Goal: Task Accomplishment & Management: Manage account settings

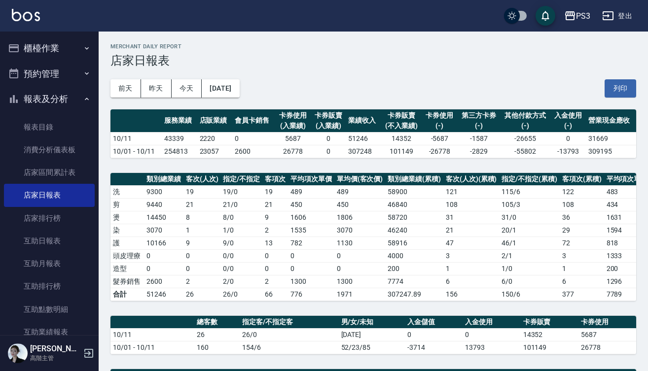
click at [48, 48] on button "櫃檯作業" at bounding box center [49, 48] width 91 height 26
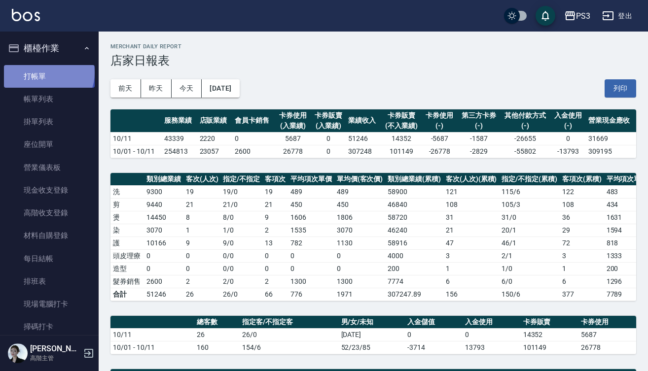
click at [48, 72] on link "打帳單" at bounding box center [49, 76] width 91 height 23
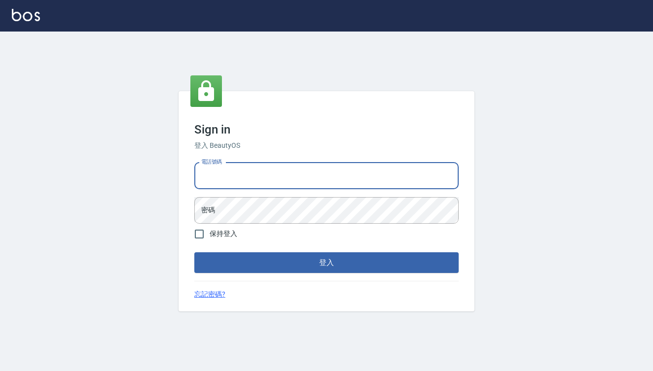
type input "0909291021"
click at [326, 263] on button "登入" at bounding box center [326, 262] width 264 height 21
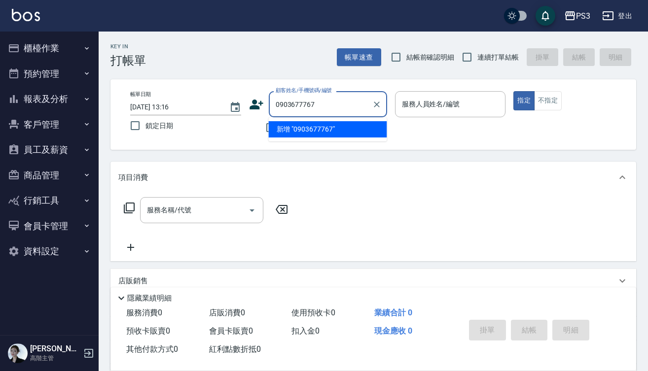
type input "0903677767"
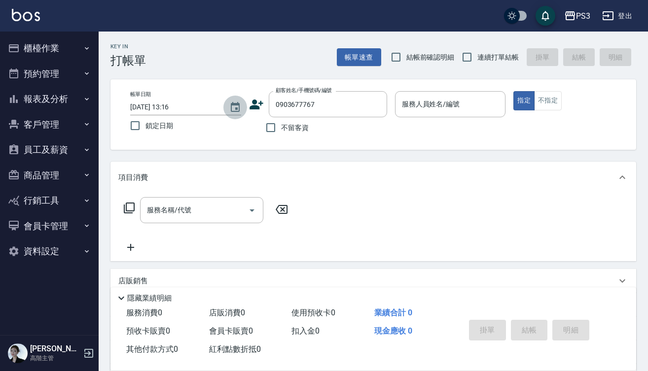
click at [238, 108] on icon "Choose date, selected date is 2025-10-15" at bounding box center [235, 108] width 12 height 12
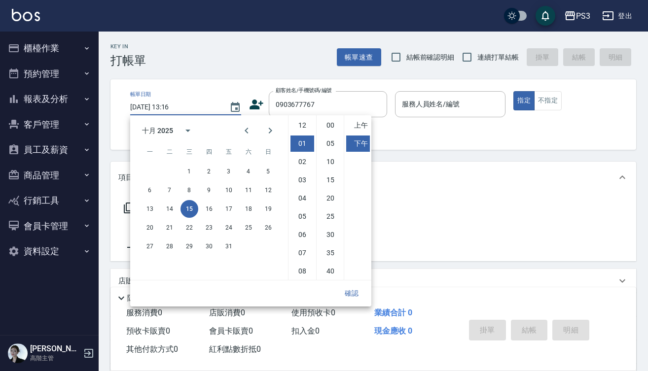
scroll to position [18, 0]
click at [271, 188] on button "12" at bounding box center [268, 190] width 18 height 18
type input "2025/10/12 13:16"
click at [354, 291] on button "確認" at bounding box center [352, 293] width 32 height 18
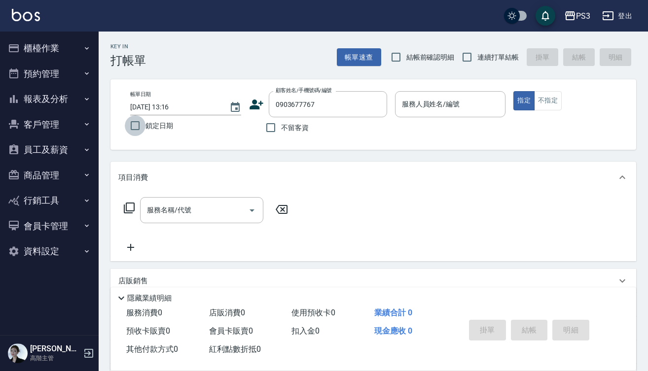
click at [136, 123] on input "鎖定日期" at bounding box center [135, 125] width 21 height 21
checkbox input "true"
click at [469, 56] on input "連續打單結帳" at bounding box center [466, 57] width 21 height 21
checkbox input "true"
click at [257, 106] on icon at bounding box center [256, 105] width 14 height 10
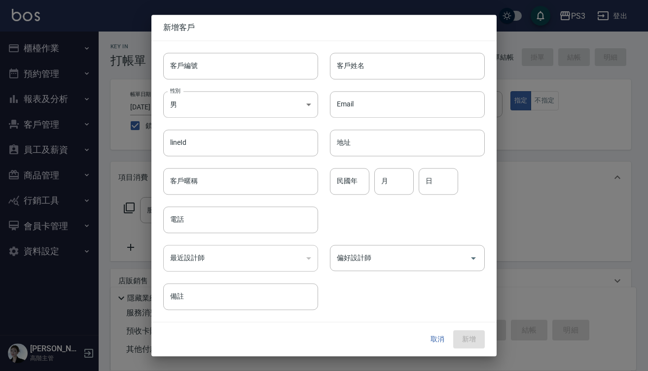
type input "0903677767"
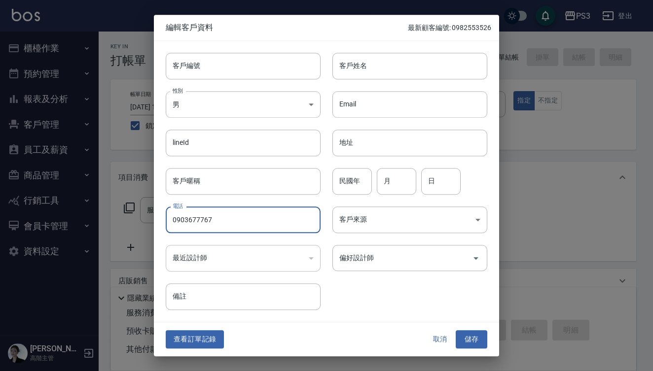
click at [224, 219] on input "0903677767" at bounding box center [243, 220] width 155 height 27
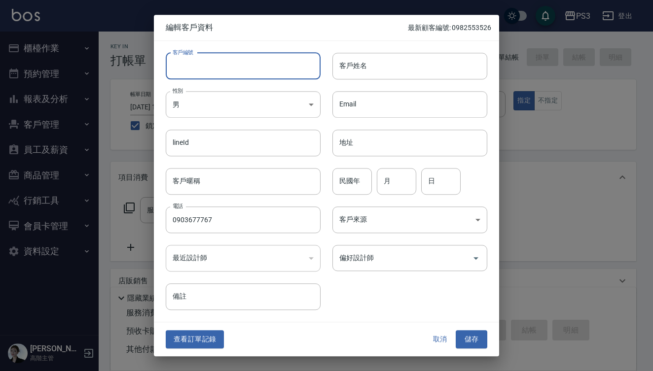
click at [220, 56] on input "客戶編號" at bounding box center [243, 66] width 155 height 27
paste input "0903677767"
type input "0903677767"
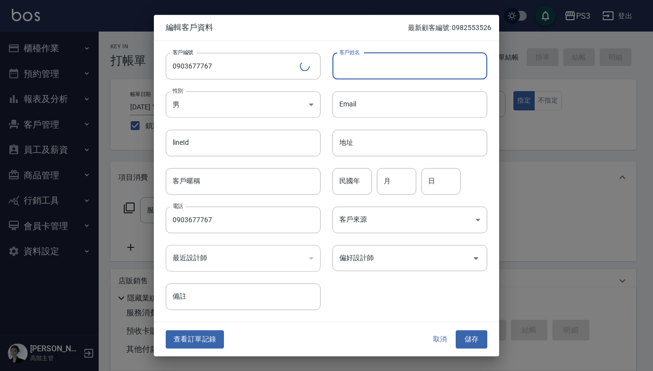
click at [376, 67] on input "客戶姓名" at bounding box center [409, 66] width 155 height 27
type input "[PERSON_NAME]"
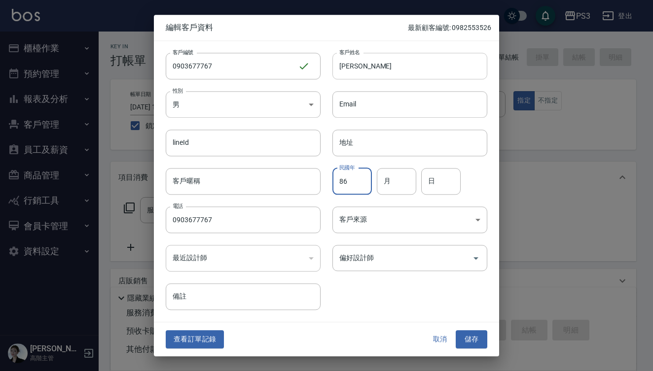
type input "86"
type input "1"
type input "14"
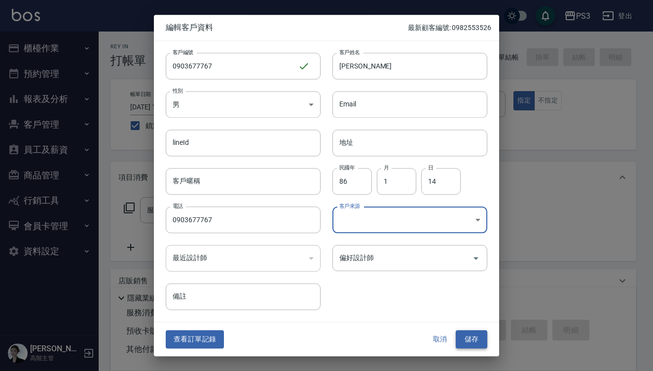
click at [470, 337] on button "儲存" at bounding box center [471, 340] width 32 height 18
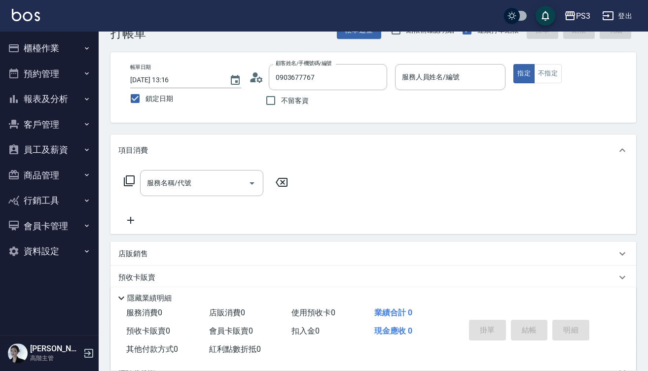
scroll to position [30, 0]
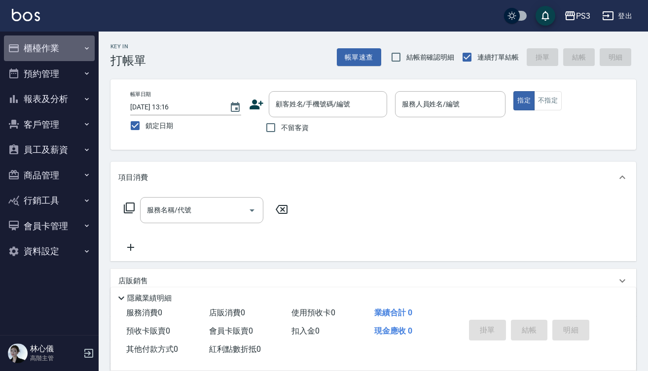
click at [66, 47] on button "櫃檯作業" at bounding box center [49, 48] width 91 height 26
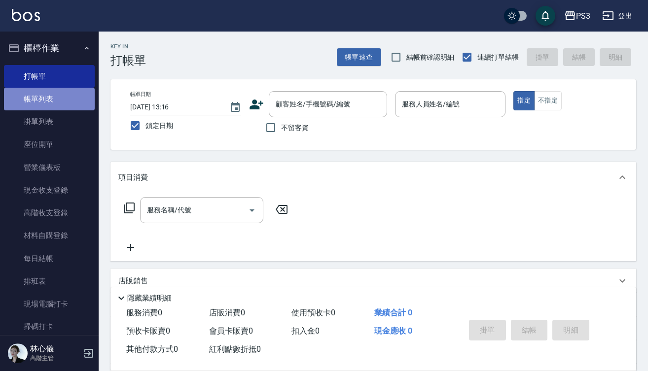
click at [53, 107] on link "帳單列表" at bounding box center [49, 99] width 91 height 23
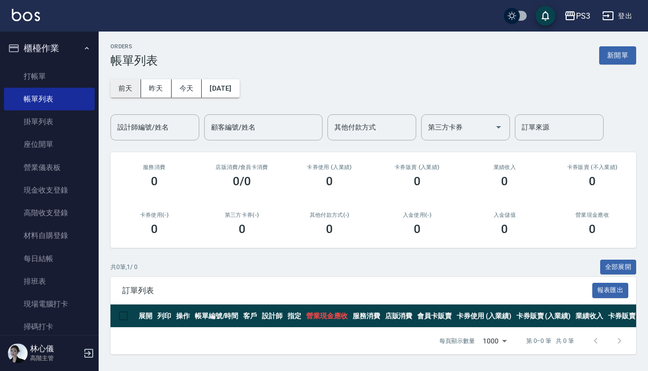
click at [128, 88] on button "前天" at bounding box center [125, 88] width 31 height 18
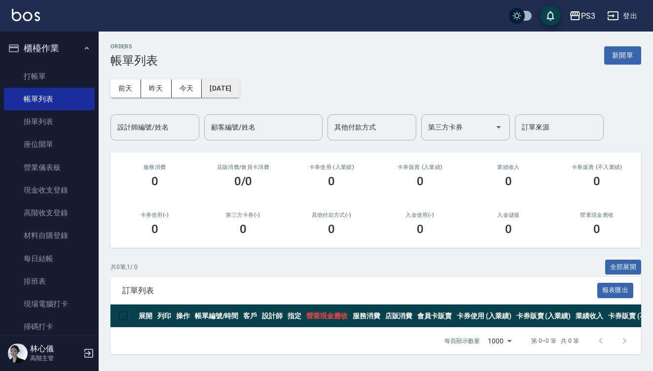
click at [223, 93] on button "[DATE]" at bounding box center [220, 88] width 37 height 18
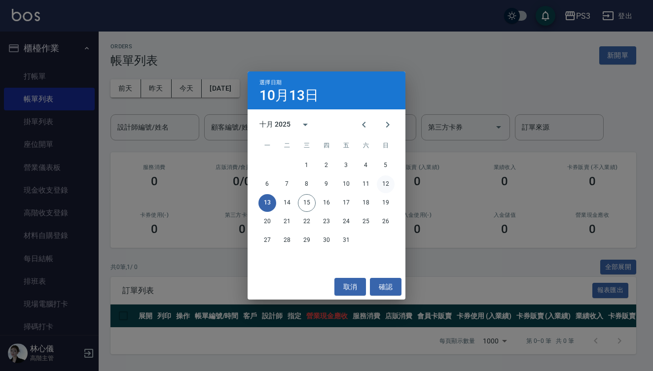
click at [388, 182] on button "12" at bounding box center [386, 184] width 18 height 18
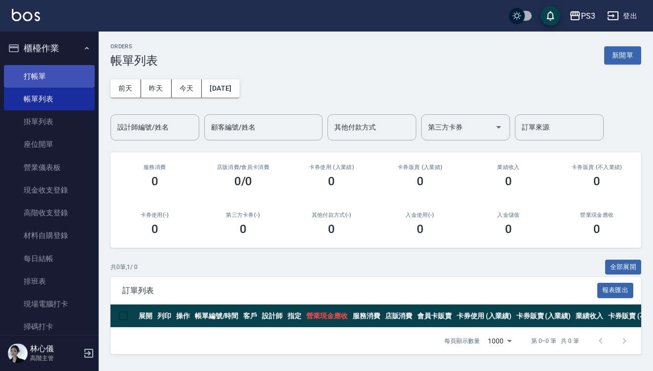
click at [58, 77] on link "打帳單" at bounding box center [49, 76] width 91 height 23
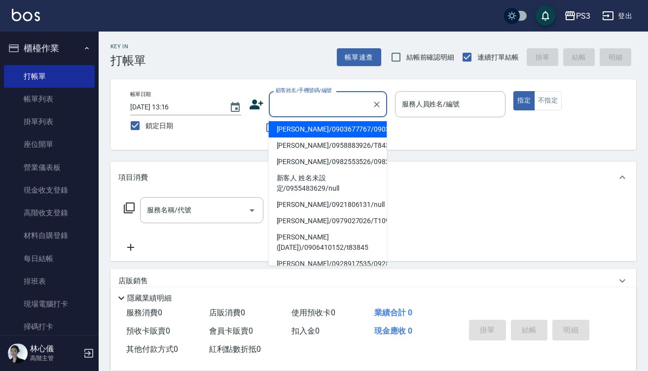
click at [305, 109] on input "顧客姓名/手機號碼/編號" at bounding box center [320, 104] width 95 height 17
click at [308, 129] on li "[PERSON_NAME]/0903677767/0903677767" at bounding box center [328, 129] width 118 height 16
type input "[PERSON_NAME]/0903677767/0903677767"
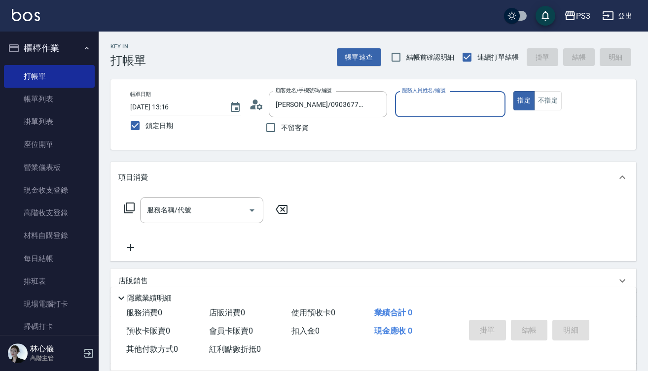
click at [458, 105] on input "服務人員姓名/編號" at bounding box center [450, 104] width 102 height 17
type input "Van-6"
type button "true"
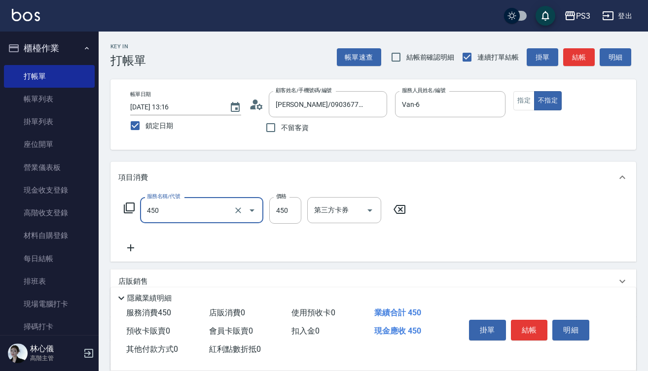
type input "有機洗髮(450)"
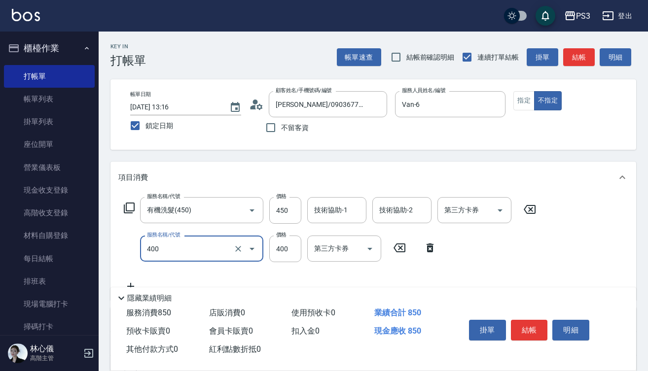
type input "剪(400)"
type input "150"
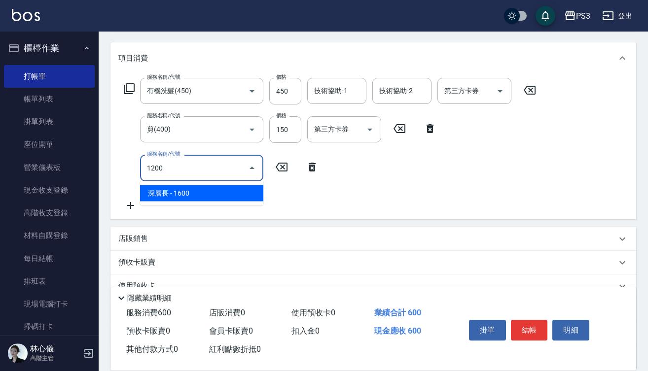
scroll to position [120, 0]
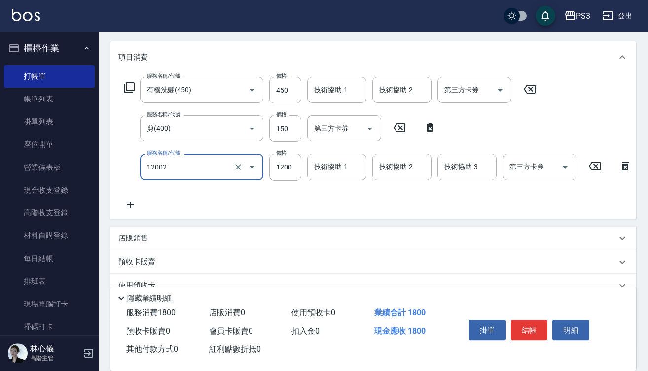
type input "男生染(12002)"
type input "1380"
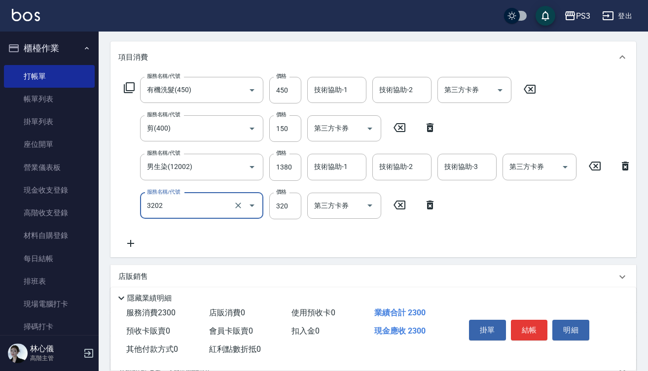
type input "頭皮隔離(3202)"
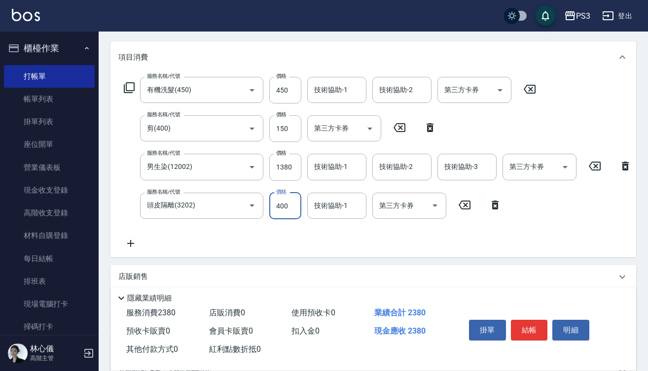
type input "400"
click at [532, 326] on button "結帳" at bounding box center [529, 330] width 37 height 21
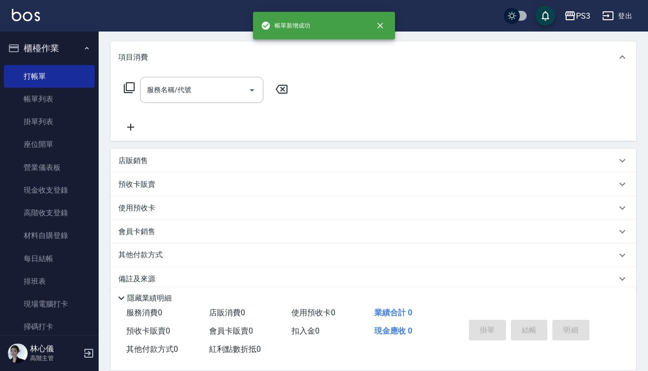
scroll to position [0, 0]
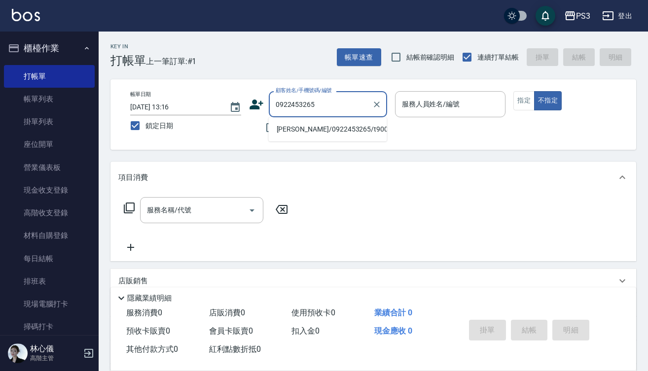
type input "[PERSON_NAME]/0922453265/t90006"
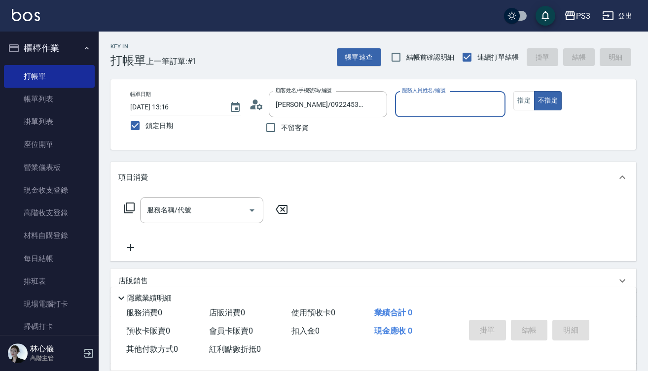
type input "Van-6"
click at [548, 101] on button "不指定" at bounding box center [548, 100] width 28 height 19
type button "false"
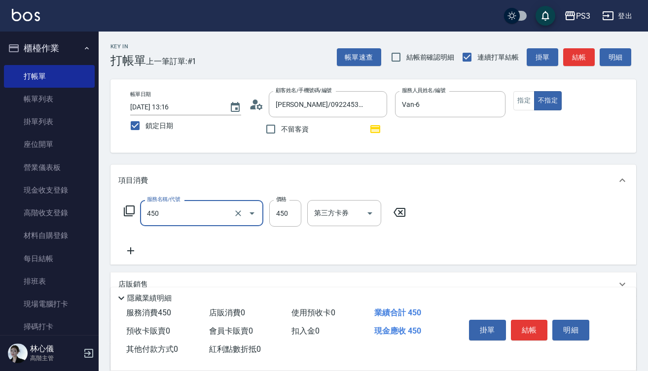
type input "有機洗髮(450)"
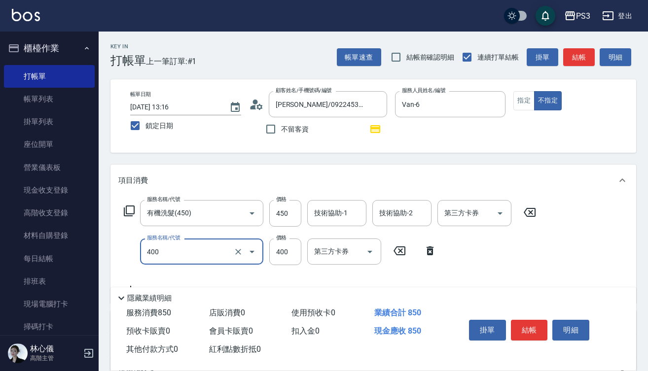
type input "剪(400)"
type input "150"
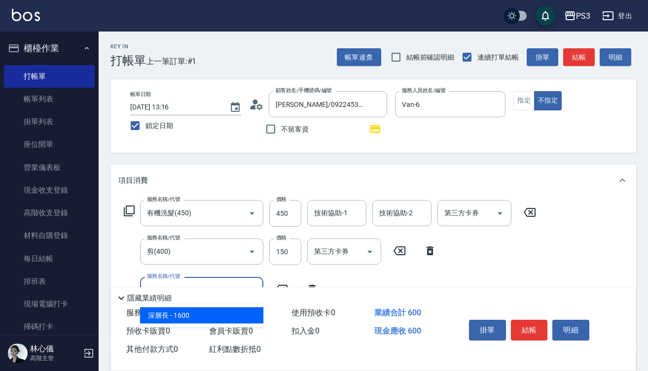
type input "12001"
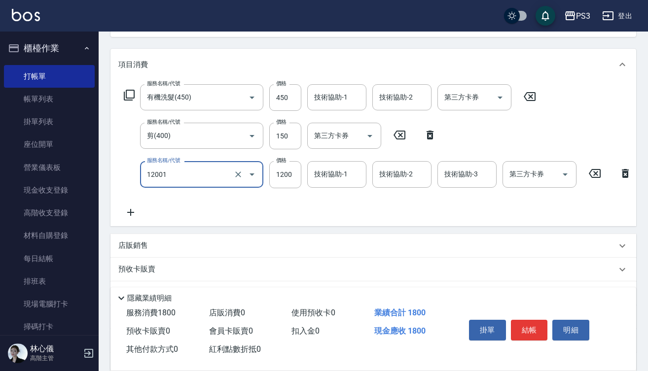
scroll to position [117, 0]
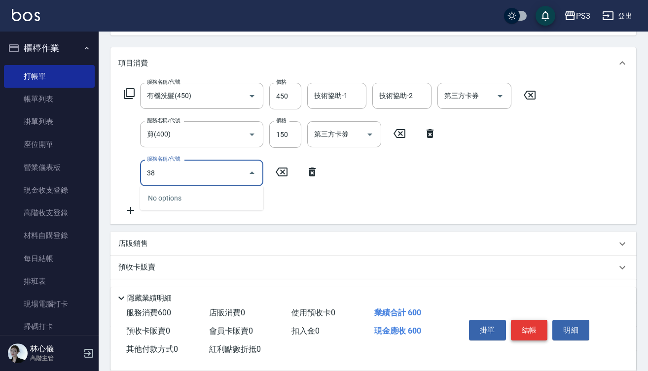
type input "3"
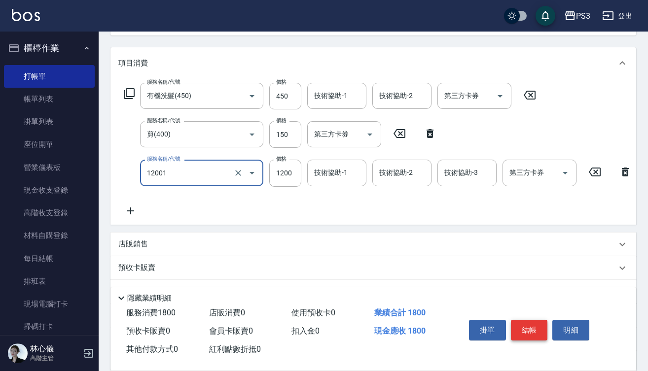
type input "燙s(12001)"
type input "1380"
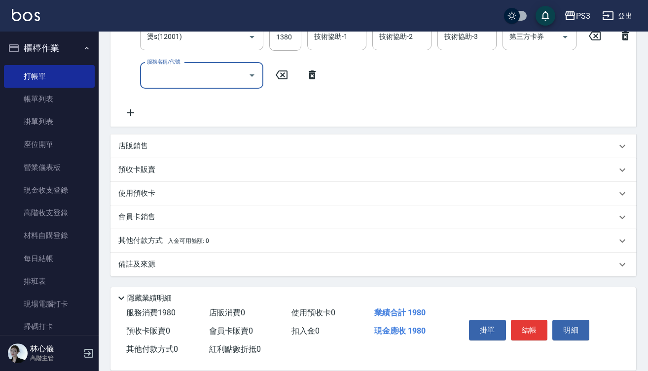
scroll to position [261, 0]
click at [161, 142] on div "店販銷售" at bounding box center [367, 146] width 498 height 10
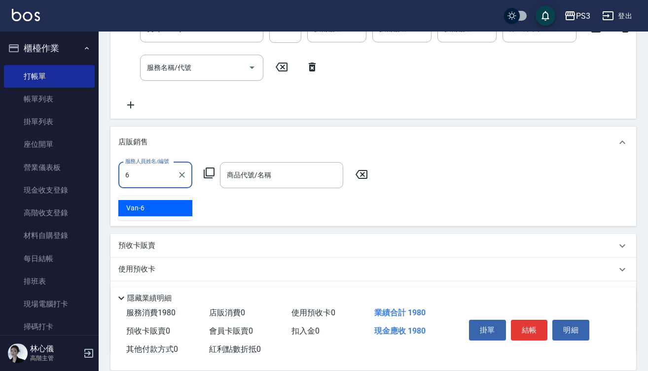
type input "Van-6"
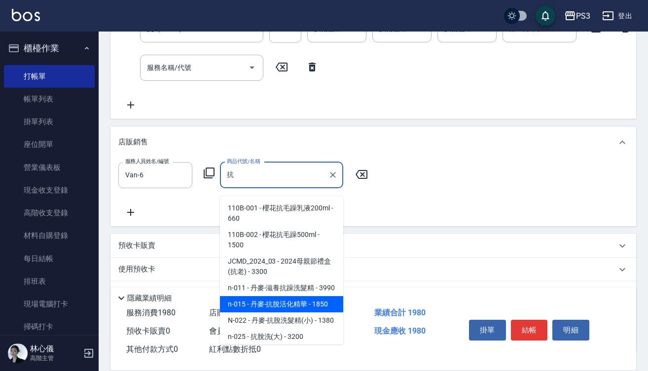
click at [273, 312] on span "n-015 - 丹麥-抗脫活化精華 - 1850" at bounding box center [281, 304] width 123 height 16
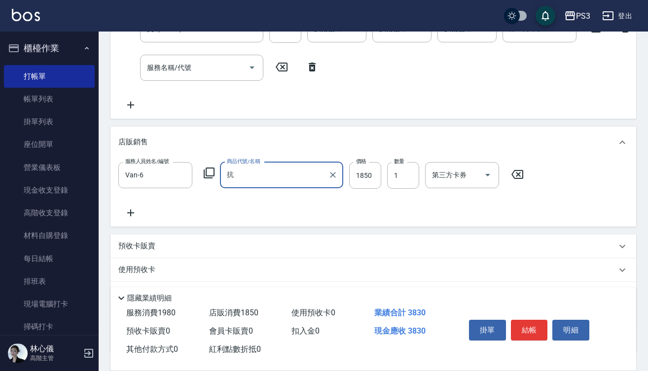
type input "丹麥-抗脫活化精華"
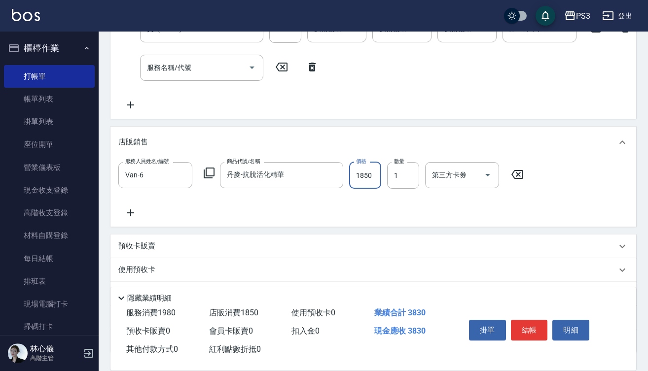
click at [374, 185] on input "1850" at bounding box center [365, 175] width 32 height 27
type input "1665"
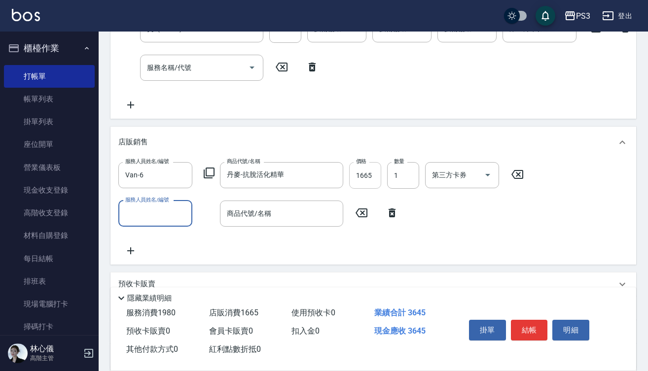
type input "5"
type input "Van-6"
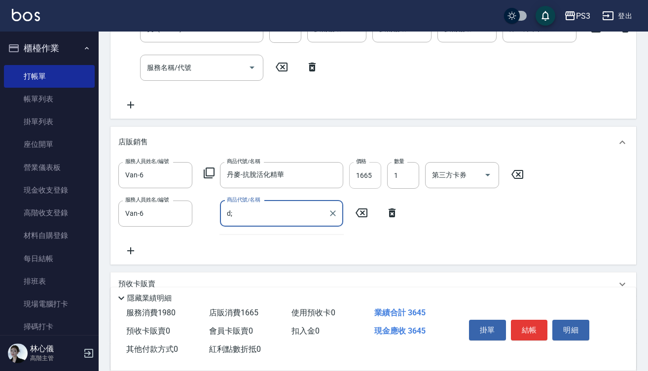
type input "d"
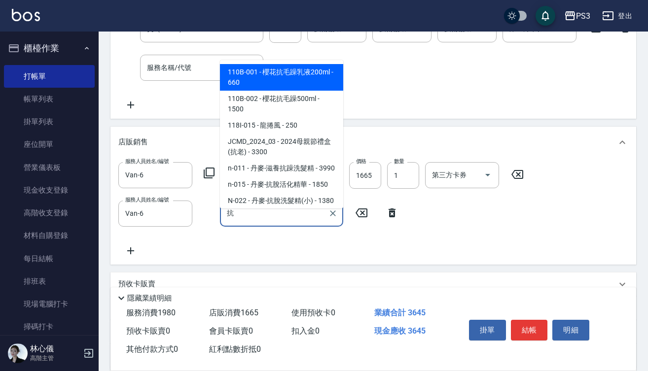
click at [324, 193] on span "n-015 - 丹麥-抗脫活化精華 - 1850" at bounding box center [281, 184] width 123 height 16
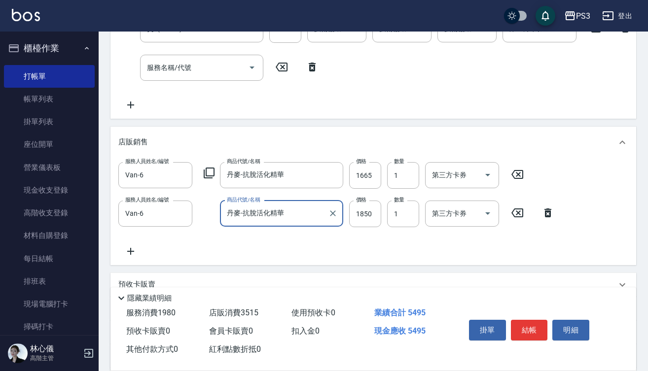
click at [310, 216] on input "丹麥-抗脫活化精華" at bounding box center [274, 213] width 100 height 17
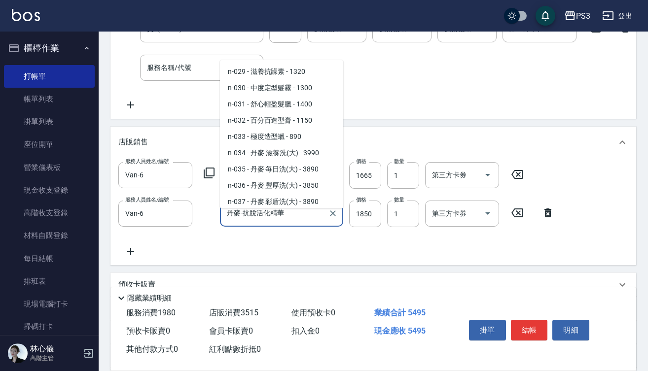
scroll to position [6015, 0]
type input "丹麥-抗脫洗髮精(小)"
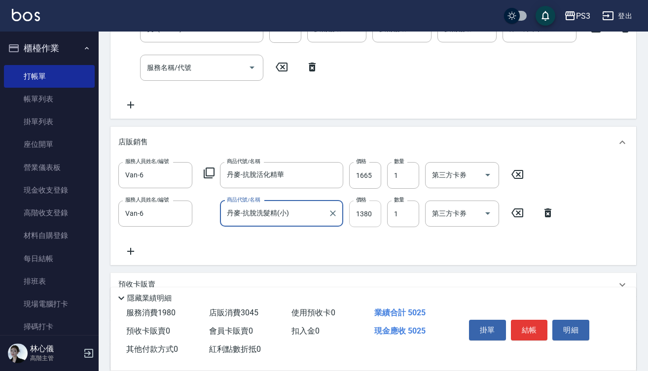
click at [378, 221] on input "1380" at bounding box center [365, 214] width 32 height 27
type input "1170"
click at [535, 333] on button "結帳" at bounding box center [529, 330] width 37 height 21
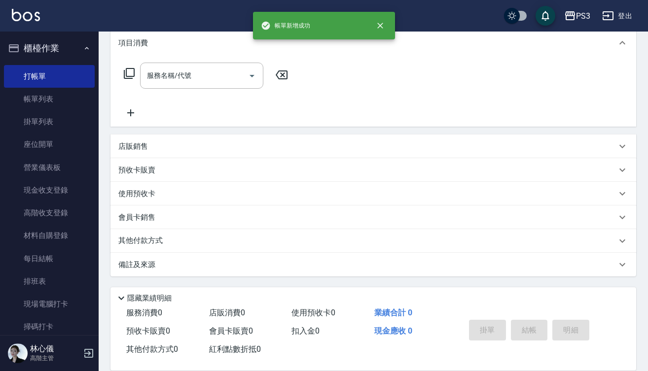
scroll to position [0, 0]
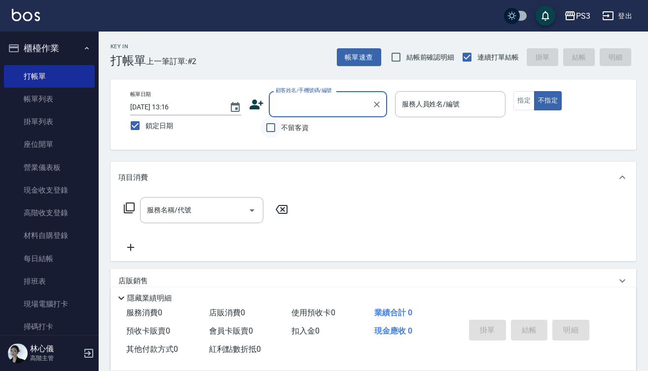
click at [268, 125] on input "不留客資" at bounding box center [270, 127] width 21 height 21
checkbox input "true"
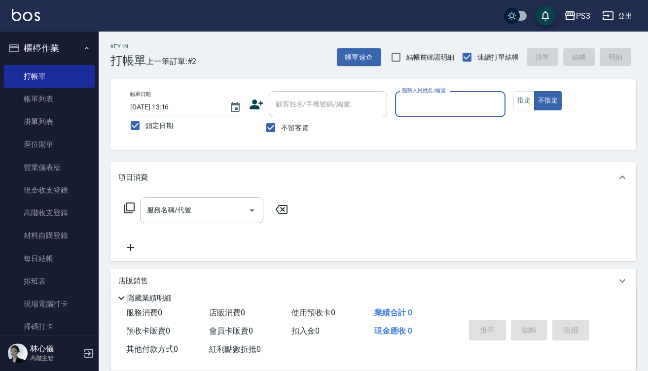
click at [406, 106] on input "服務人員姓名/編號" at bounding box center [450, 104] width 102 height 17
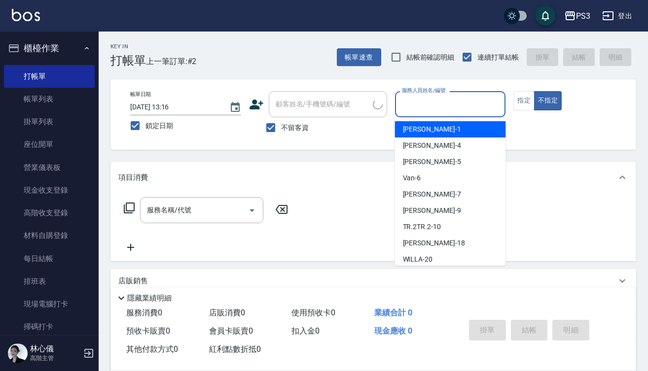
type input "a"
type input "[PERSON_NAME]/[PERSON_NAME][PERSON_NAME]/"
type input "[PERSON_NAME]a"
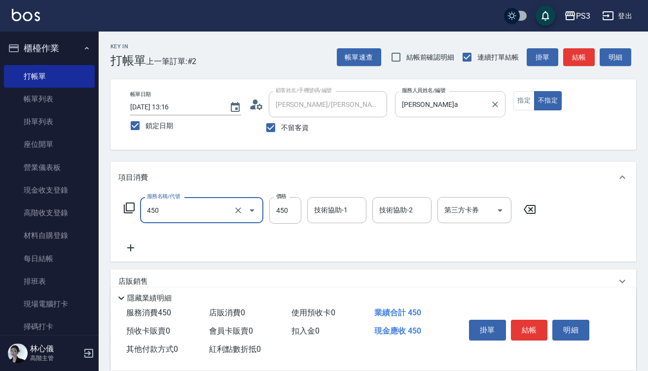
type input "有機洗髮(450)"
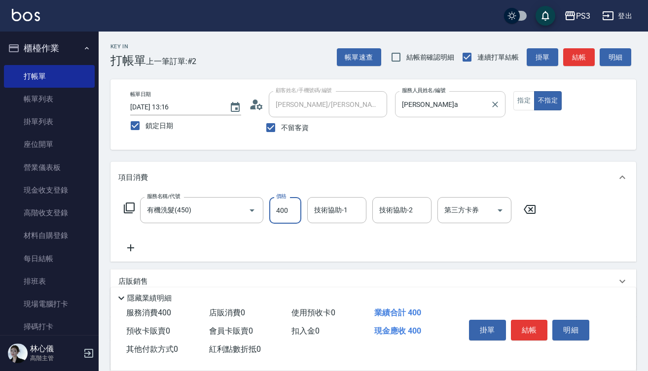
type input "400"
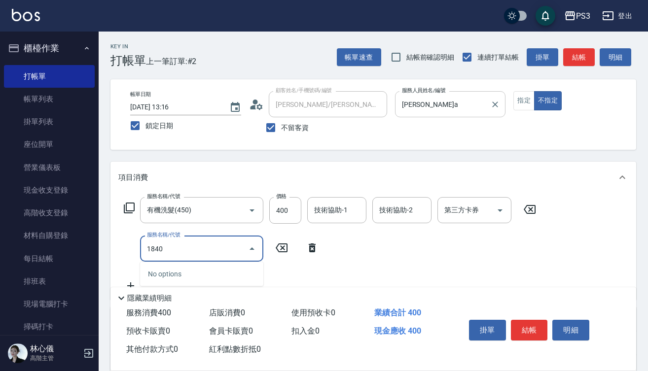
type input "18402"
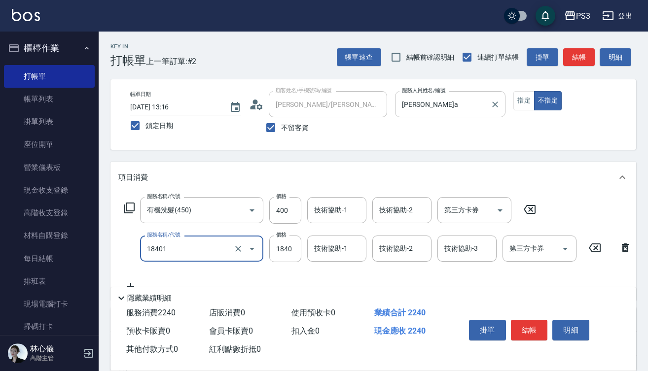
type input "L燙(18401)"
type input "3100"
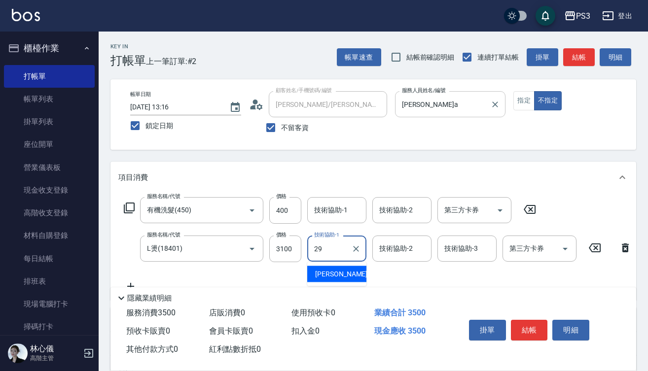
type input "[PERSON_NAME]-29"
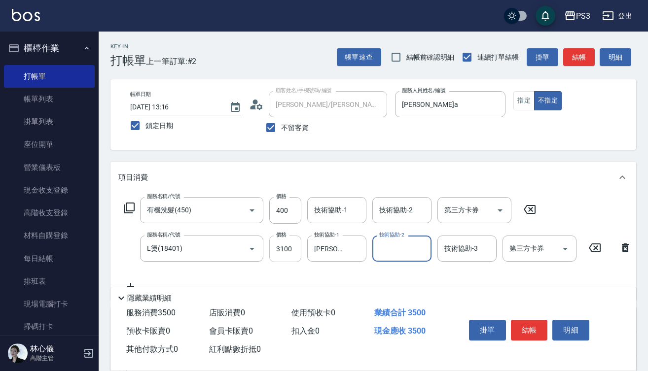
click at [297, 251] on input "3100" at bounding box center [285, 249] width 32 height 27
type input "3600"
click at [536, 329] on button "結帳" at bounding box center [529, 330] width 37 height 21
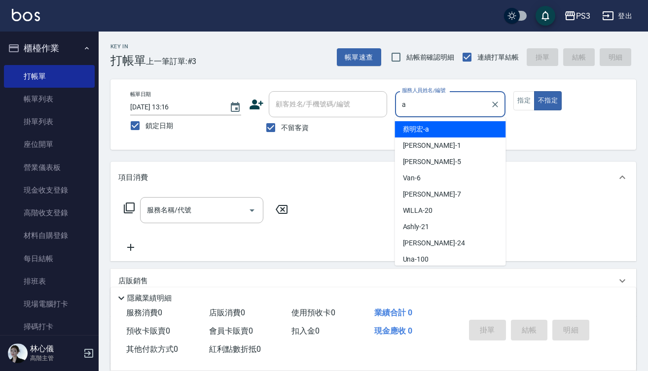
type input "[PERSON_NAME]a"
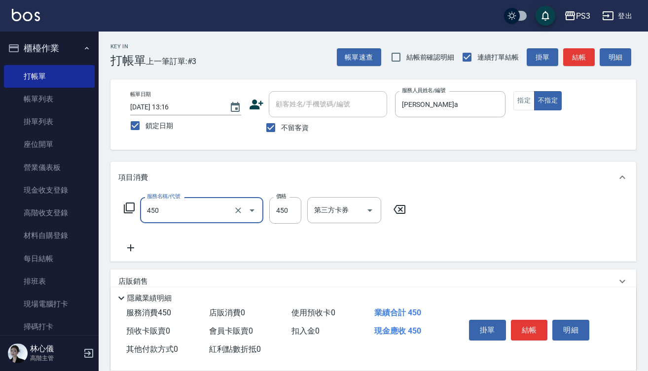
type input "有機洗髮(450)"
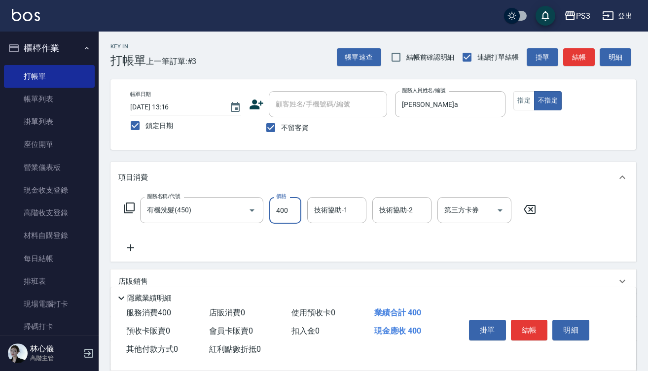
type input "400"
type input "[PERSON_NAME]-29"
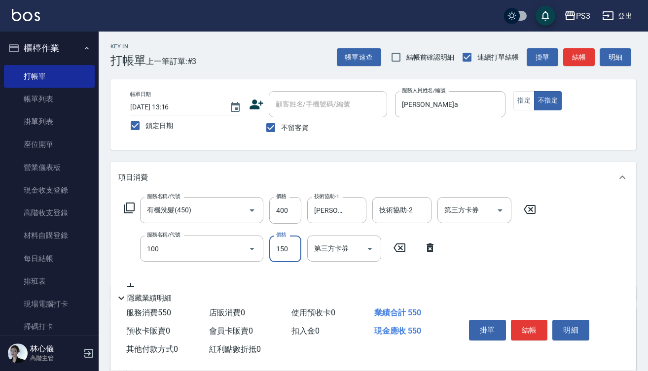
type input "修瀏海(100)"
type input "100"
click at [534, 329] on button "結帳" at bounding box center [529, 330] width 37 height 21
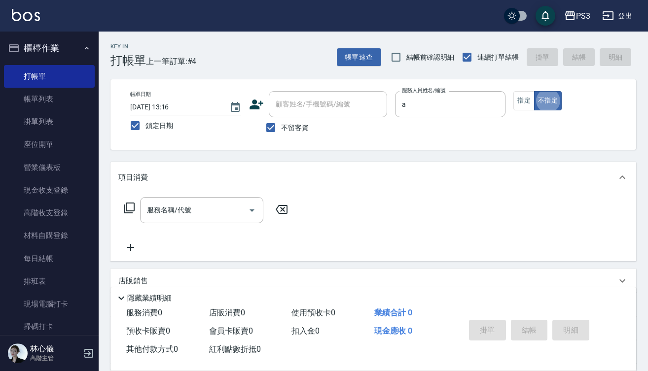
type input "[PERSON_NAME]a"
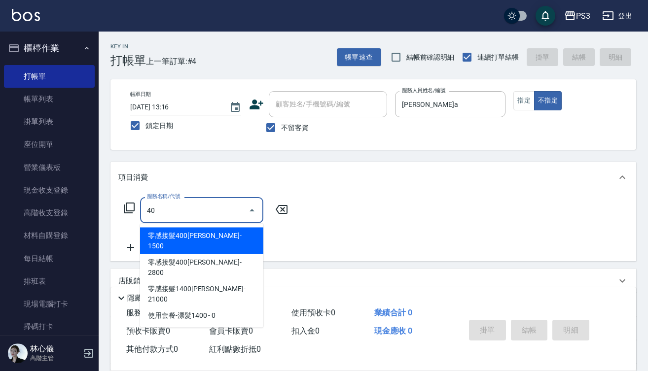
type input "4"
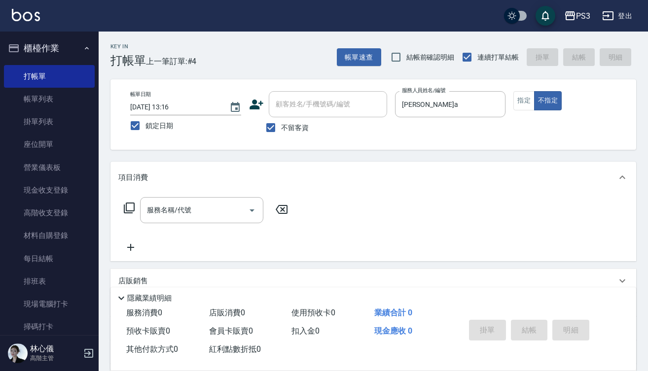
click at [534, 194] on div "服務名稱/代號 服務名稱/代號" at bounding box center [372, 227] width 525 height 68
click at [46, 97] on link "帳單列表" at bounding box center [49, 99] width 91 height 23
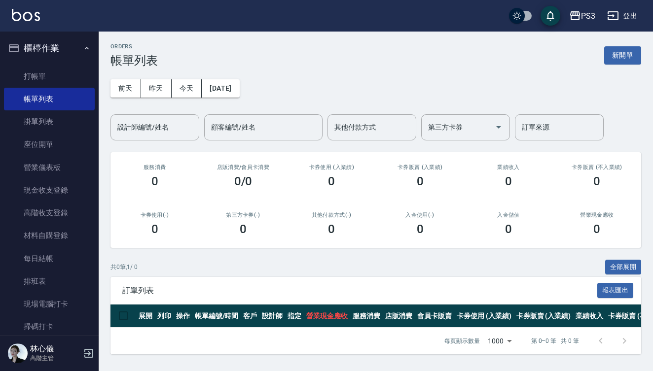
click at [258, 80] on div "[DATE] [DATE] [DATE] [DATE] 設計師編號/姓名 設計師編號/姓名 顧客編號/姓名 顧客編號/姓名 其他付款方式 其他付款方式 第三方…" at bounding box center [375, 104] width 530 height 73
click at [239, 85] on button "[DATE]" at bounding box center [220, 88] width 37 height 18
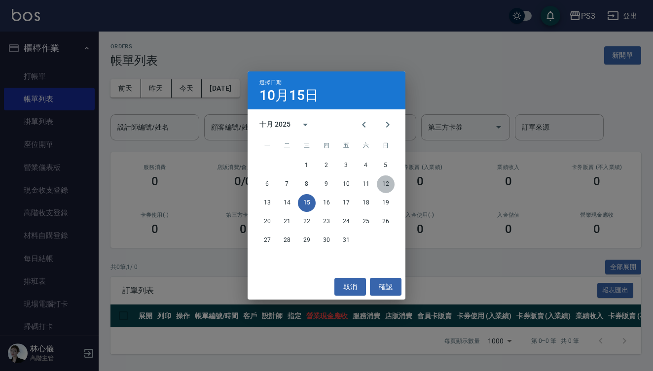
click at [385, 186] on button "12" at bounding box center [386, 184] width 18 height 18
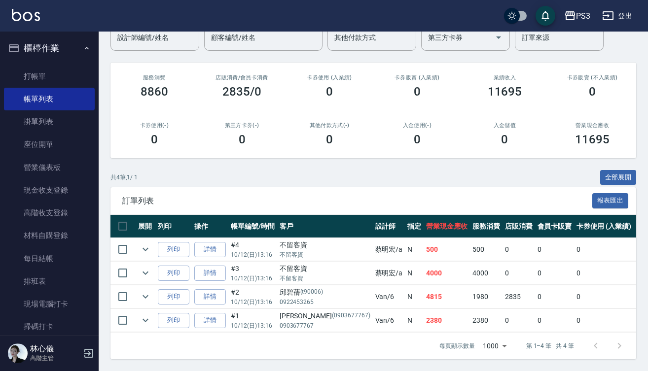
scroll to position [97, 0]
click at [222, 289] on link "詳情" at bounding box center [210, 296] width 32 height 15
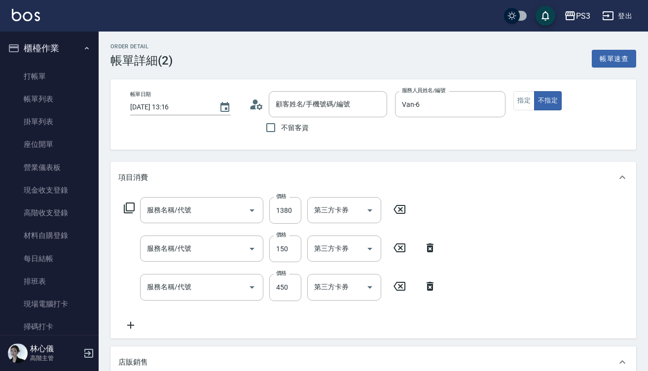
type input "[DATE] 13:16"
type input "[PERSON_NAME]/0922453265/t90006"
type input "Van-6"
type input "燙s(12001)"
type input "剪(400)"
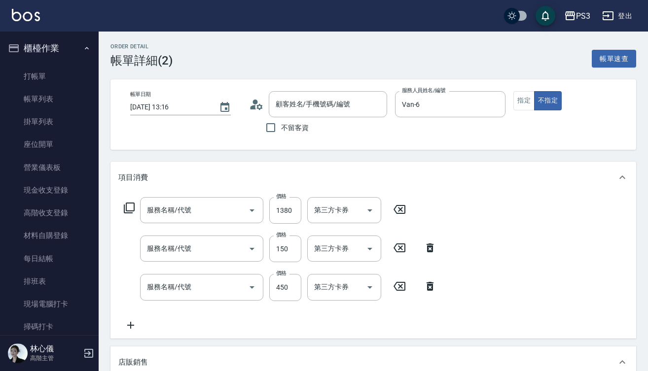
type input "有機洗髮(450)"
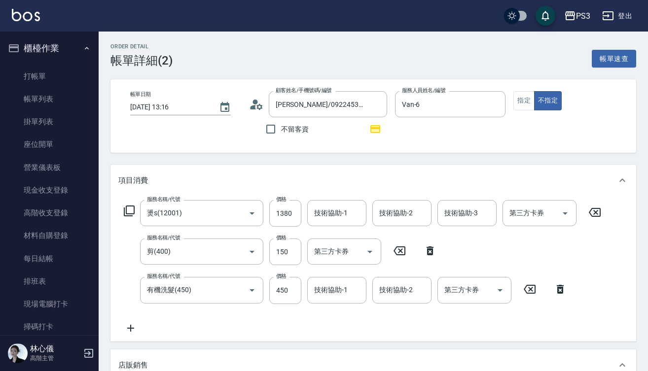
type input "丹麥-抗脫洗髮精(小)"
type input "丹麥-抗脫活化精華"
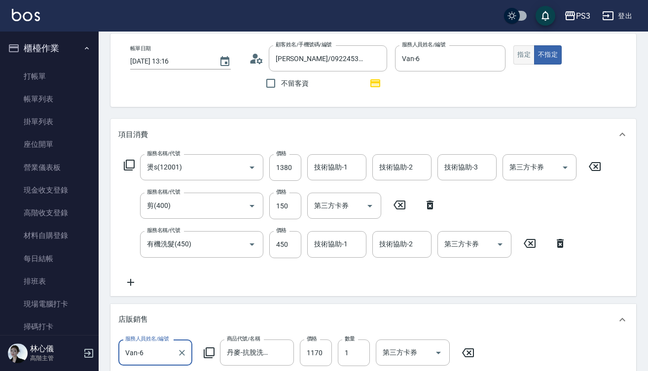
click at [519, 53] on button "指定" at bounding box center [523, 54] width 21 height 19
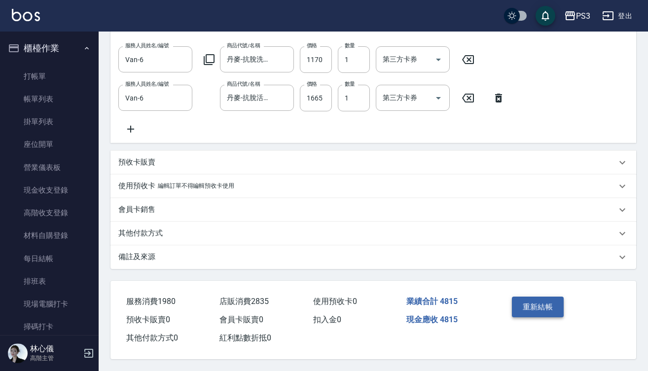
scroll to position [351, 0]
click at [549, 301] on button "重新結帳" at bounding box center [538, 307] width 52 height 21
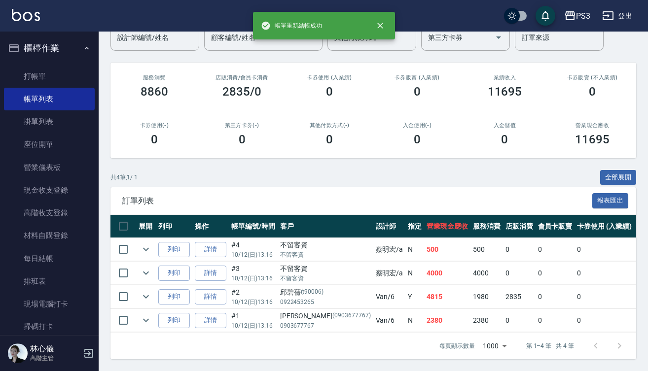
scroll to position [97, 0]
click at [215, 268] on link "詳情" at bounding box center [211, 273] width 32 height 15
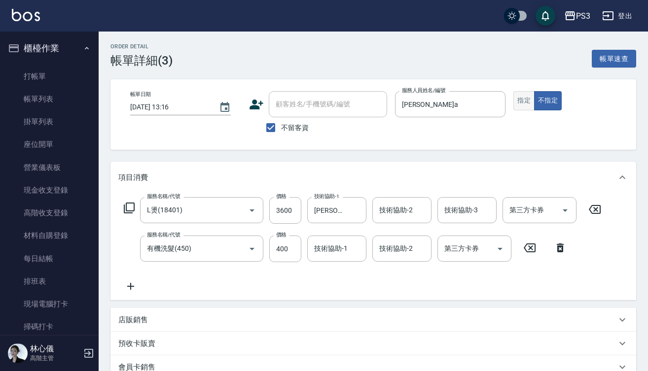
type input "[DATE] 13:16"
checkbox input "true"
type input "[PERSON_NAME]a"
click at [524, 102] on button "指定" at bounding box center [523, 100] width 21 height 19
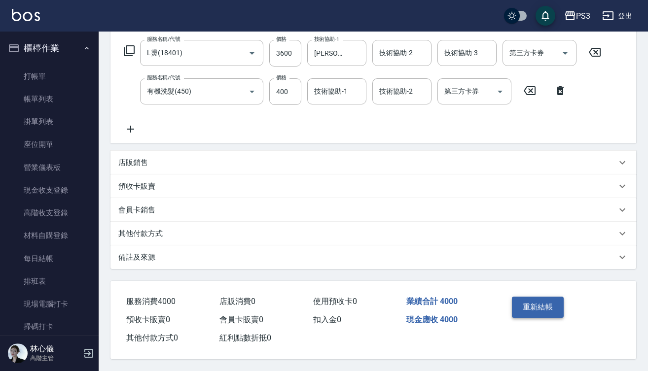
scroll to position [162, 0]
click at [538, 308] on button "重新結帳" at bounding box center [538, 307] width 52 height 21
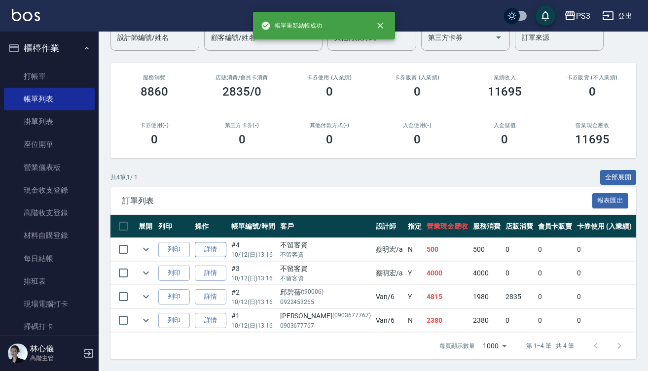
scroll to position [97, 0]
click at [204, 242] on link "詳情" at bounding box center [211, 249] width 32 height 15
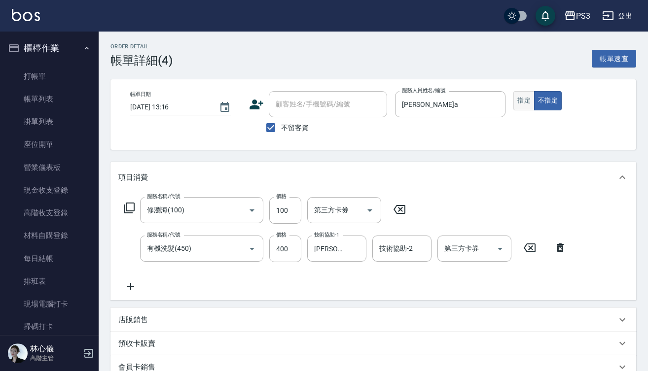
type input "[DATE] 13:16"
checkbox input "true"
type input "[PERSON_NAME]a"
click at [518, 100] on button "指定" at bounding box center [523, 100] width 21 height 19
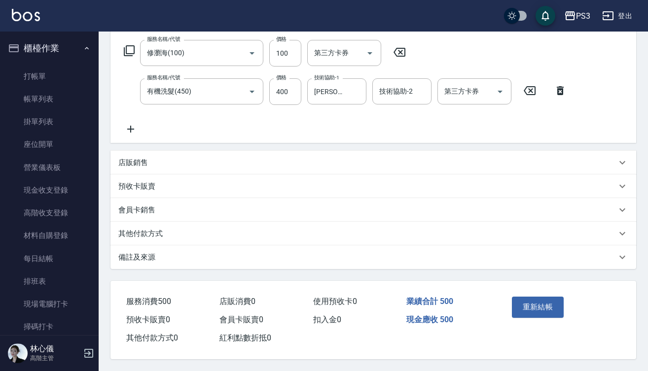
scroll to position [162, 0]
click at [536, 300] on button "重新結帳" at bounding box center [538, 307] width 52 height 21
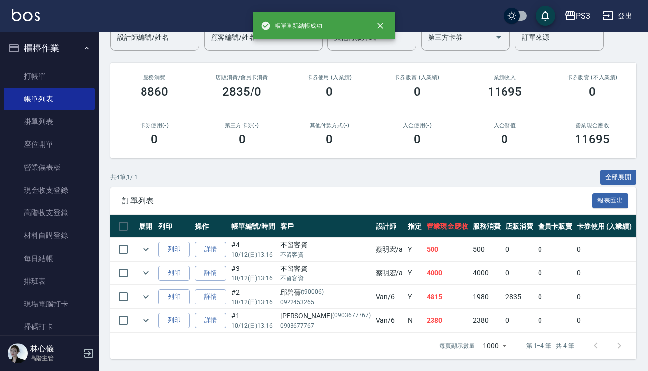
scroll to position [97, 0]
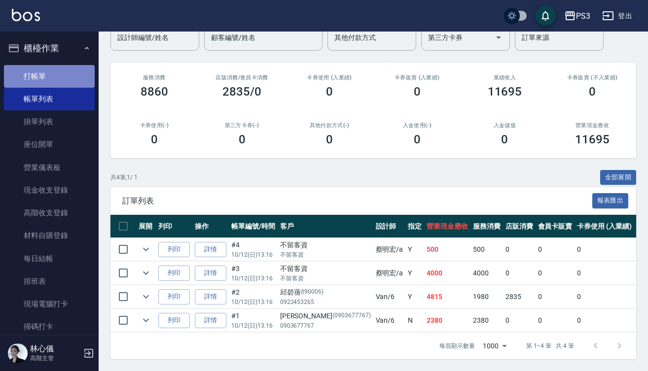
click at [86, 77] on link "打帳單" at bounding box center [49, 76] width 91 height 23
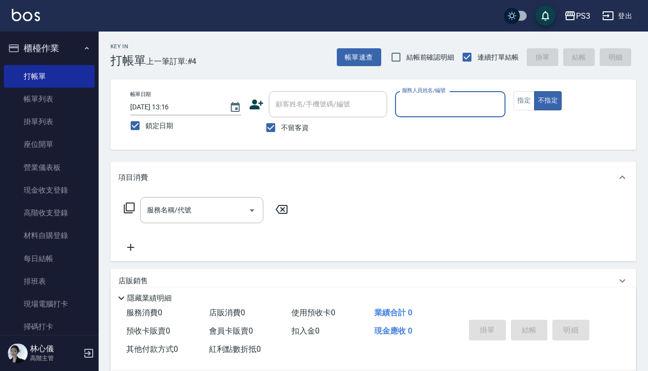
click at [435, 111] on input "服務人員姓名/編號" at bounding box center [450, 104] width 102 height 17
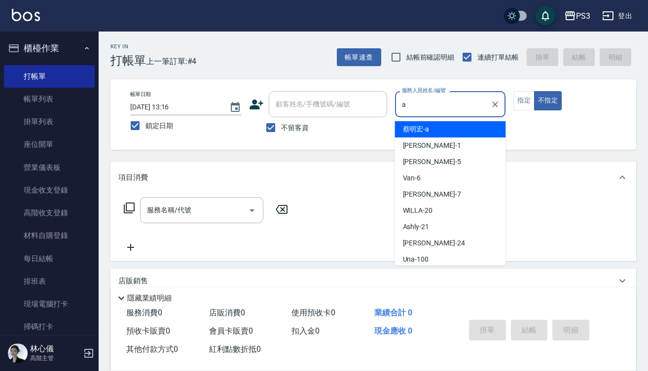
type input "[PERSON_NAME]a"
type button "false"
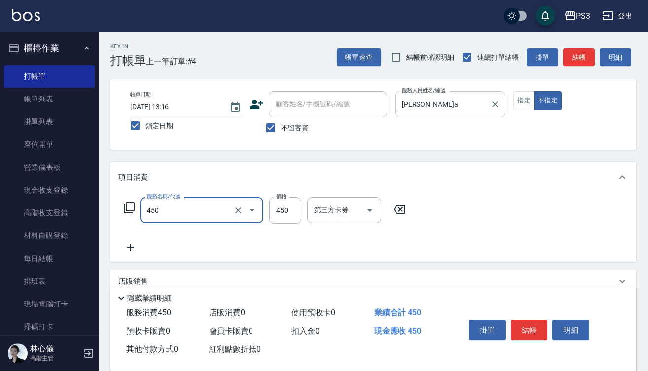
type input "有機洗髮(450)"
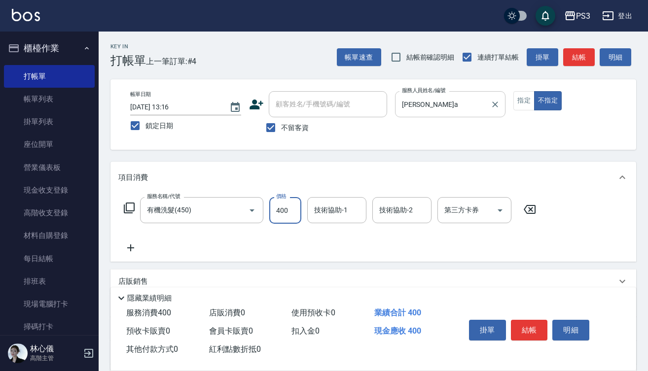
type input "400"
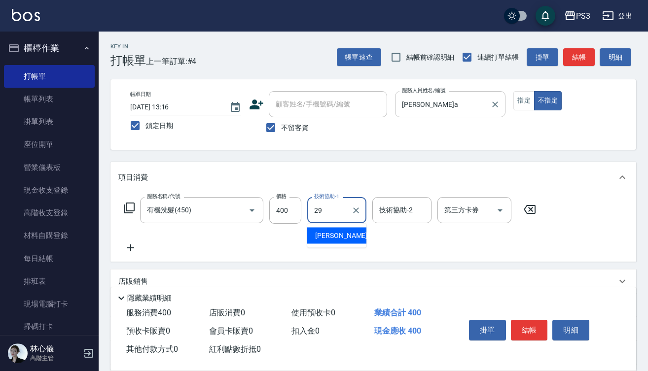
type input "[PERSON_NAME]-29"
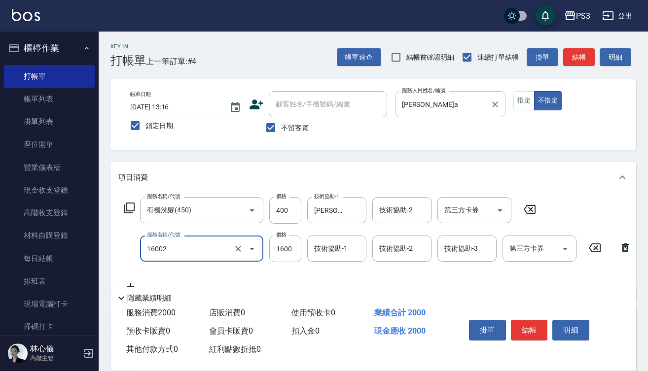
type input "染L(16002)"
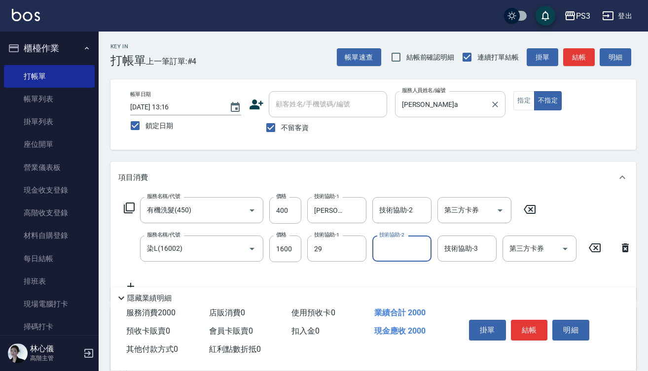
type input "[PERSON_NAME]-29"
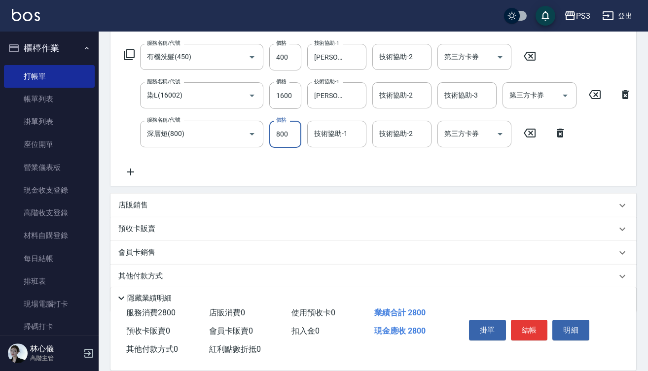
scroll to position [154, 0]
click at [236, 132] on icon "Clear" at bounding box center [238, 133] width 6 height 6
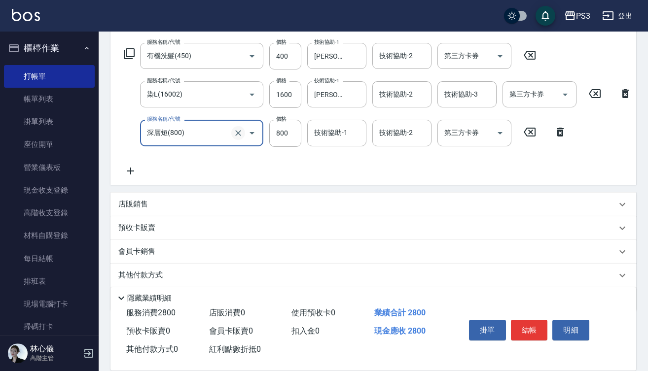
type input "深層短(800)"
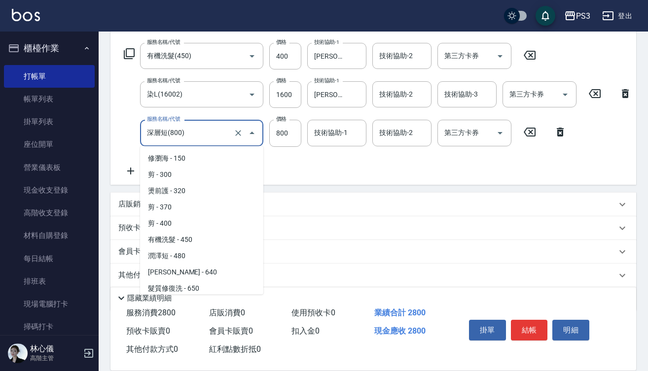
click at [209, 139] on input "深層短(800)" at bounding box center [187, 132] width 87 height 17
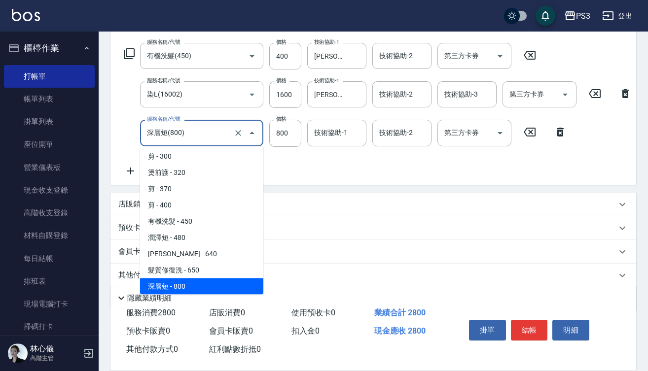
click at [209, 139] on input "深層短(800)" at bounding box center [187, 132] width 87 height 17
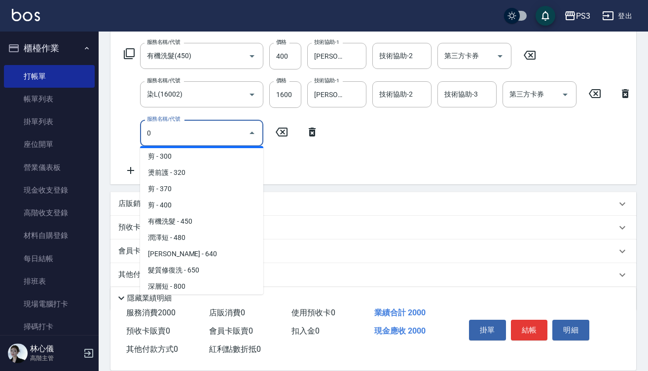
scroll to position [0, 0]
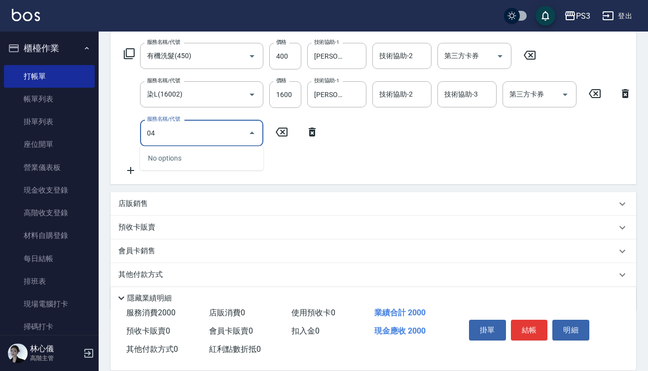
type input "0"
type input "深層中(1040)"
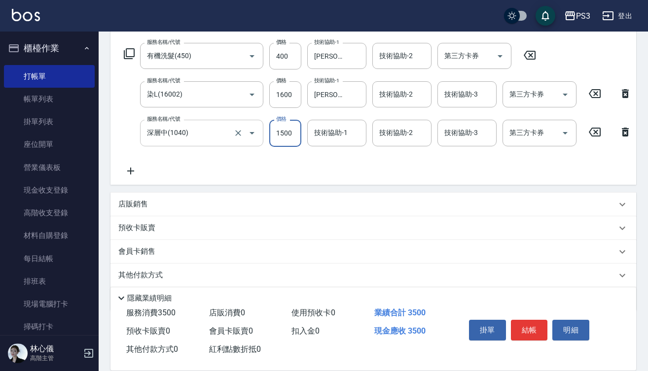
type input "1500"
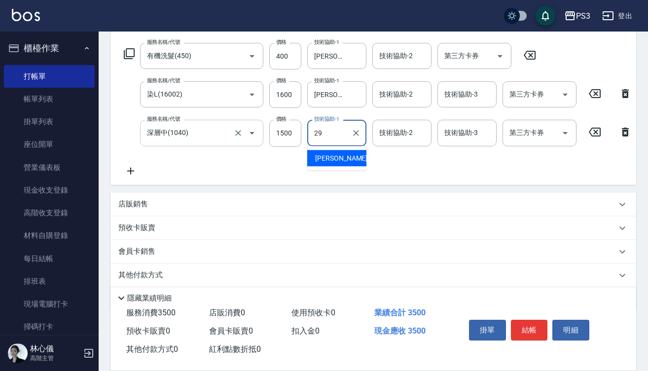
type input "[PERSON_NAME]-29"
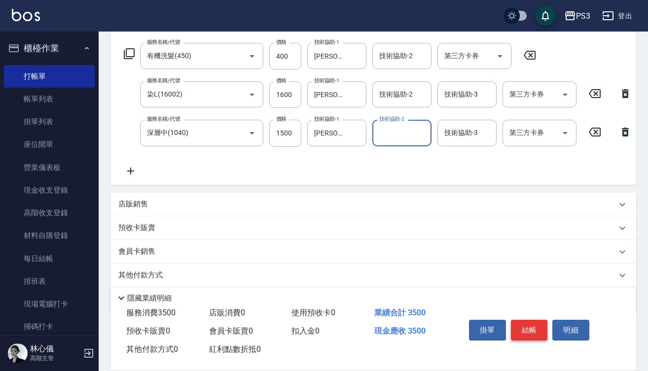
click at [528, 328] on button "結帳" at bounding box center [529, 330] width 37 height 21
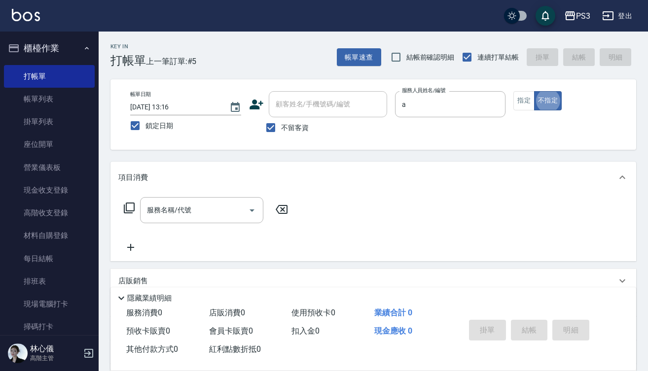
type input "[PERSON_NAME]a"
click at [517, 97] on button "指定" at bounding box center [523, 100] width 21 height 19
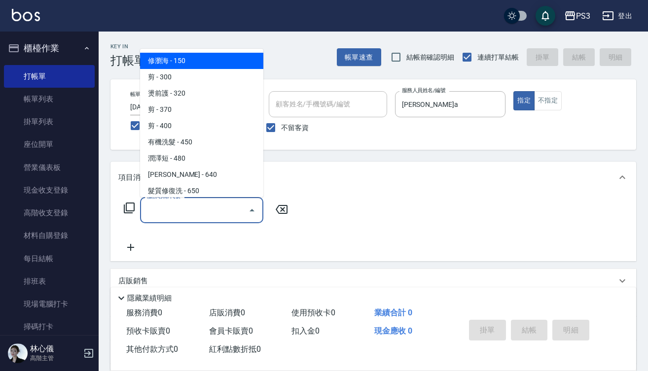
click at [202, 206] on input "服務名稱/代號" at bounding box center [194, 210] width 100 height 17
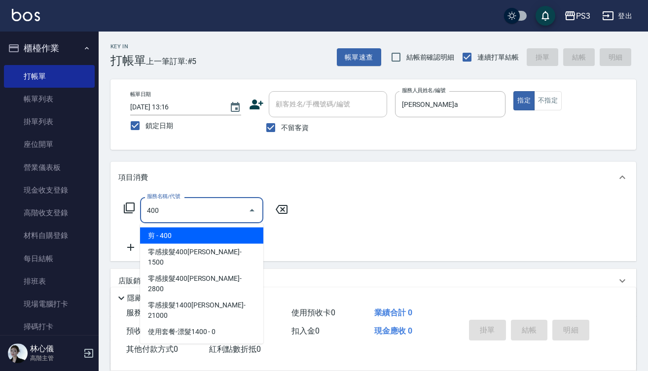
click at [202, 206] on input "400" at bounding box center [194, 210] width 100 height 17
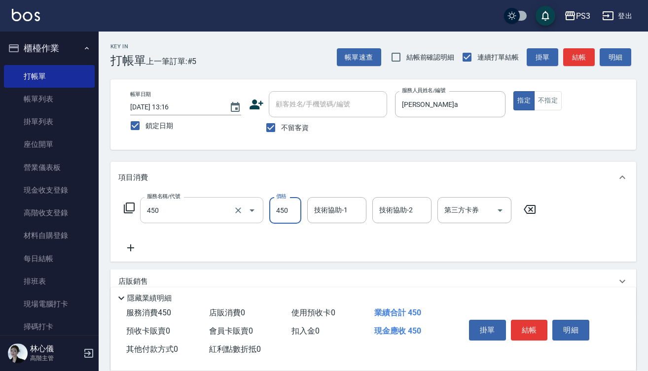
type input "有機洗髮(450)"
type input "400"
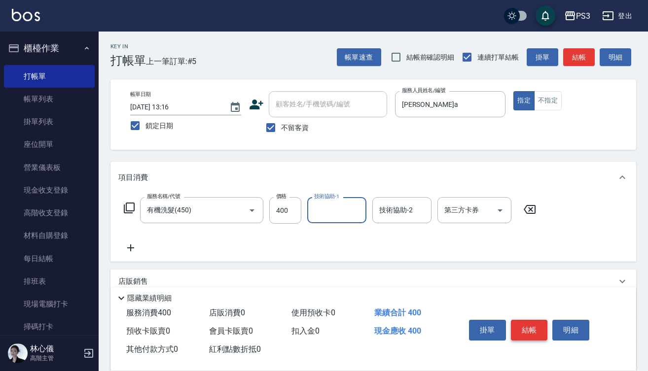
click at [529, 333] on button "結帳" at bounding box center [529, 330] width 37 height 21
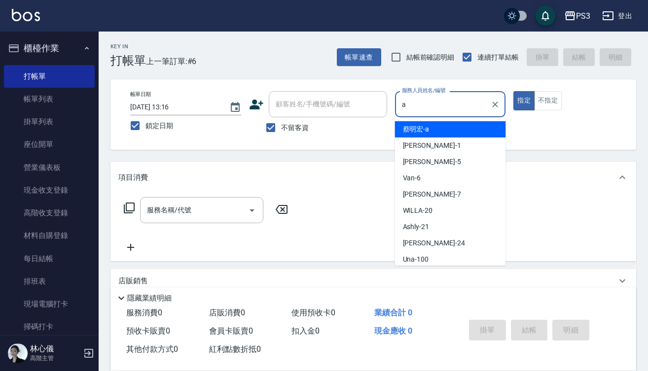
type input "[PERSON_NAME]a"
type button "true"
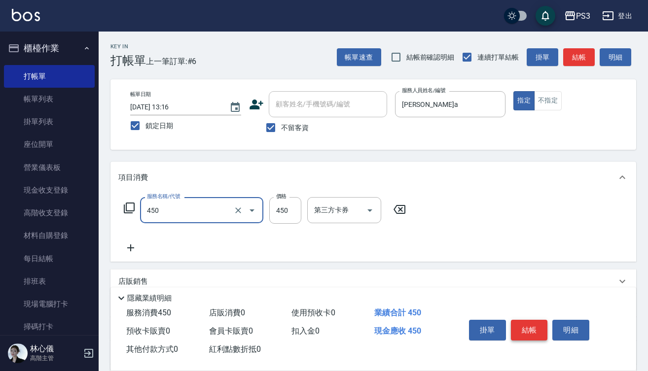
type input "有機洗髮(450)"
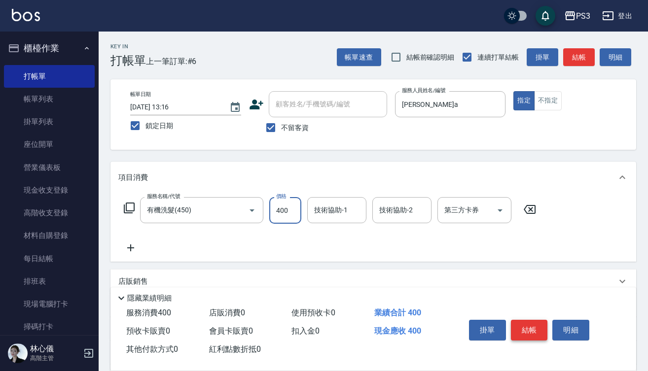
type input "400"
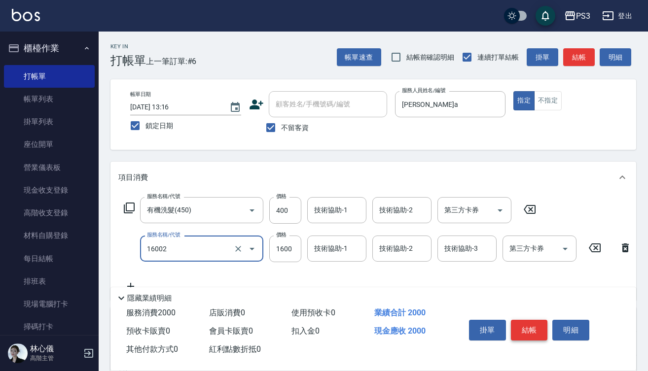
type input "染L(16002)"
type input "2600"
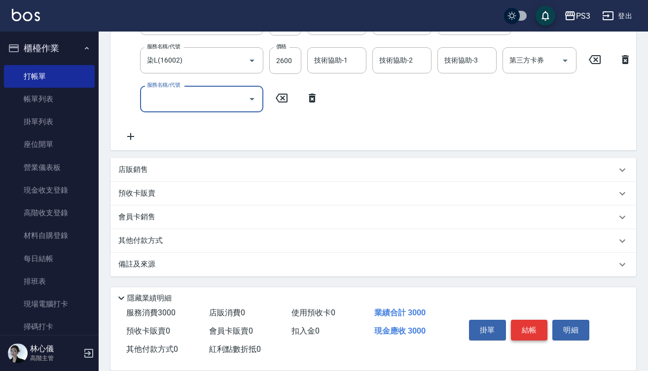
scroll to position [193, 0]
click at [157, 174] on div "店販銷售" at bounding box center [367, 170] width 498 height 10
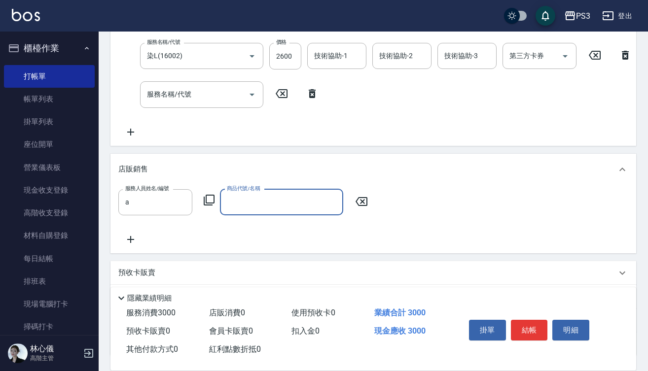
type input "[PERSON_NAME]a"
type input "t"
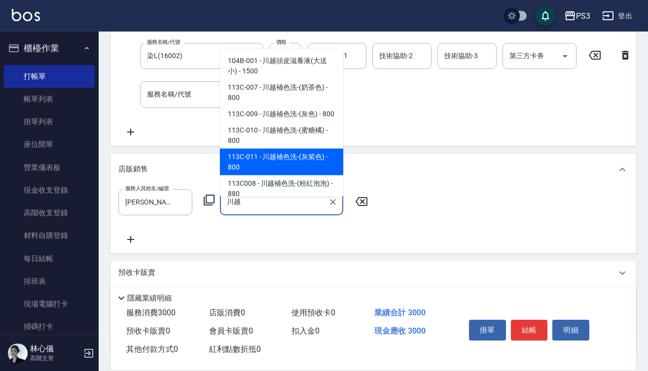
click at [308, 172] on span "113C-011 - 川越補色洗-(灰紫色) - 800" at bounding box center [281, 161] width 123 height 27
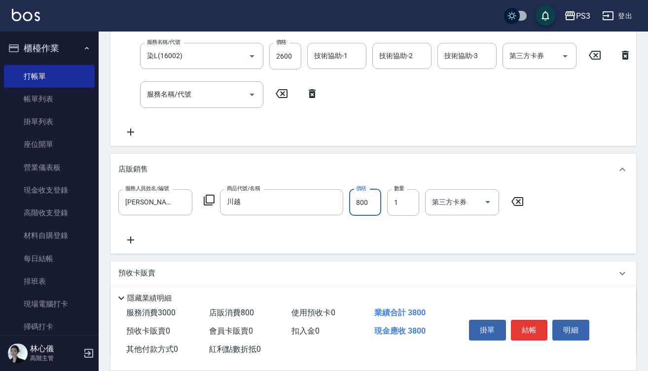
type input "川越補色洗-(灰紫色)"
type input "800"
click at [536, 325] on button "結帳" at bounding box center [529, 330] width 37 height 21
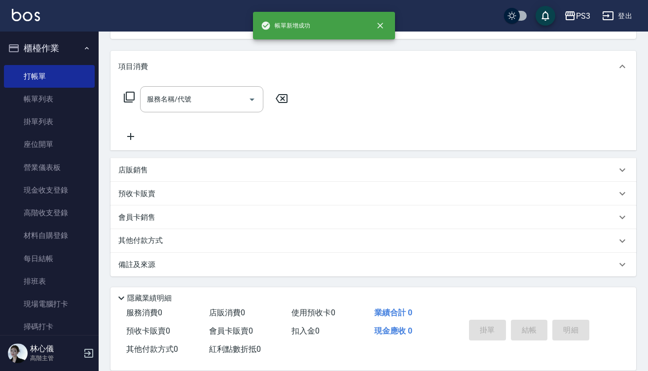
scroll to position [0, 0]
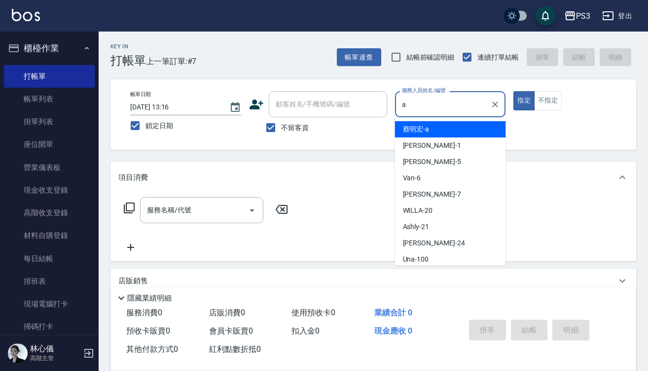
type input "[PERSON_NAME]a"
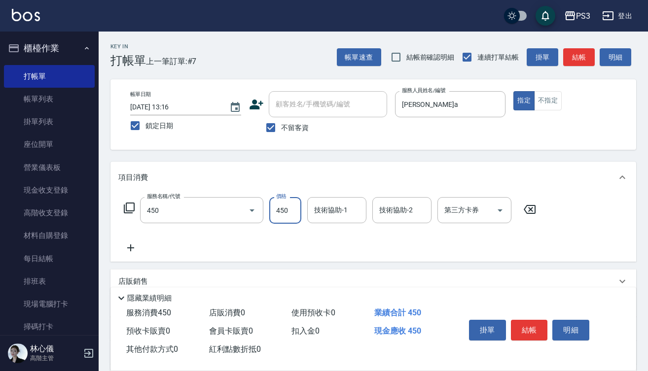
type input "有機洗髮(450)"
type input "400"
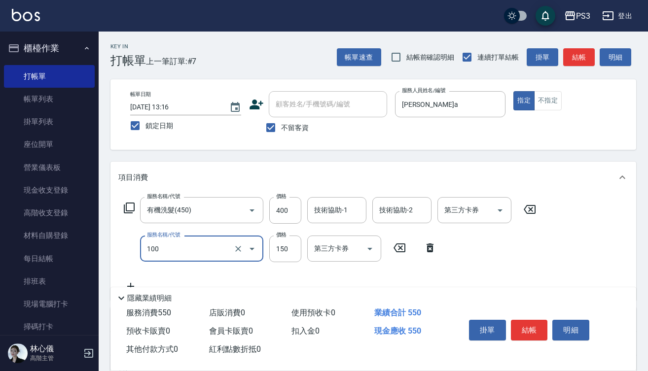
type input "修瀏海(100)"
type input "200"
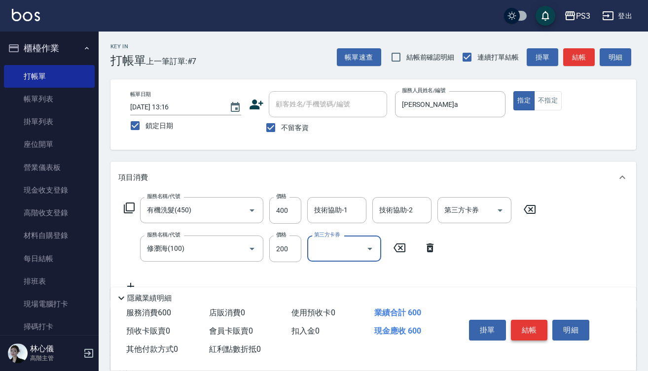
click at [527, 321] on button "結帳" at bounding box center [529, 330] width 37 height 21
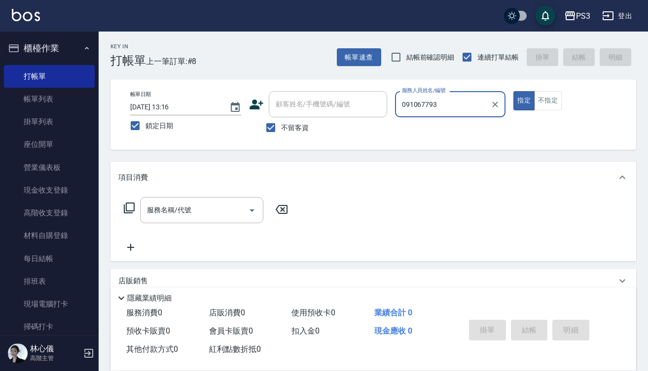
type input "0910677936"
click at [444, 105] on input "0910677936" at bounding box center [442, 104] width 87 height 17
click at [269, 127] on input "不留客資" at bounding box center [270, 127] width 21 height 21
checkbox input "false"
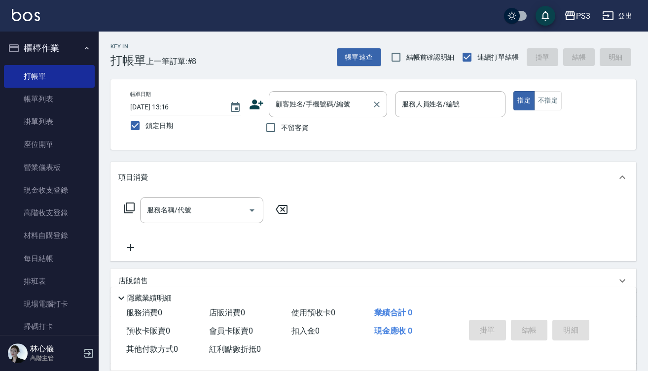
click at [300, 105] on input "顧客姓名/手機號碼/編號" at bounding box center [320, 104] width 95 height 17
paste input "0910677936"
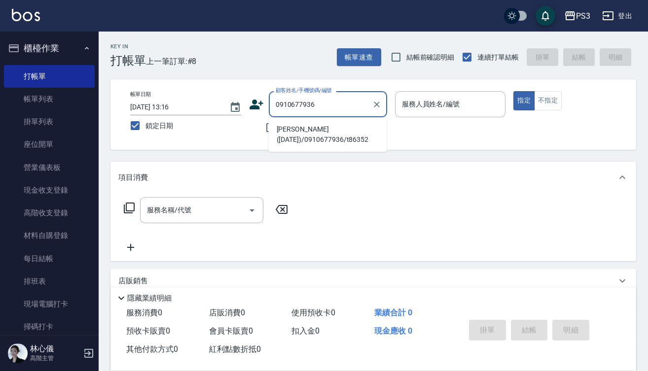
type input "[PERSON_NAME]([DATE])/0910677936/t86352"
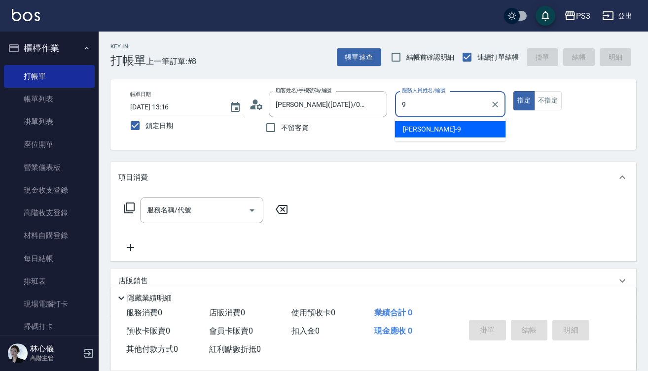
type input "[PERSON_NAME]-9"
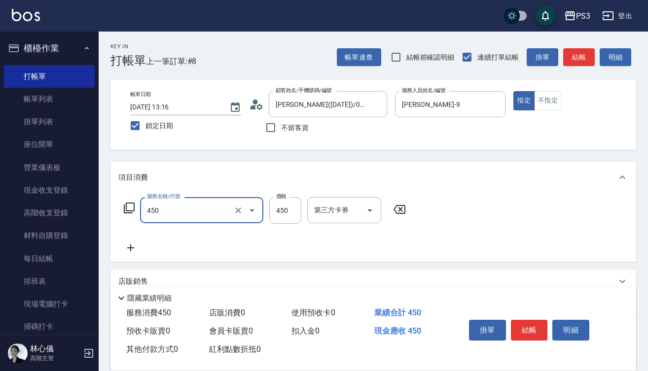
type input "有機洗髮(450)"
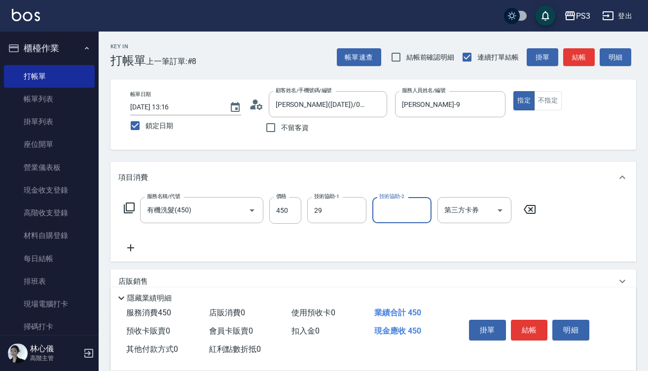
type input "[PERSON_NAME]-29"
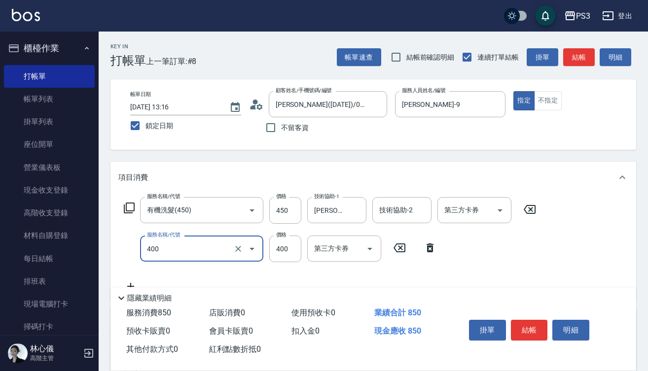
type input "剪(400)"
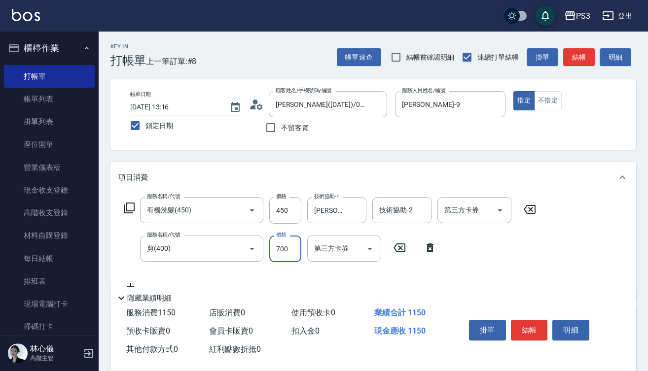
type input "700"
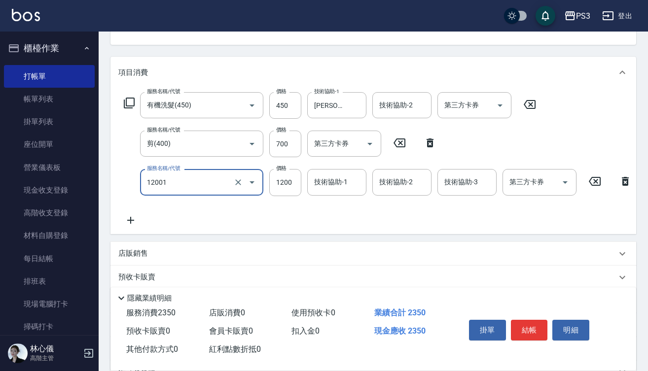
scroll to position [107, 0]
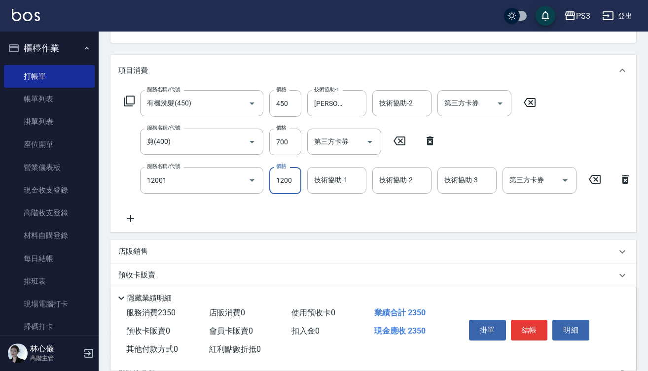
type input "燙s(12001)"
type input "1550"
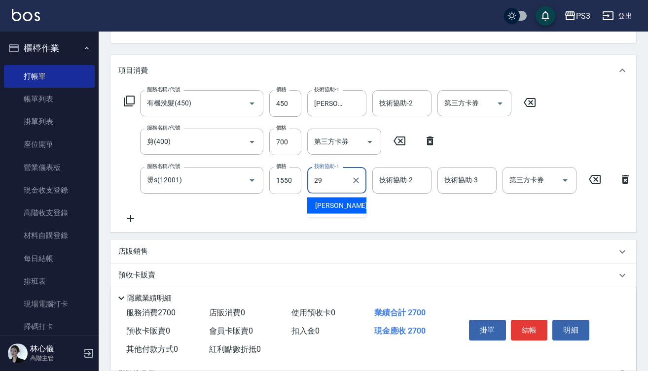
type input "[PERSON_NAME]-29"
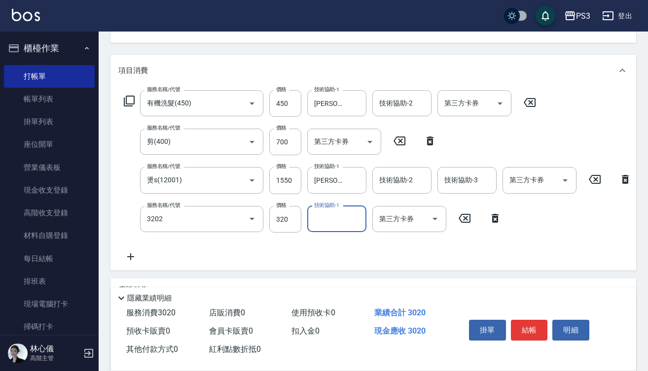
type input "頭皮隔離(3202)"
type input "[PERSON_NAME]-29"
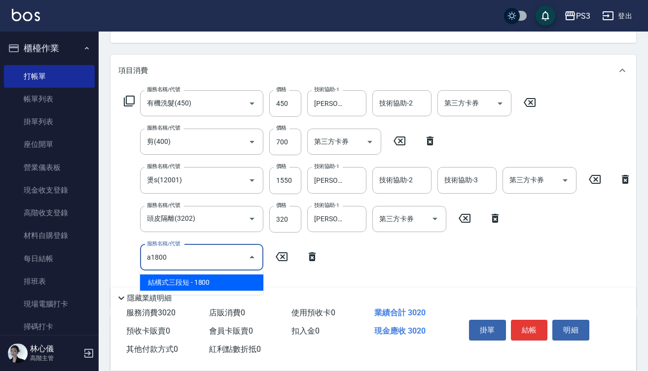
type input "結構式三段短(A1800)"
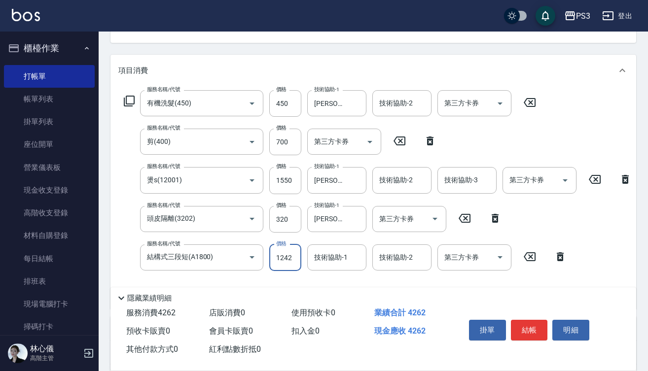
type input "1242"
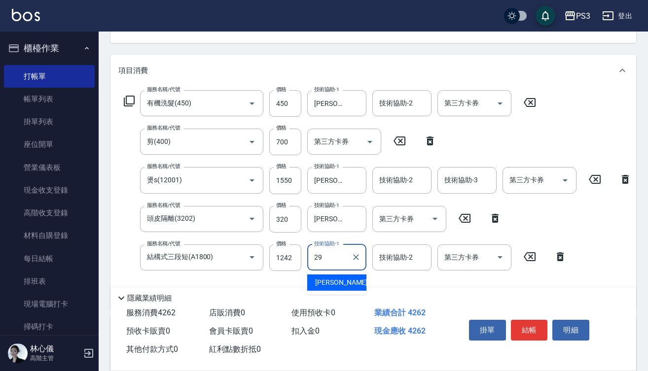
type input "[PERSON_NAME]-29"
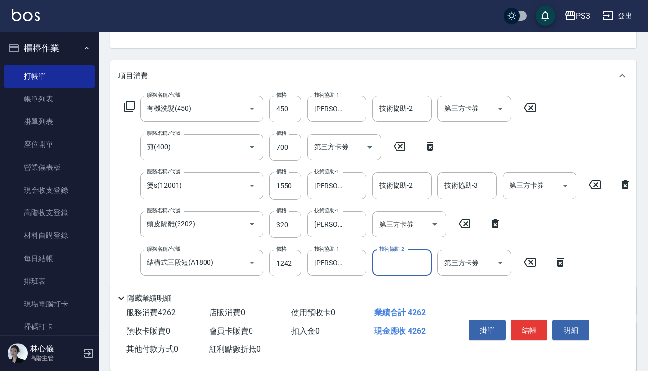
scroll to position [105, 0]
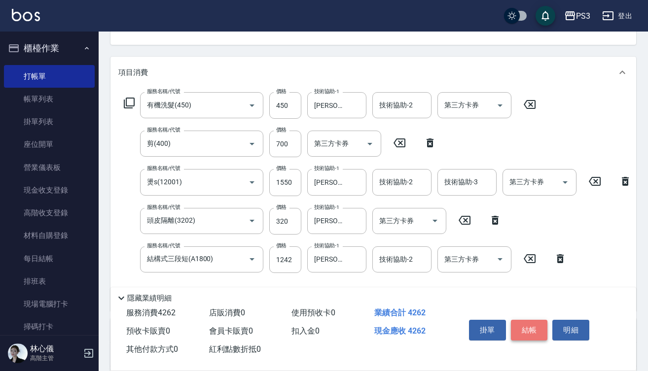
click at [526, 331] on button "結帳" at bounding box center [529, 330] width 37 height 21
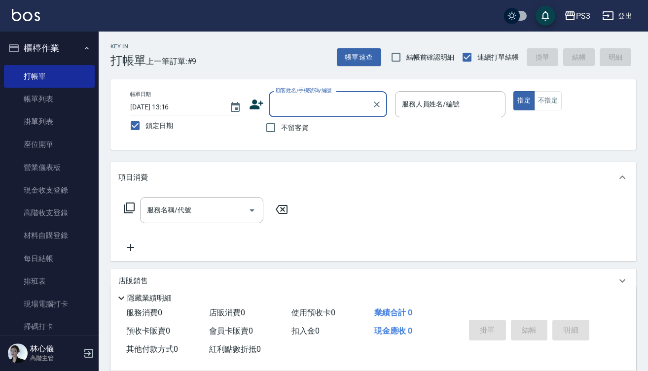
scroll to position [0, 0]
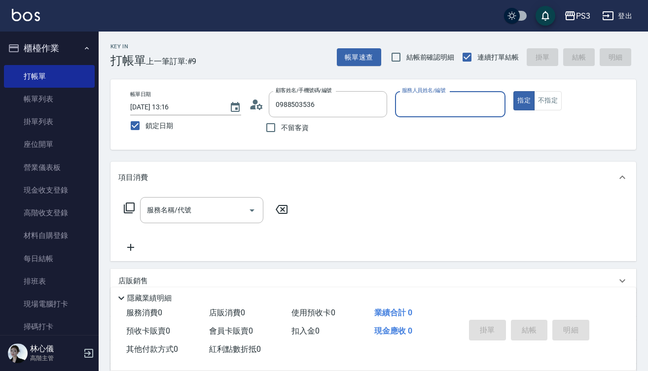
type input "[PERSON_NAME]([DATE])/0988503536/t85114"
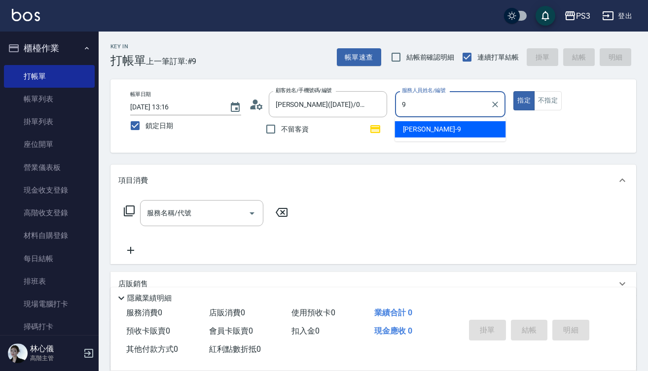
type input "[PERSON_NAME]-9"
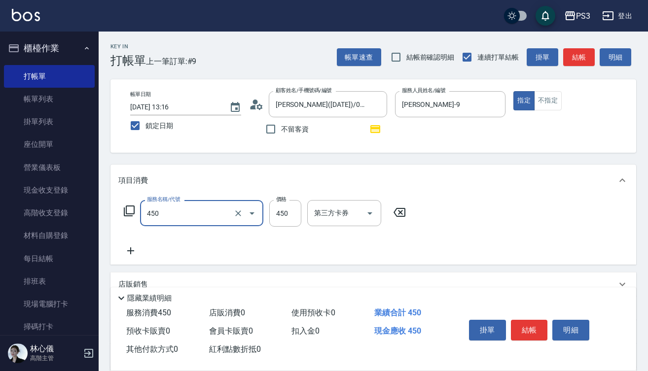
type input "有機洗髮(450)"
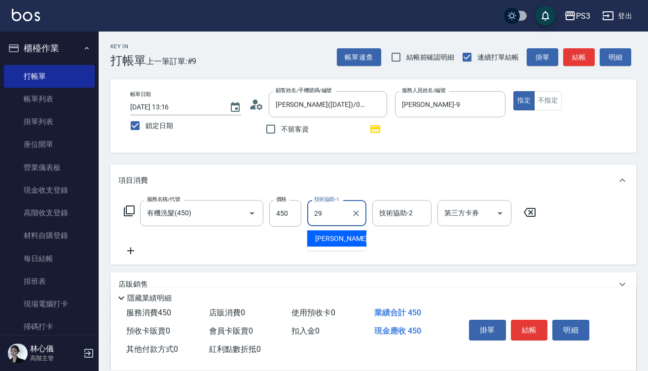
type input "[PERSON_NAME]-29"
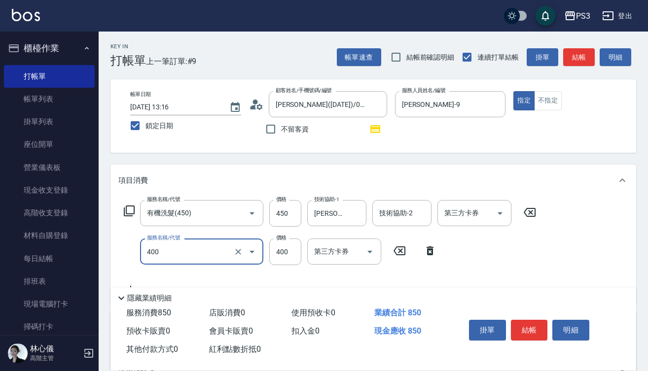
type input "剪(400)"
type input "750"
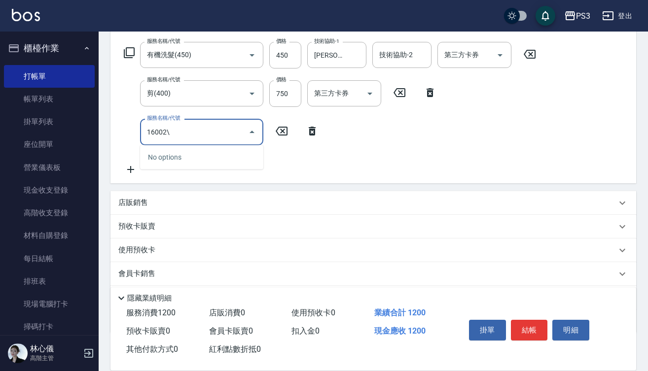
scroll to position [166, 0]
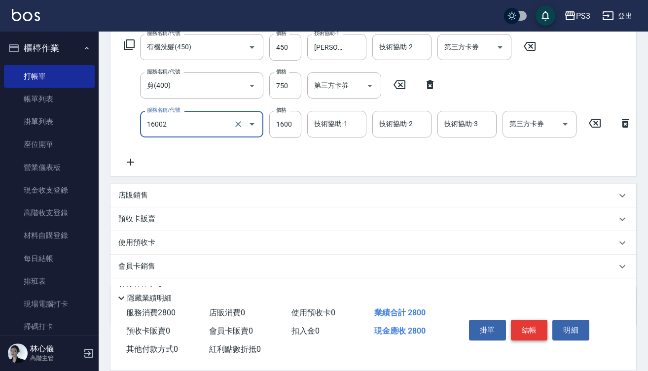
type input "染L(16002)"
type input "2220"
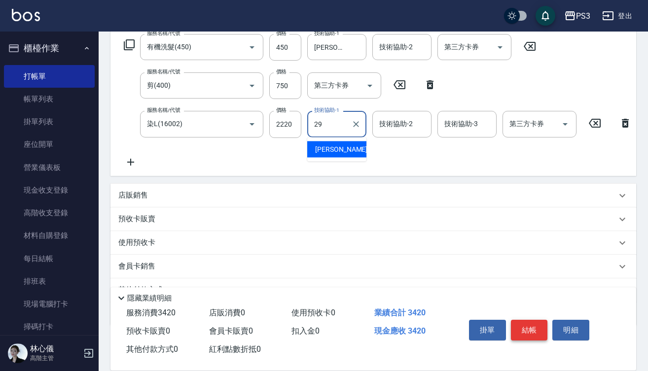
type input "[PERSON_NAME]-29"
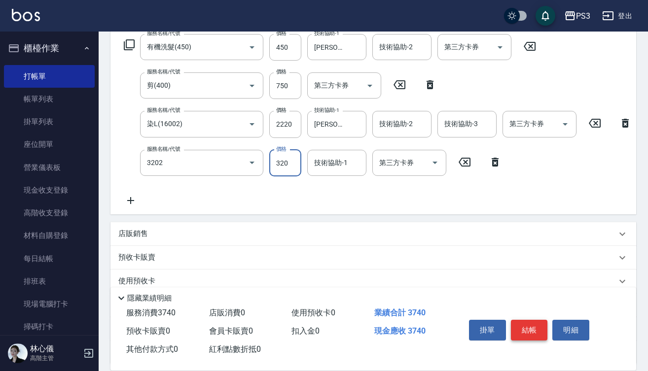
type input "頭皮隔離(3202)"
type input "300"
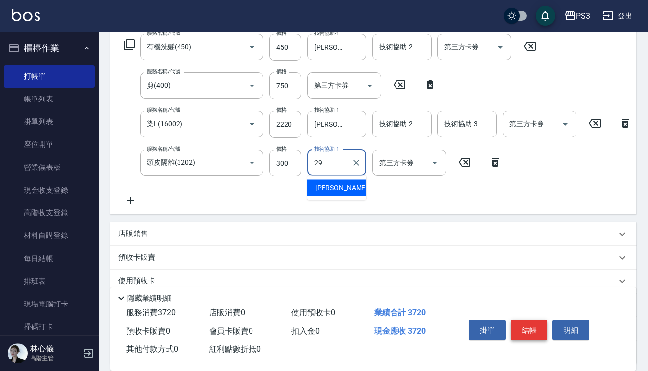
type input "[PERSON_NAME]-29"
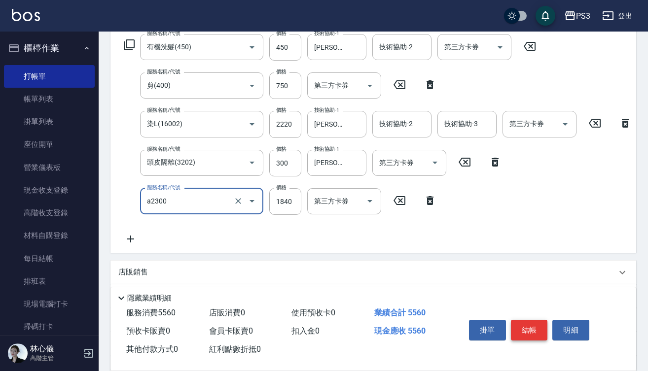
type input "結構式三段中(a2300)"
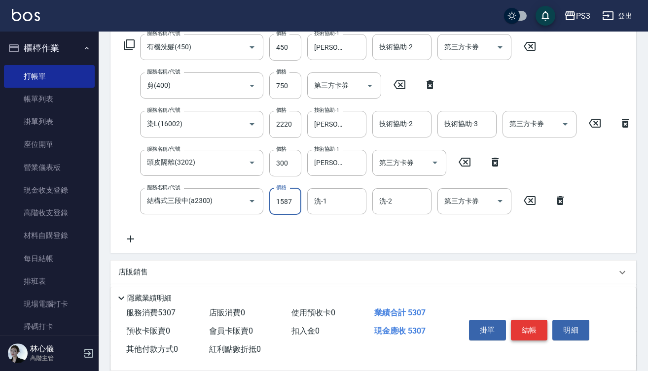
type input "1587"
type input "2"
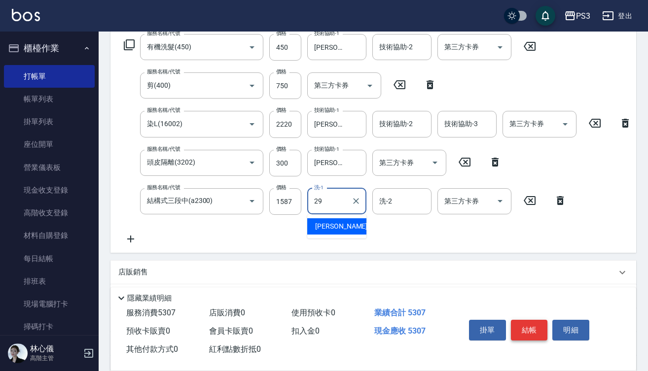
type input "[PERSON_NAME]-29"
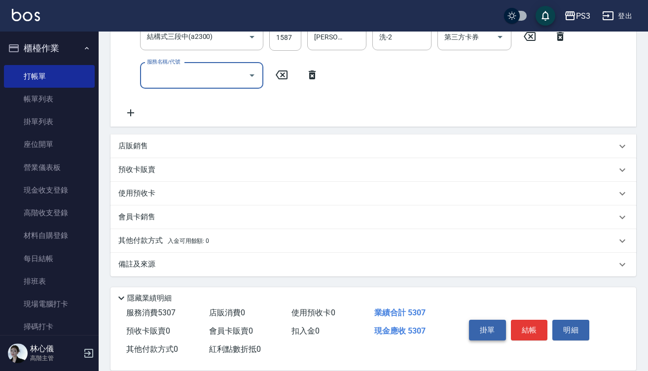
scroll to position [334, 0]
click at [220, 151] on div "店販銷售" at bounding box center [367, 146] width 498 height 10
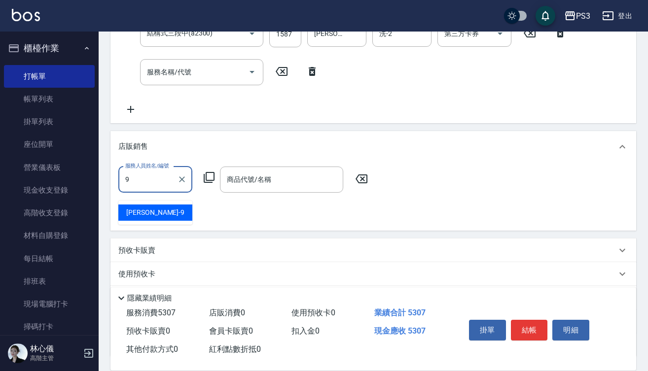
type input "[PERSON_NAME]-9"
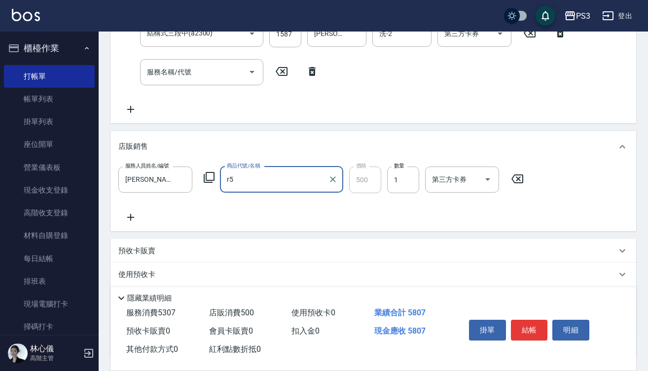
type input "結構染"
click at [533, 329] on button "結帳" at bounding box center [529, 330] width 37 height 21
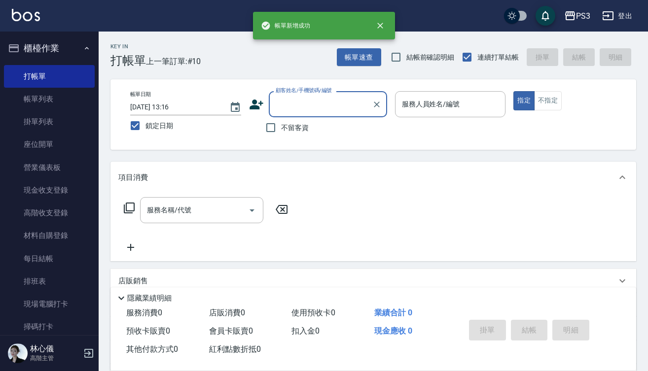
scroll to position [0, 0]
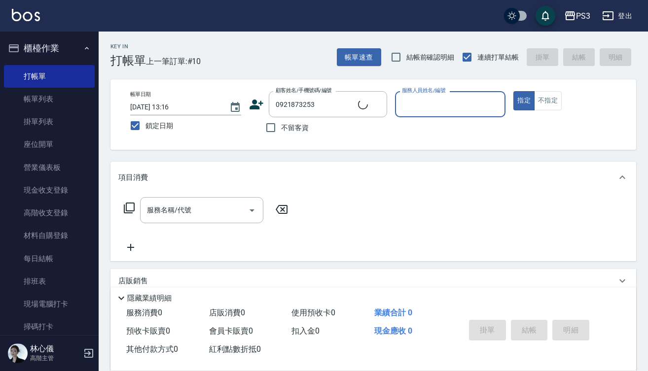
type input "[PERSON_NAME]/0921873253/t85137"
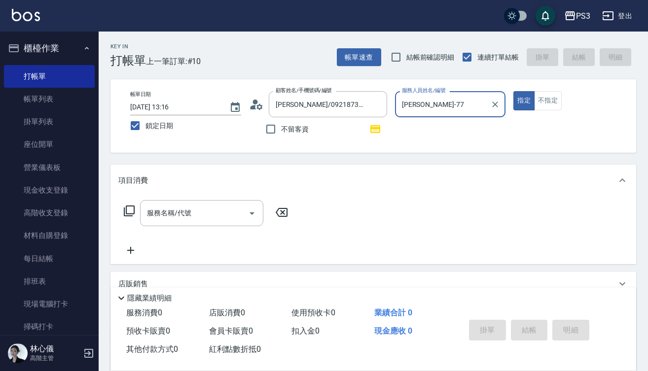
click at [523, 101] on button "指定" at bounding box center [523, 100] width 21 height 19
type input "[PERSON_NAME]-7"
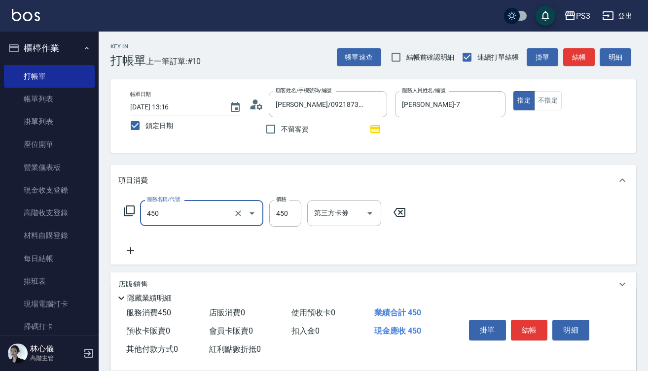
type input "有機洗髮(450)"
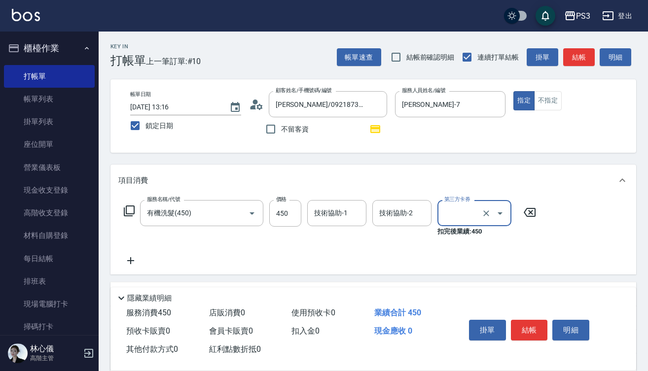
type input "舊有卡券"
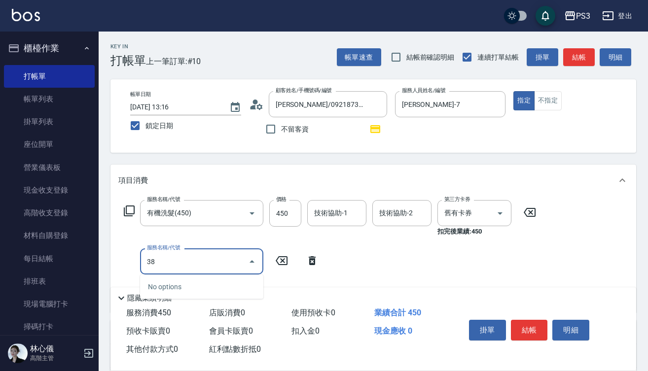
type input "3"
type input "剪(400)"
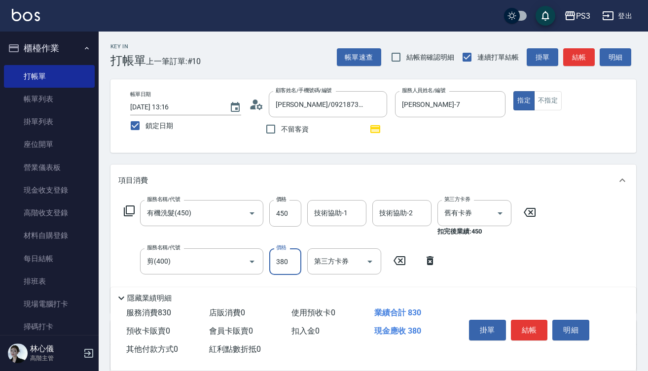
type input "380"
click at [502, 214] on icon "Open" at bounding box center [500, 213] width 12 height 12
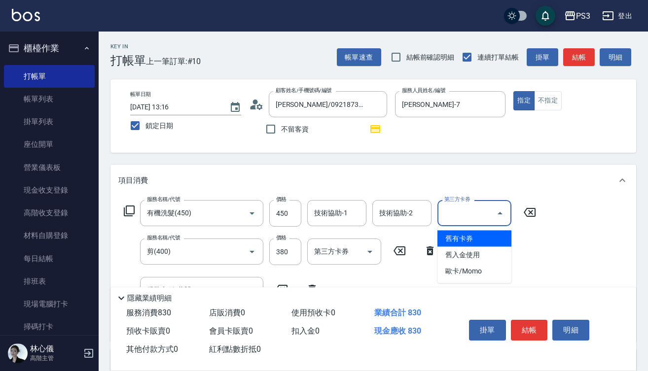
type input "舊有卡券"
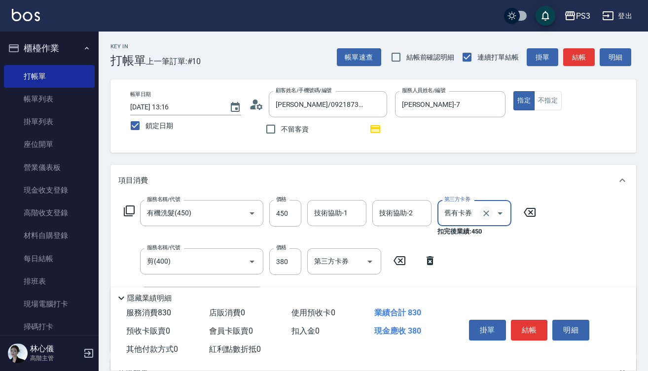
click at [487, 214] on icon "Clear" at bounding box center [486, 213] width 6 height 6
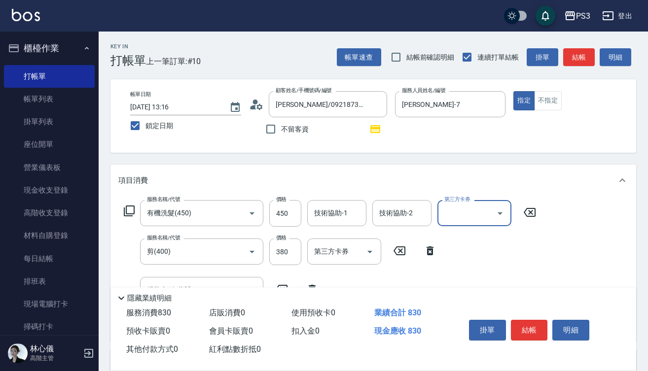
click at [400, 213] on div "技術協助-2 技術協助-2" at bounding box center [401, 213] width 59 height 26
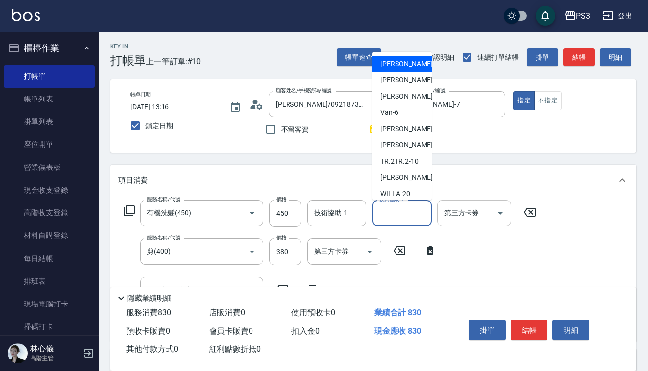
type input "[PERSON_NAME]-1"
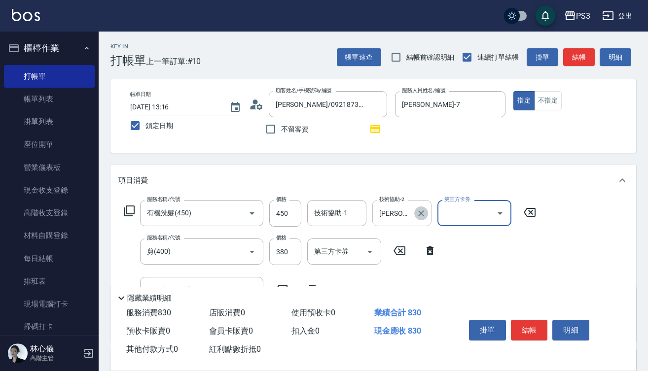
click at [420, 214] on icon "Clear" at bounding box center [421, 213] width 6 height 6
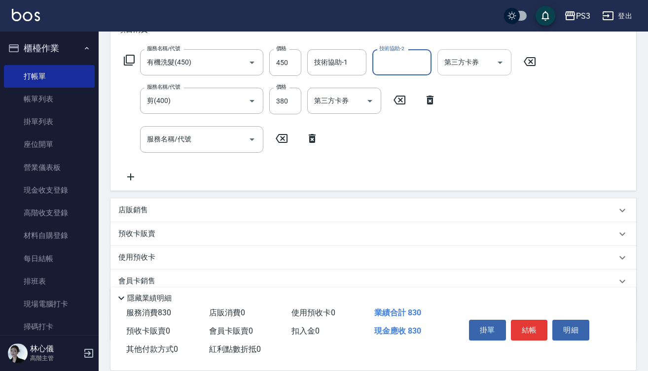
scroll to position [151, 0]
click at [532, 325] on button "結帳" at bounding box center [529, 330] width 37 height 21
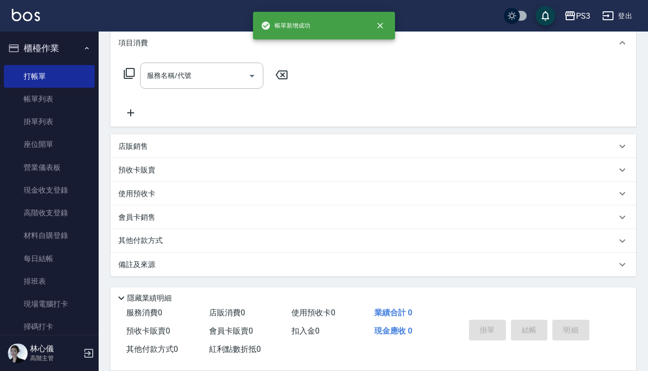
scroll to position [0, 0]
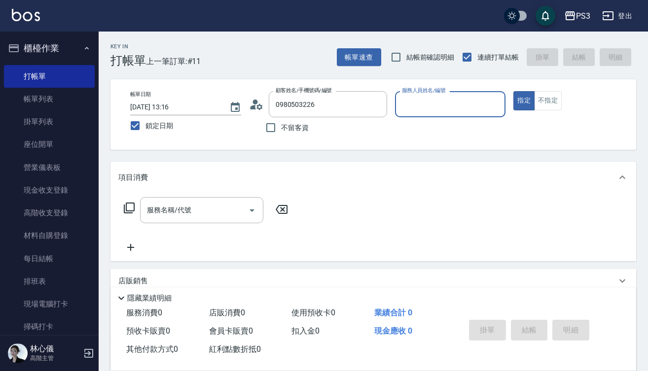
type input "[PERSON_NAME]/0980503226/t85875"
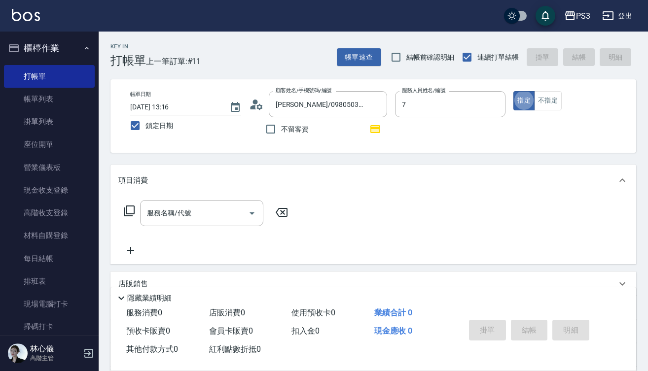
type input "[PERSON_NAME]-7"
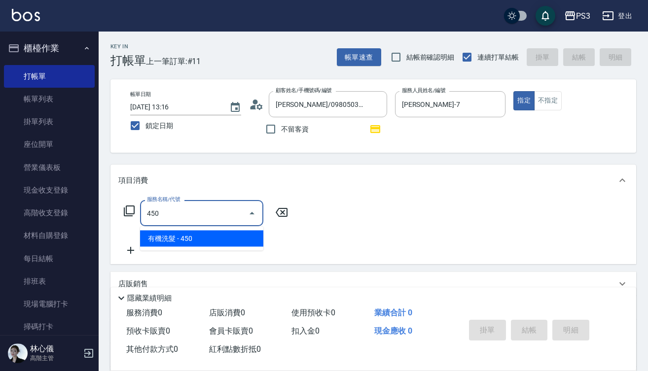
type input "有機洗髮(450)"
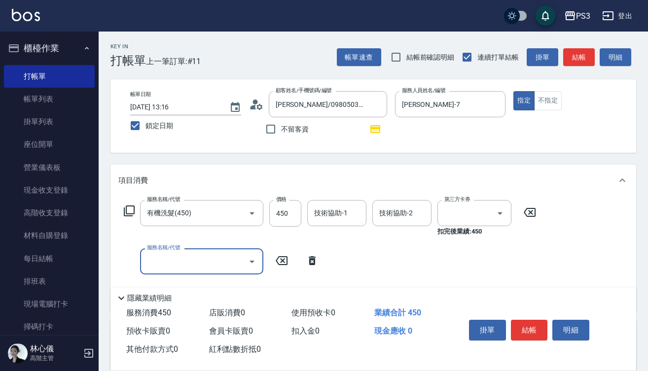
type input "舊有卡券"
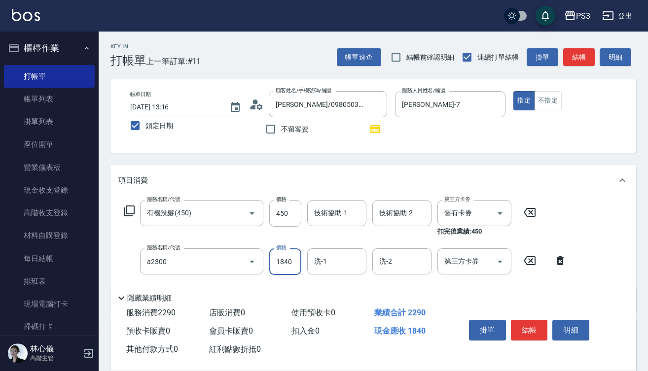
type input "結構式三段中(a2300)"
click at [502, 215] on icon "Open" at bounding box center [500, 213] width 12 height 12
type input "1"
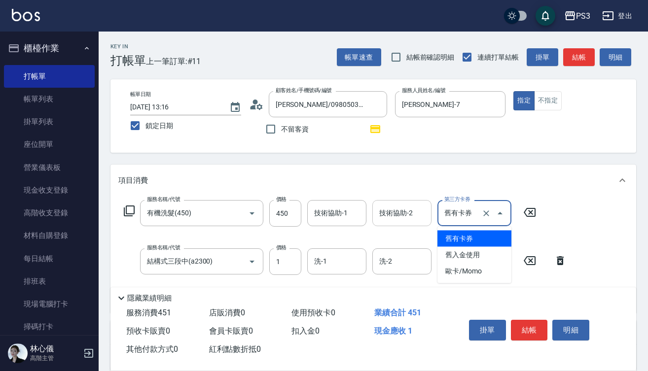
click at [416, 213] on input "技術協助-2" at bounding box center [402, 213] width 50 height 17
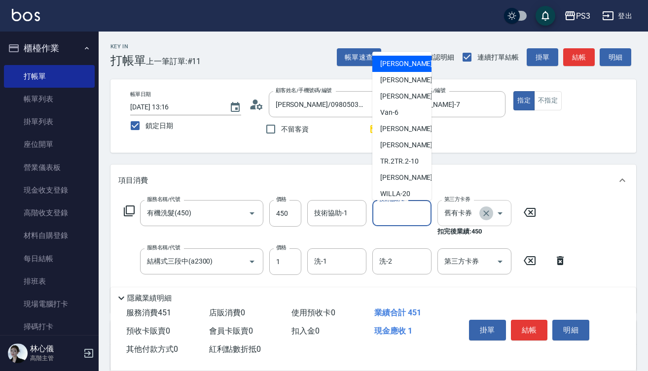
click at [484, 213] on icon "Clear" at bounding box center [486, 213] width 10 height 10
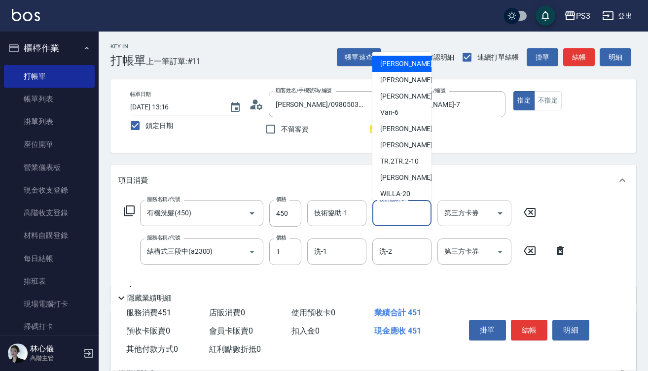
click at [386, 214] on input "技術協助-2" at bounding box center [402, 213] width 50 height 17
click at [284, 255] on input "1" at bounding box center [285, 252] width 32 height 27
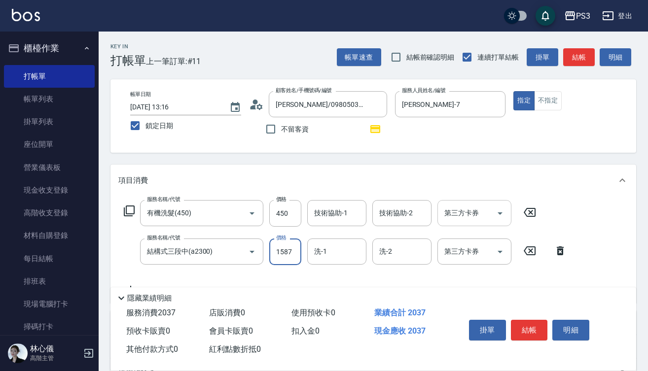
type input "1587"
type input "[PERSON_NAME]-29"
type input "使用套餐-漂髮2100(9500222)"
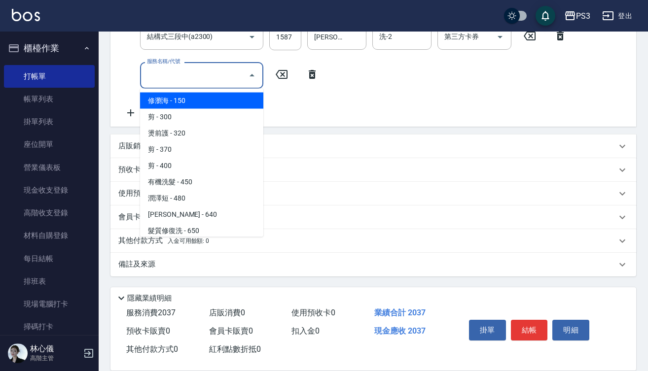
scroll to position [215, 0]
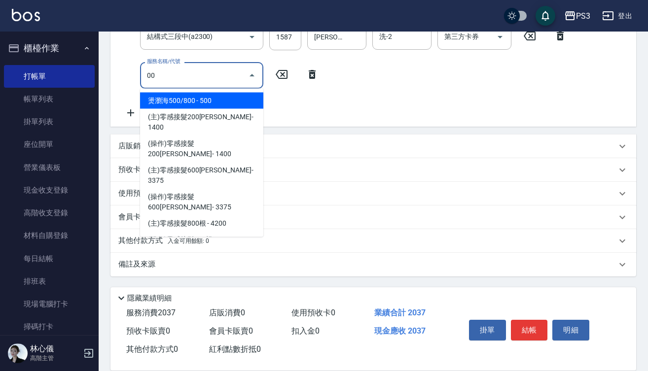
type input "0"
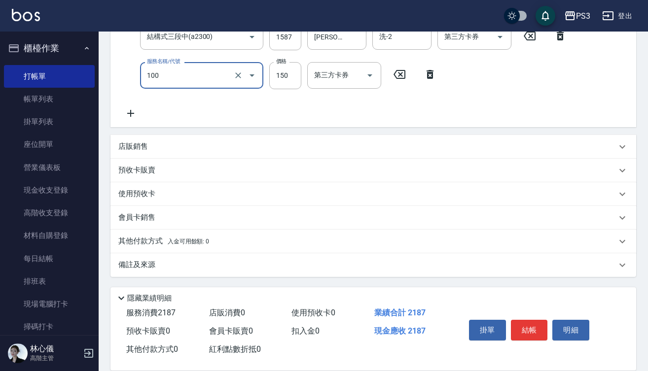
type input "修瀏海(100)"
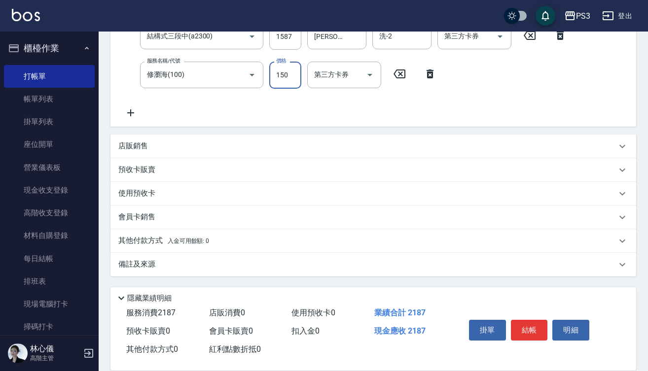
scroll to position [215, 0]
click at [142, 169] on p "預收卡販賣" at bounding box center [136, 170] width 37 height 10
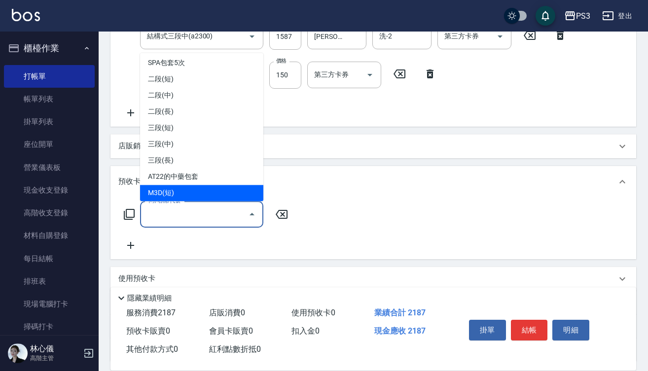
scroll to position [311, 0]
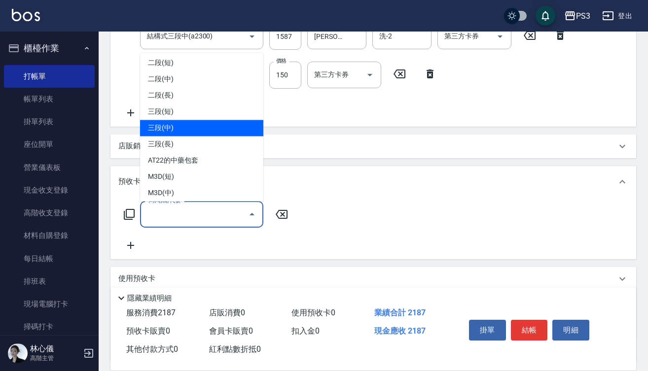
click at [198, 131] on span "三段(中)" at bounding box center [201, 128] width 123 height 16
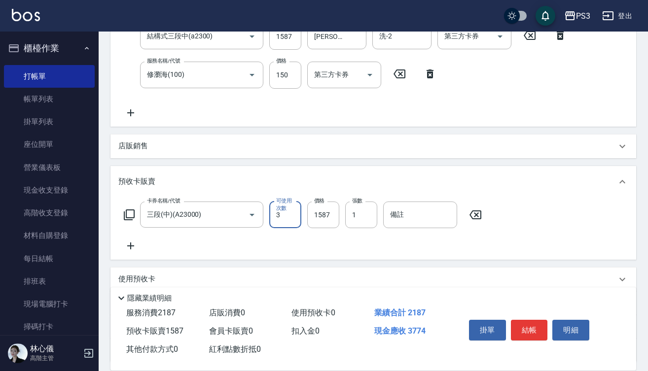
type input "三段(中)(A23000)"
type input "1"
click at [530, 329] on button "結帳" at bounding box center [529, 330] width 37 height 21
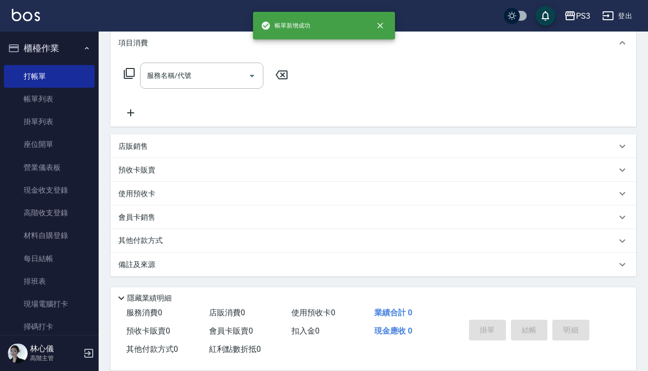
scroll to position [0, 0]
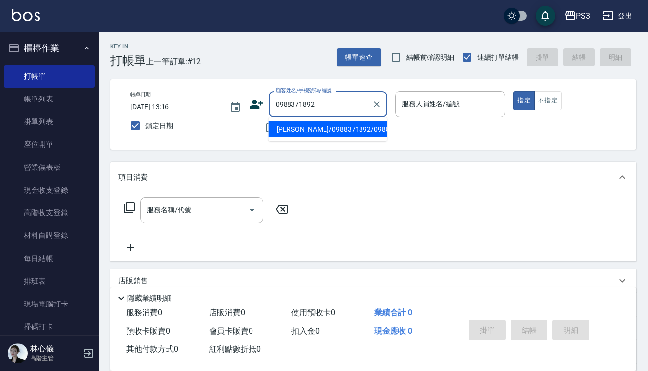
type input "[PERSON_NAME]/0988371892/0988371892"
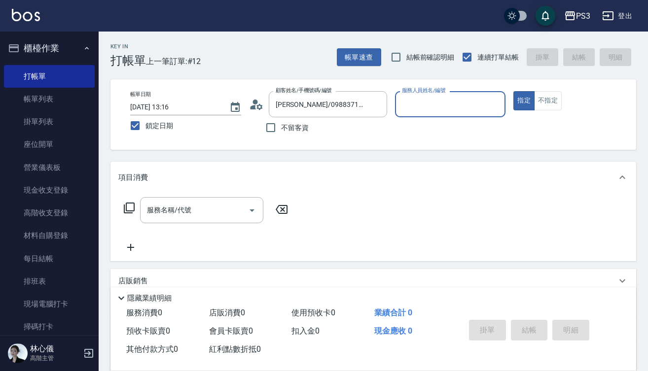
type input "[PERSON_NAME]-7"
click at [523, 101] on button "指定" at bounding box center [523, 100] width 21 height 19
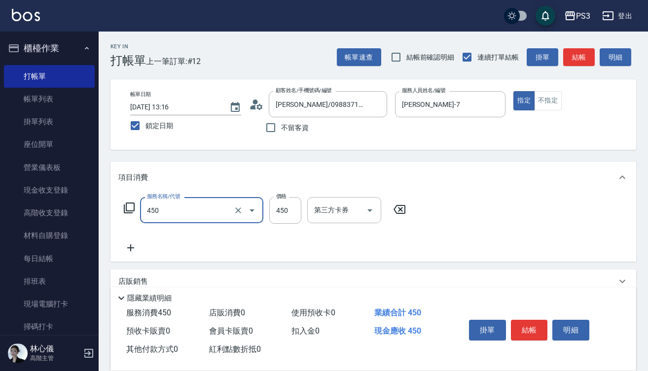
type input "有機洗髮(450)"
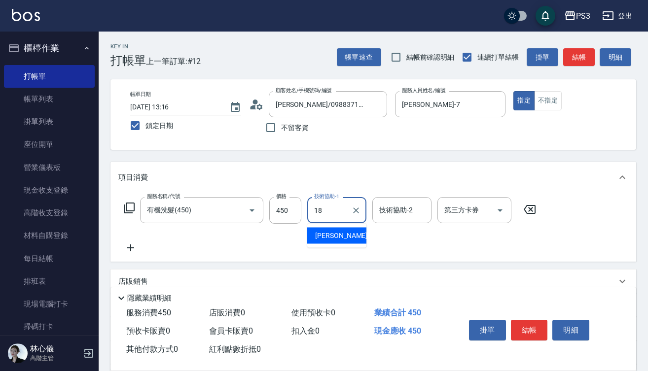
type input "恩恩-18"
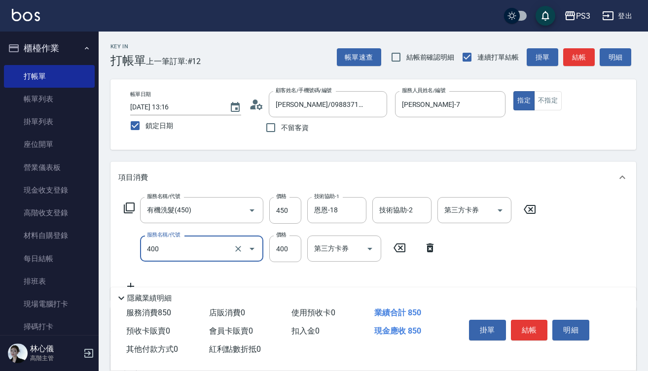
type input "剪(400)"
type input "200"
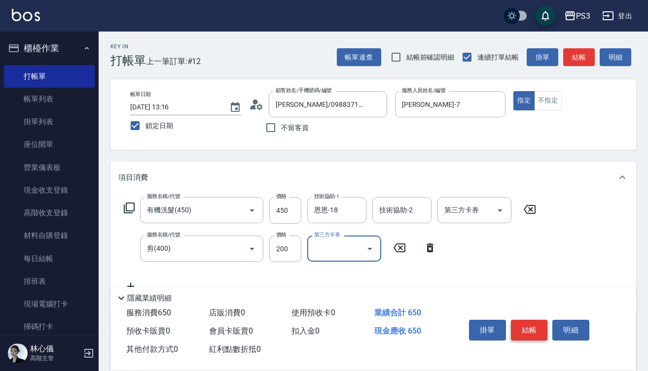
click at [524, 332] on button "結帳" at bounding box center [529, 330] width 37 height 21
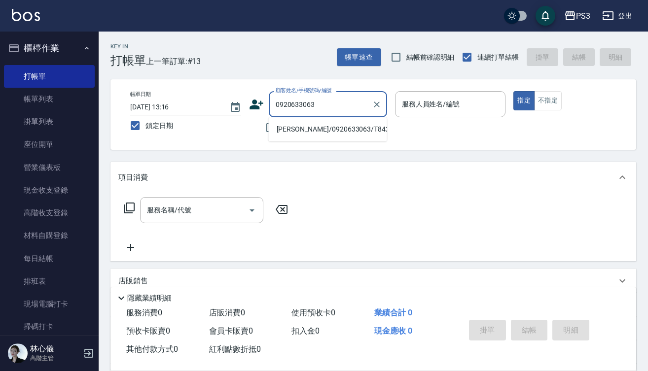
type input "[PERSON_NAME]/0920633063/T84282"
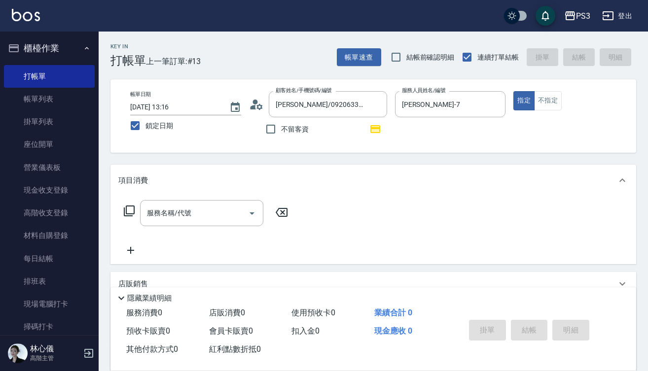
click at [254, 104] on icon at bounding box center [256, 104] width 15 height 15
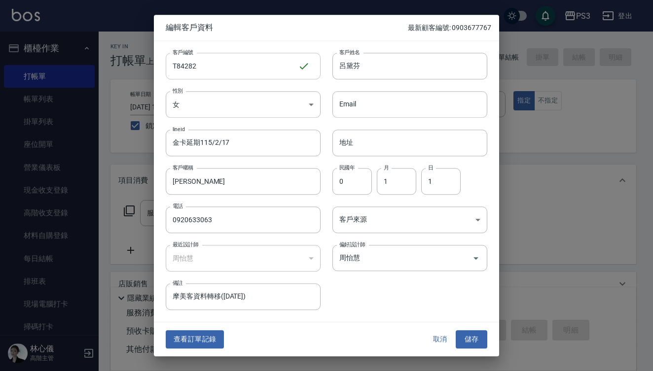
click at [236, 69] on input "T84282" at bounding box center [232, 66] width 132 height 27
click at [274, 299] on input "摩美客資料轉移([DATE])" at bounding box center [243, 297] width 155 height 27
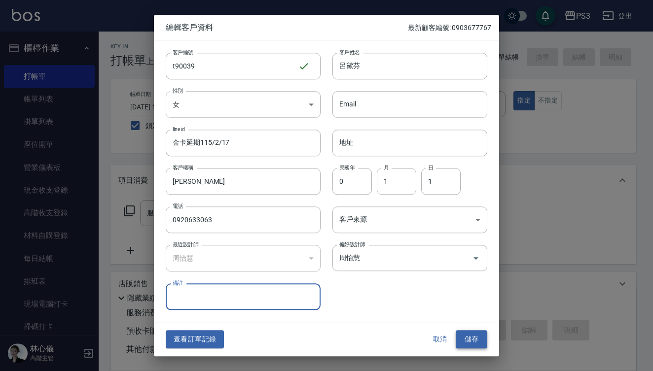
click at [471, 340] on button "儲存" at bounding box center [471, 340] width 32 height 18
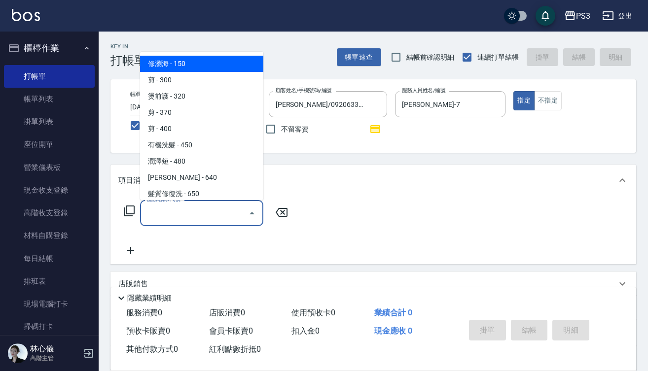
click at [214, 216] on input "服務名稱/代號" at bounding box center [194, 213] width 100 height 17
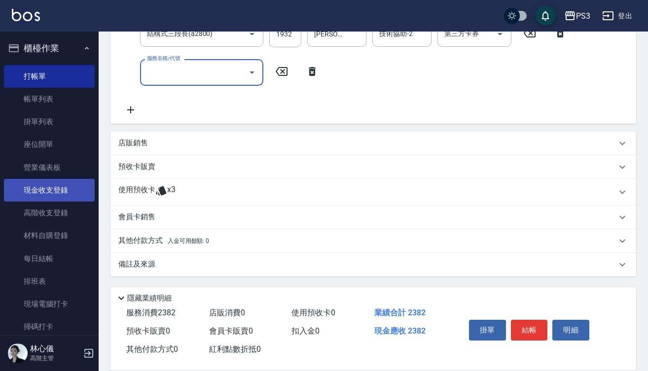
scroll to position [218, 0]
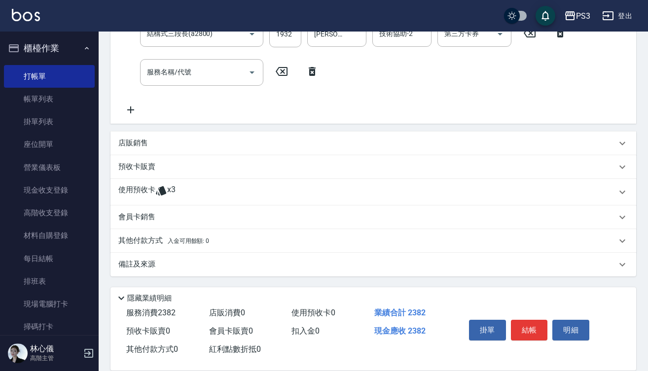
click at [170, 190] on span "x3" at bounding box center [171, 192] width 8 height 15
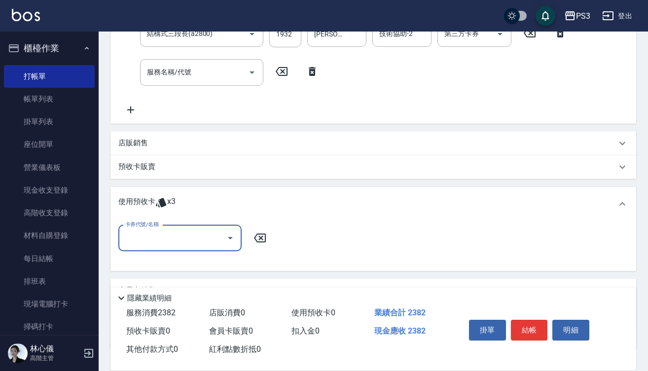
click at [178, 235] on input "卡券代號/名稱" at bounding box center [173, 238] width 100 height 17
click at [181, 261] on div "2024/8 卡碧兒3次 剩餘3張" at bounding box center [179, 263] width 123 height 16
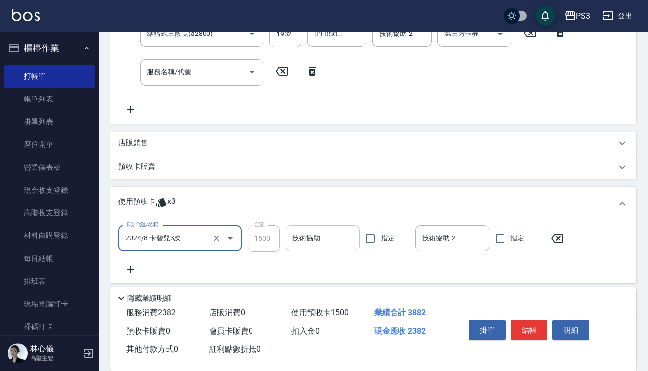
click at [297, 238] on input "技術協助-1" at bounding box center [322, 238] width 65 height 17
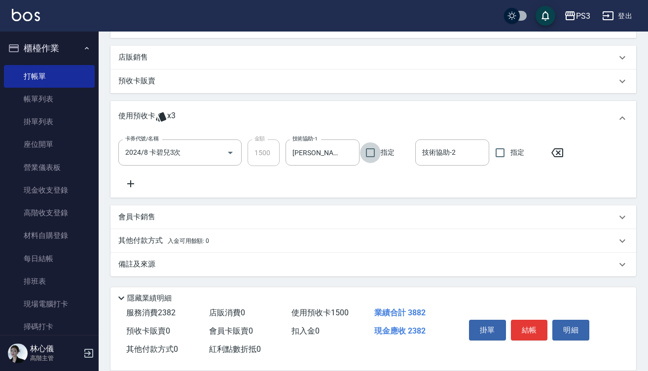
scroll to position [304, 0]
click at [157, 217] on div "會員卡銷售" at bounding box center [367, 217] width 498 height 10
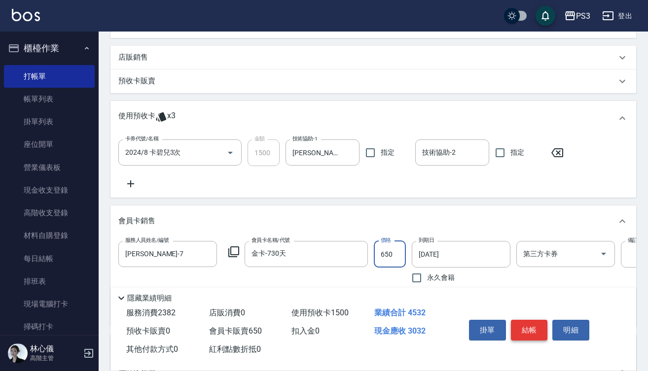
click at [525, 324] on button "結帳" at bounding box center [529, 330] width 37 height 21
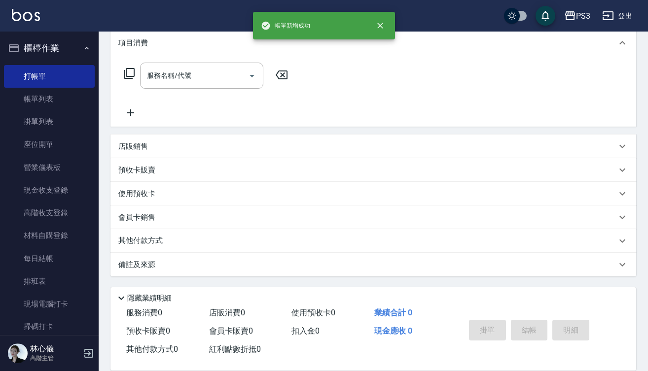
scroll to position [0, 0]
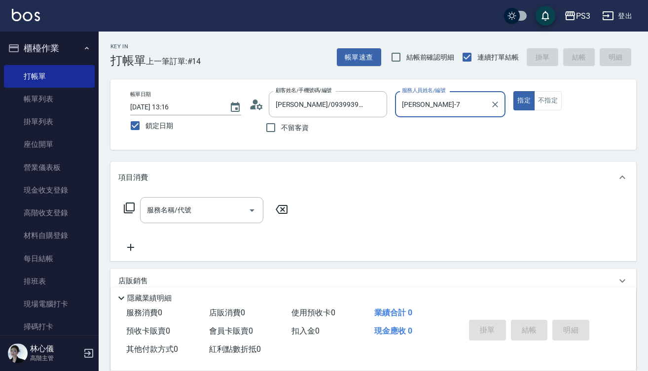
click at [254, 104] on circle at bounding box center [254, 102] width 5 height 5
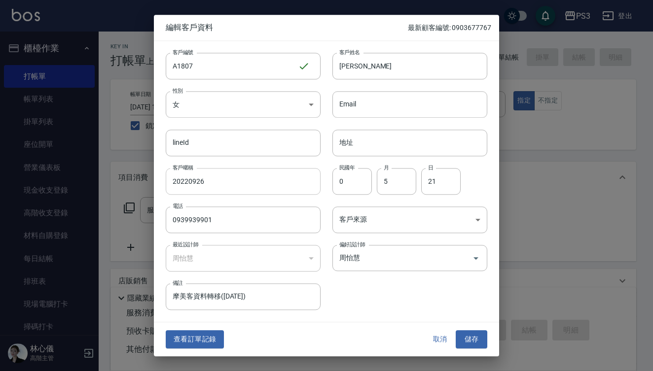
click at [223, 178] on input "20220926" at bounding box center [243, 181] width 155 height 27
drag, startPoint x: 210, startPoint y: 69, endPoint x: 211, endPoint y: 62, distance: 6.9
click at [211, 69] on input "A1807" at bounding box center [232, 66] width 132 height 27
click at [261, 298] on input "摩美客資料轉移([DATE])" at bounding box center [243, 297] width 155 height 27
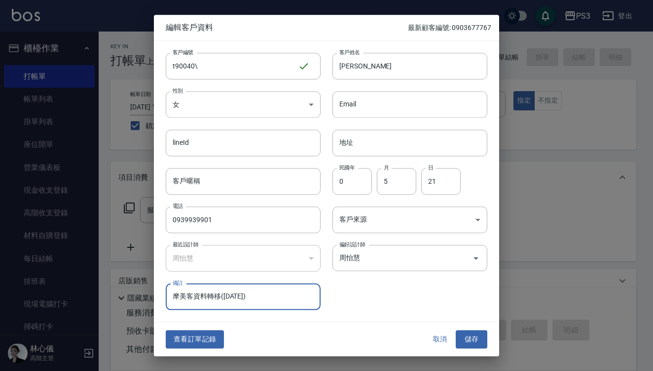
click at [261, 298] on input "摩美客資料轉移([DATE])" at bounding box center [243, 297] width 155 height 27
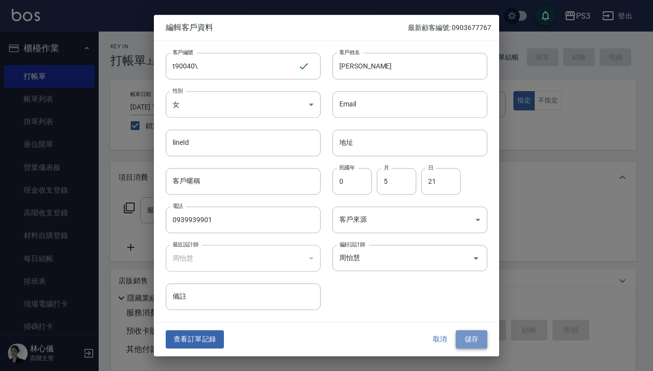
click at [473, 340] on button "儲存" at bounding box center [471, 340] width 32 height 18
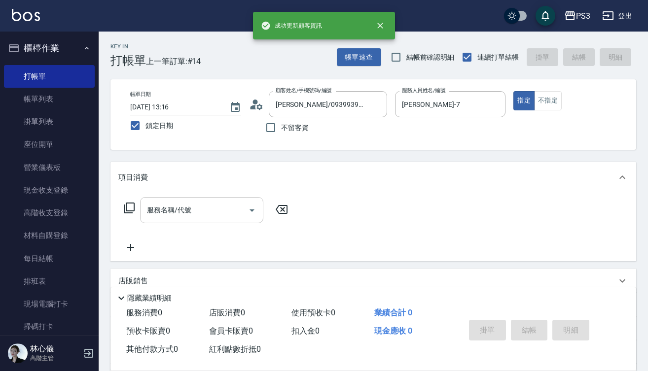
click at [193, 207] on input "服務名稱/代號" at bounding box center [194, 210] width 100 height 17
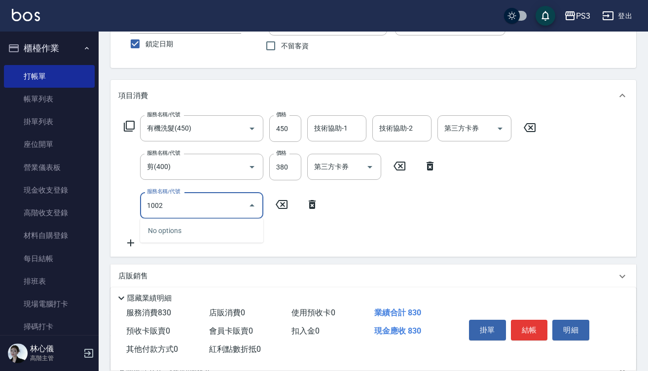
scroll to position [84, 0]
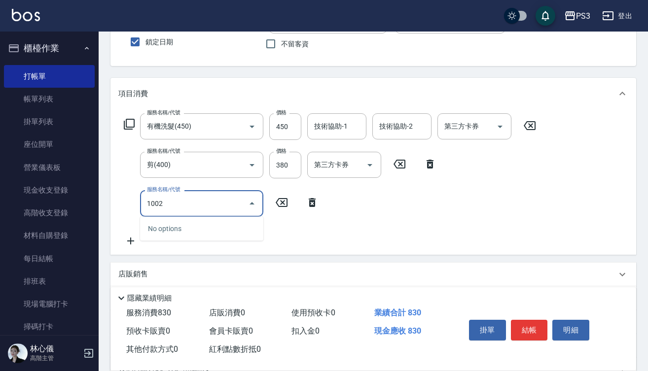
click at [250, 236] on div "No options" at bounding box center [201, 229] width 123 height 24
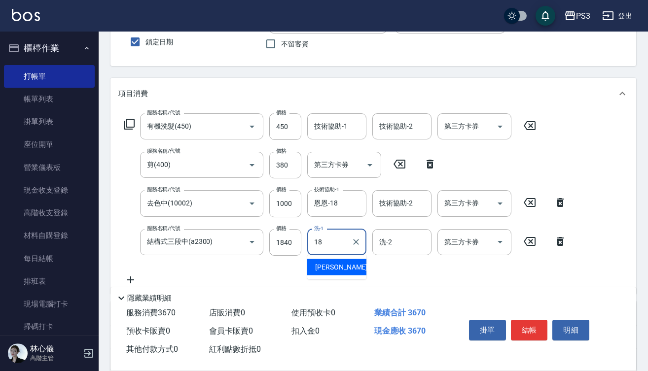
click at [250, 236] on button "Open" at bounding box center [252, 242] width 16 height 16
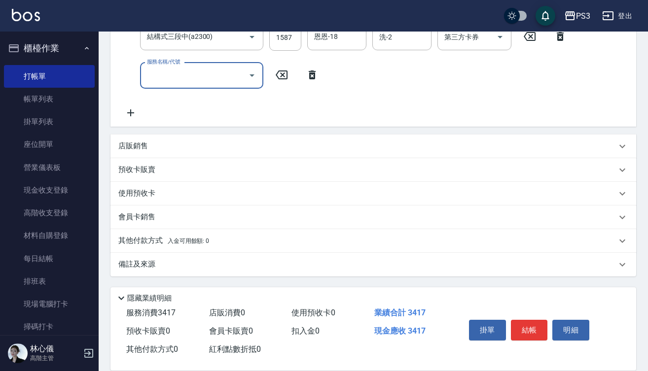
scroll to position [289, 0]
click at [138, 140] on div "店販銷售" at bounding box center [372, 147] width 525 height 24
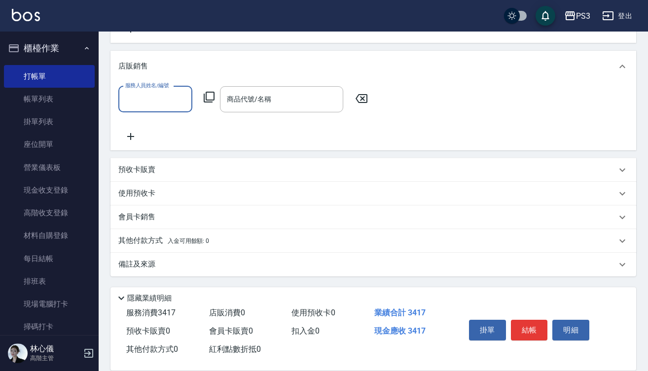
scroll to position [373, 0]
click at [145, 220] on p "會員卡銷售" at bounding box center [136, 217] width 37 height 10
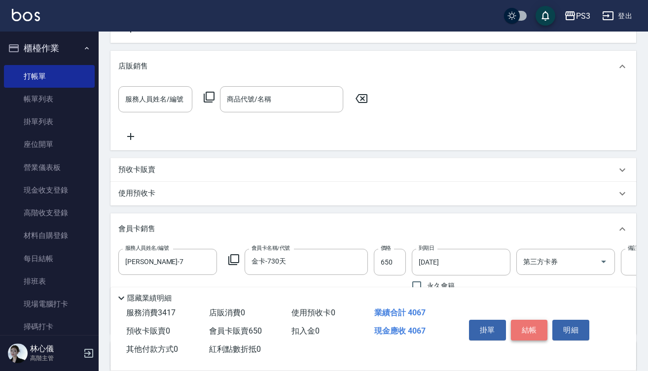
click at [530, 328] on button "結帳" at bounding box center [529, 330] width 37 height 21
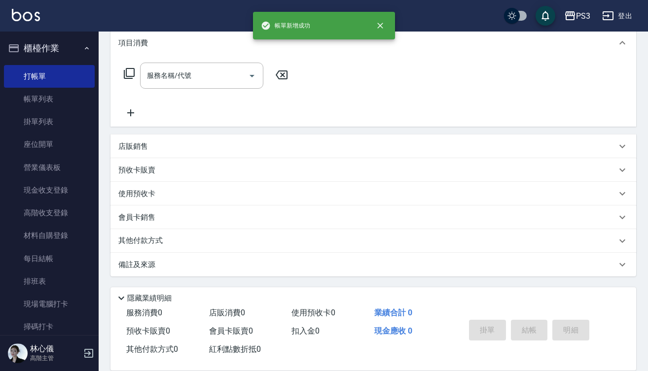
scroll to position [0, 0]
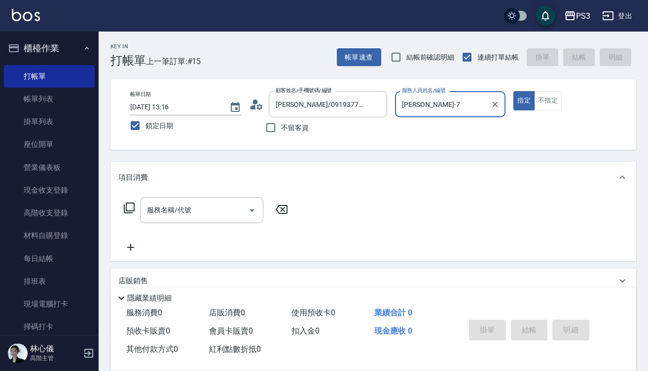
click at [523, 101] on button "指定" at bounding box center [523, 100] width 21 height 19
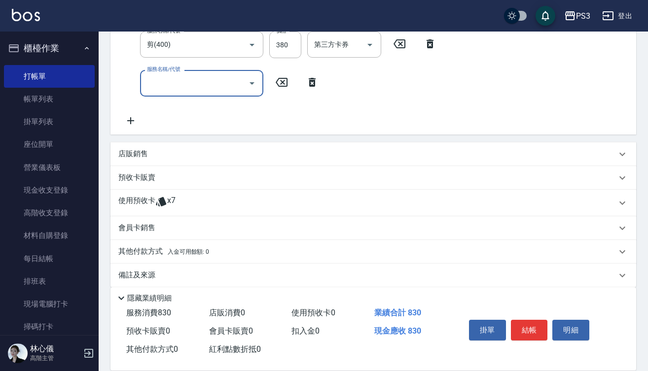
scroll to position [212, 0]
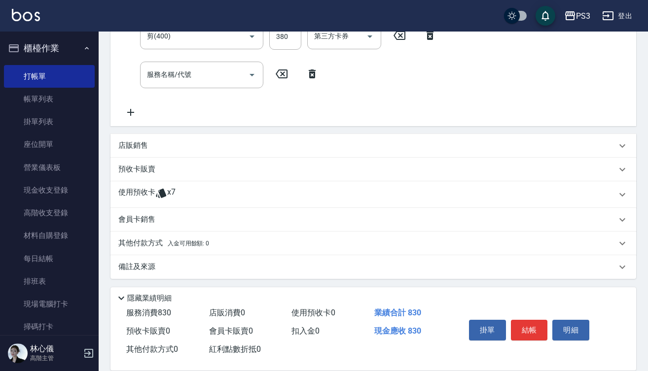
click at [163, 191] on icon at bounding box center [161, 192] width 10 height 9
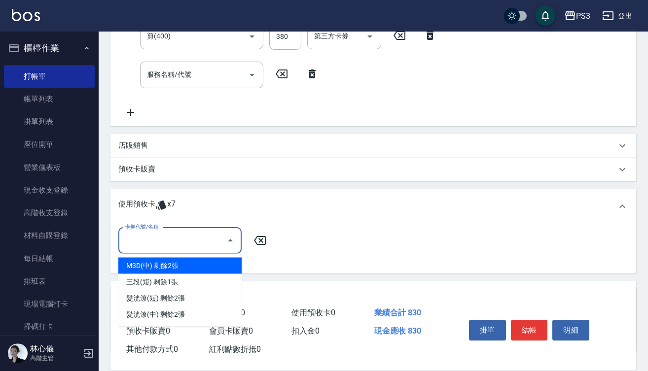
click at [199, 238] on input "卡券代號/名稱" at bounding box center [173, 240] width 100 height 17
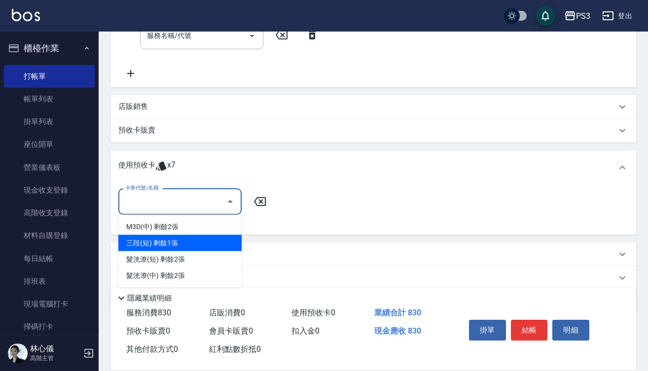
scroll to position [251, 0]
click at [184, 242] on div "三段(短) 剩餘1張" at bounding box center [179, 244] width 123 height 16
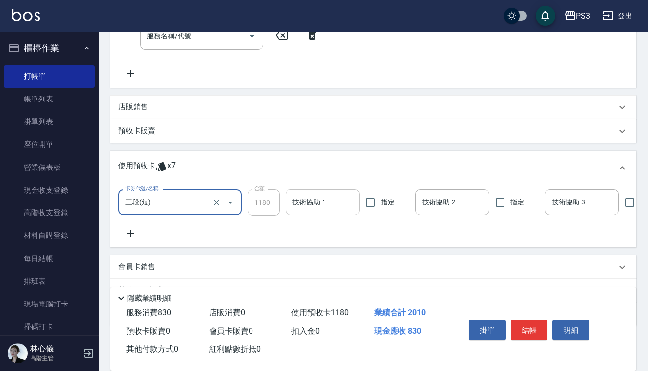
click at [310, 206] on input "技術協助-1" at bounding box center [322, 202] width 65 height 17
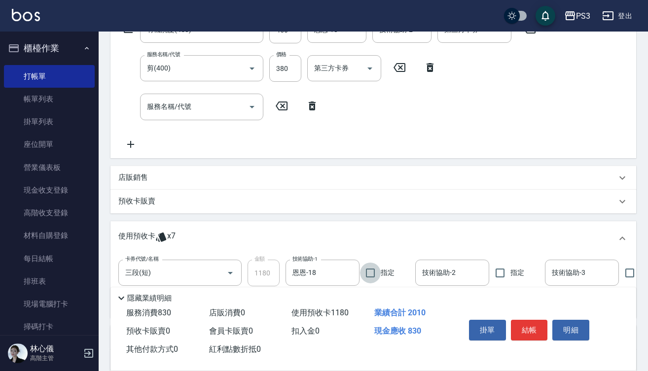
scroll to position [179, 0]
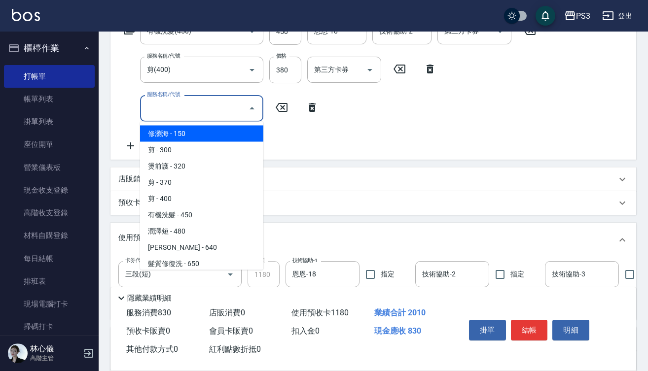
click at [203, 114] on input "服務名稱/代號" at bounding box center [194, 108] width 100 height 17
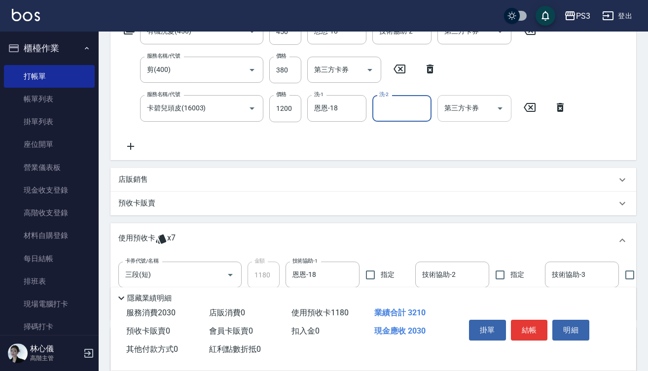
click at [468, 119] on div "第三方卡券" at bounding box center [474, 108] width 74 height 26
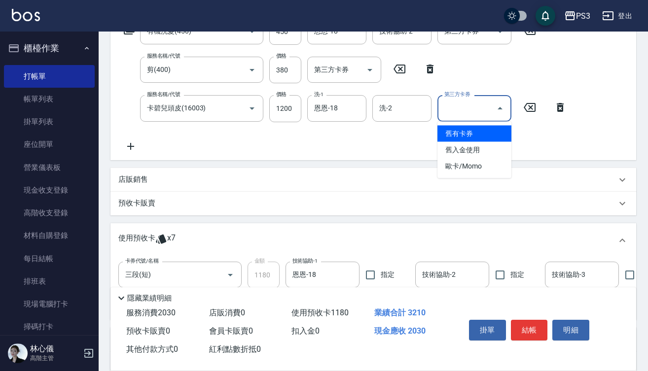
click at [465, 137] on span "舊有卡券" at bounding box center [474, 134] width 74 height 16
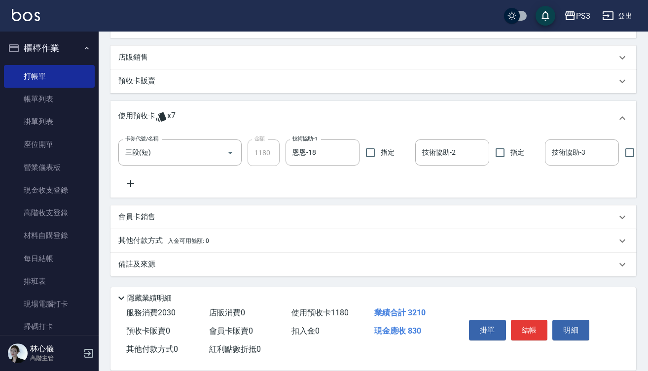
scroll to position [319, 0]
click at [528, 325] on button "結帳" at bounding box center [529, 330] width 37 height 21
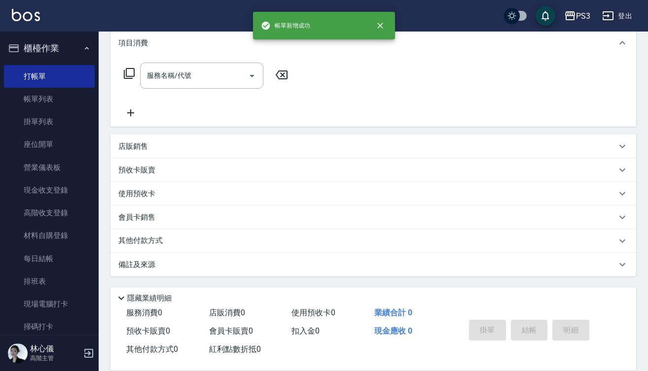
scroll to position [0, 0]
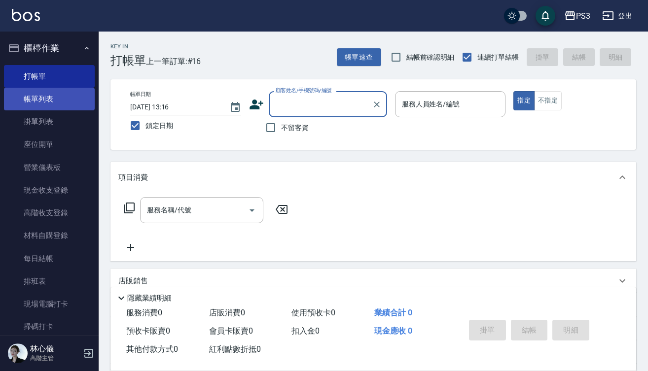
click at [54, 97] on link "帳單列表" at bounding box center [49, 99] width 91 height 23
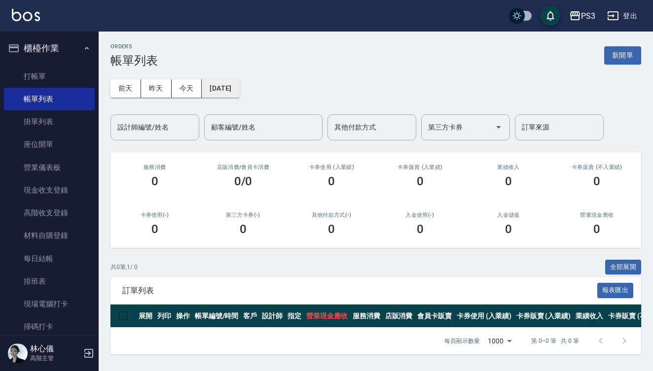
click at [239, 88] on button "[DATE]" at bounding box center [220, 88] width 37 height 18
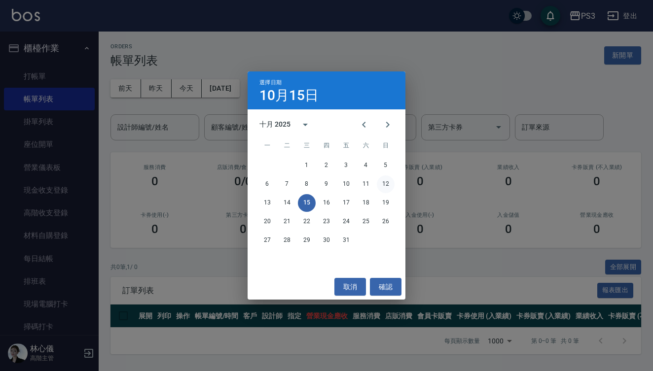
click at [388, 182] on button "12" at bounding box center [386, 184] width 18 height 18
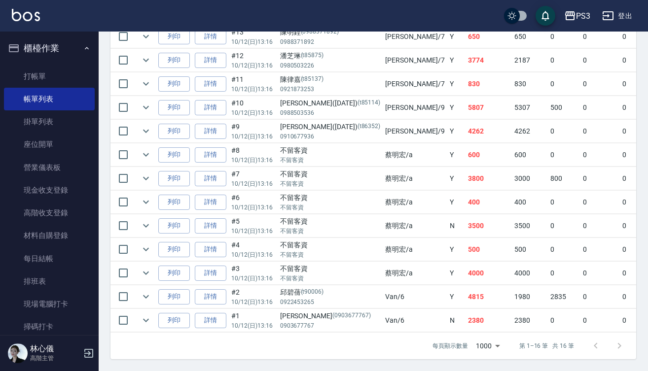
scroll to position [380, 0]
click at [213, 220] on link "詳情" at bounding box center [211, 225] width 32 height 15
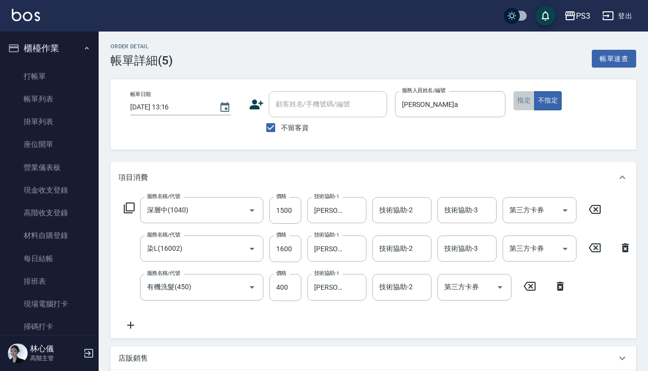
click at [524, 102] on button "指定" at bounding box center [523, 100] width 21 height 19
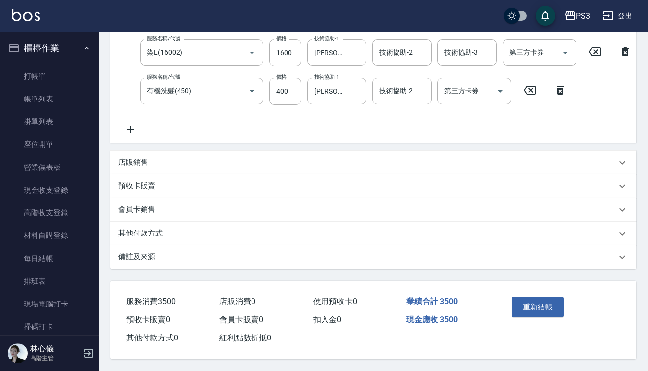
scroll to position [208, 0]
click at [547, 297] on button "重新結帳" at bounding box center [538, 307] width 52 height 21
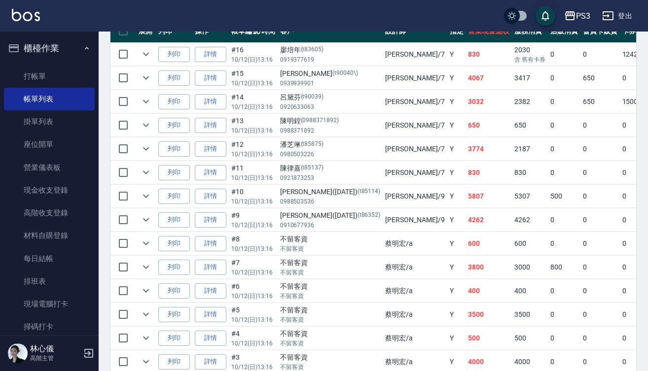
scroll to position [281, 0]
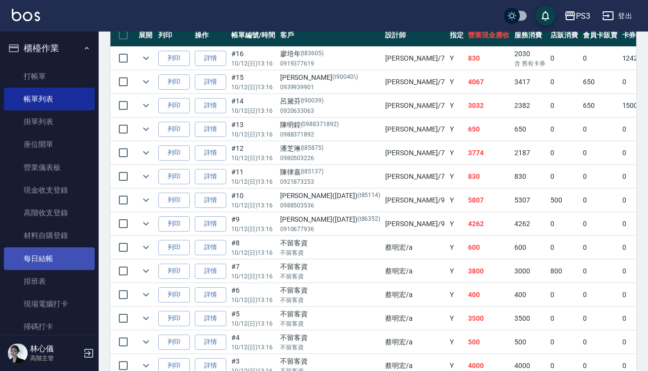
click at [59, 263] on link "每日結帳" at bounding box center [49, 258] width 91 height 23
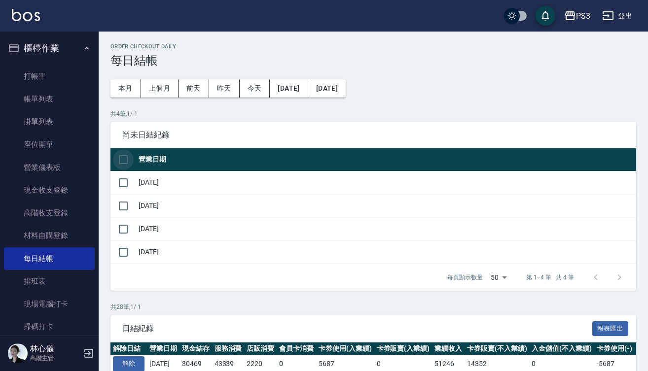
click at [122, 155] on input "checkbox" at bounding box center [123, 159] width 21 height 21
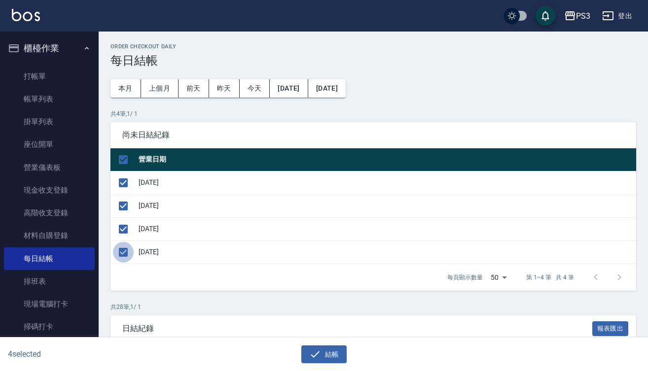
click at [120, 248] on input "checkbox" at bounding box center [123, 252] width 21 height 21
click at [328, 358] on button "結帳" at bounding box center [324, 354] width 46 height 18
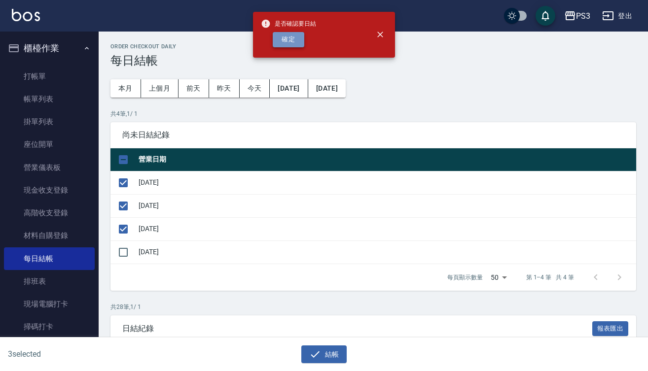
click at [288, 36] on button "確定" at bounding box center [289, 39] width 32 height 15
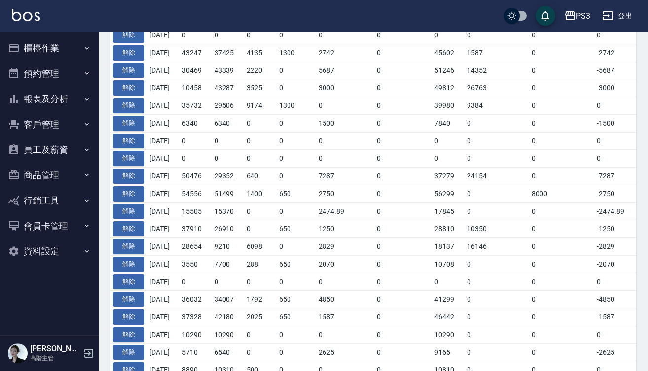
scroll to position [288, 0]
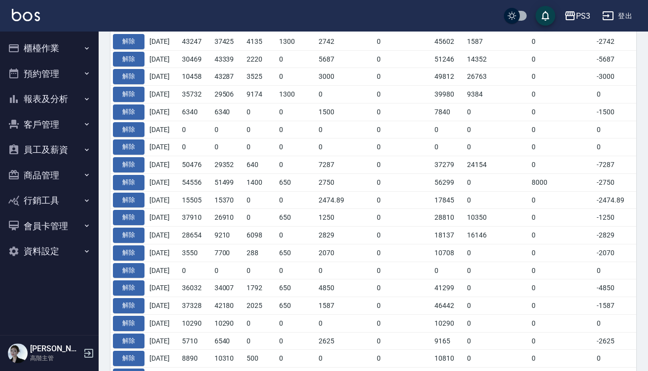
click at [212, 103] on td "6340" at bounding box center [195, 112] width 33 height 18
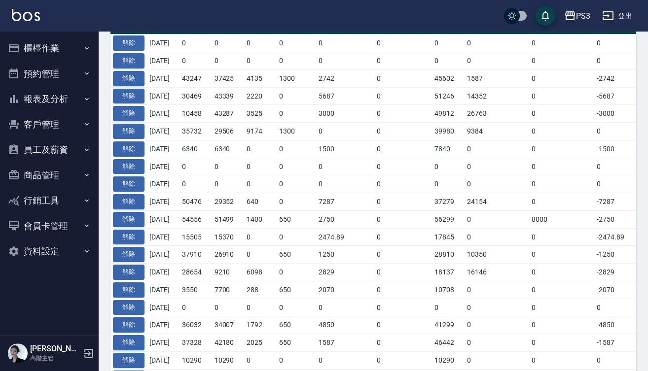
scroll to position [250, 0]
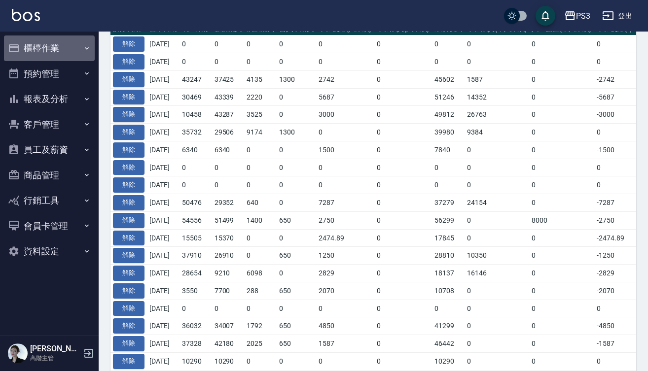
click at [62, 50] on button "櫃檯作業" at bounding box center [49, 48] width 91 height 26
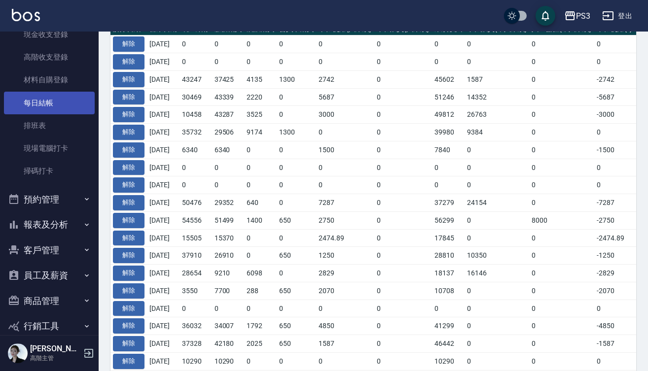
scroll to position [173, 0]
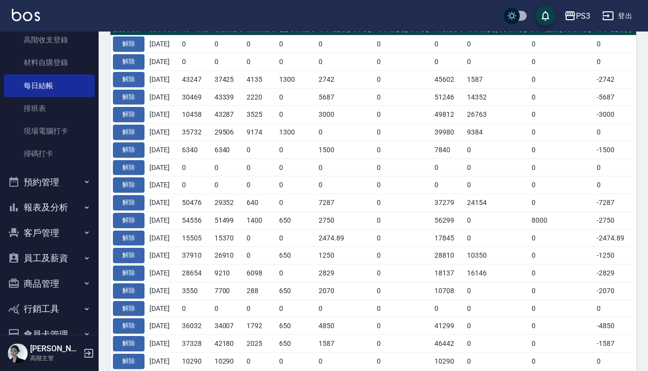
click at [47, 208] on button "報表及分析" at bounding box center [49, 208] width 91 height 26
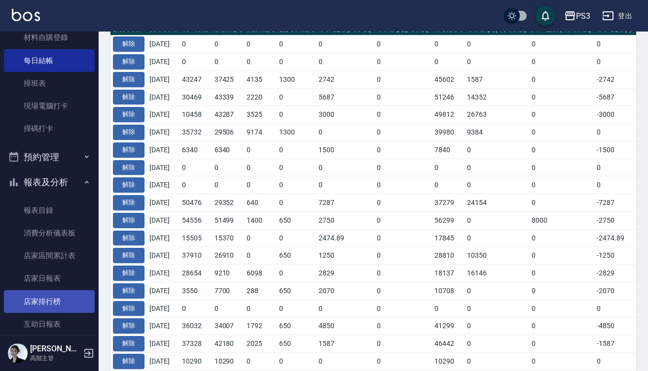
scroll to position [207, 0]
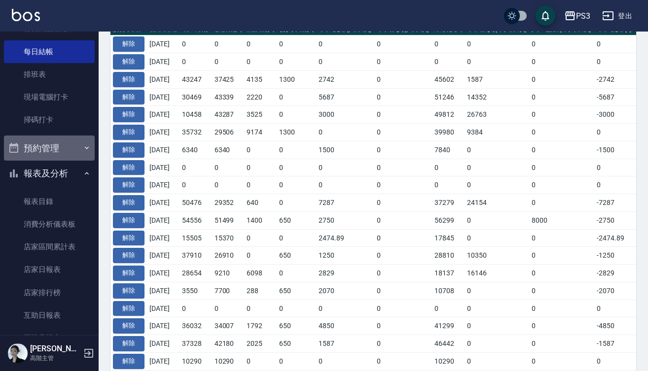
click at [51, 143] on button "預約管理" at bounding box center [49, 149] width 91 height 26
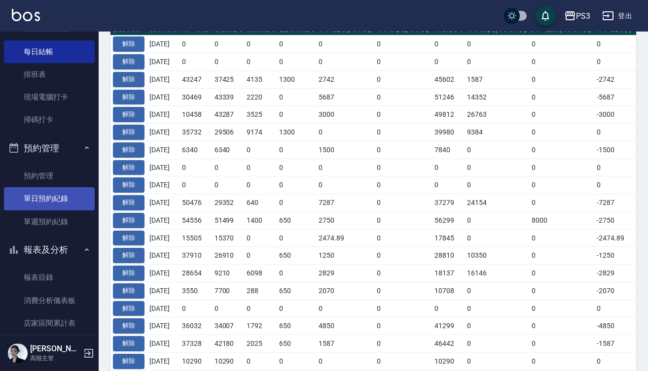
drag, startPoint x: 52, startPoint y: 175, endPoint x: 53, endPoint y: 200, distance: 25.1
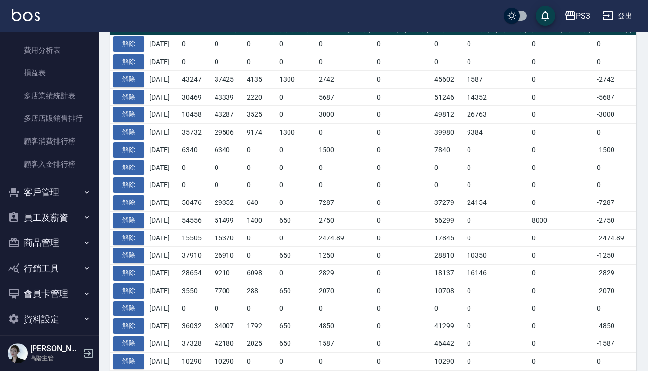
scroll to position [1277, 0]
click at [48, 188] on button "客戶管理" at bounding box center [49, 193] width 91 height 26
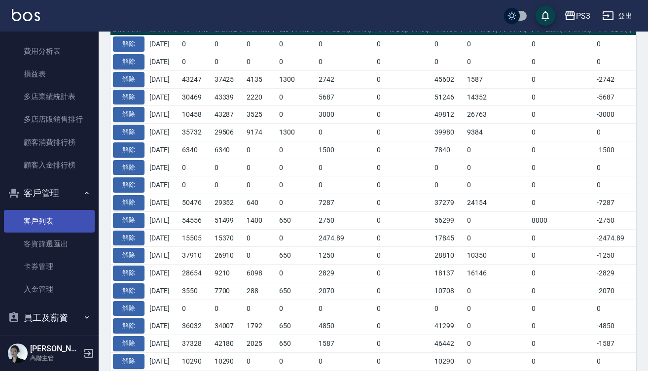
click at [48, 213] on link "客戶列表" at bounding box center [49, 221] width 91 height 23
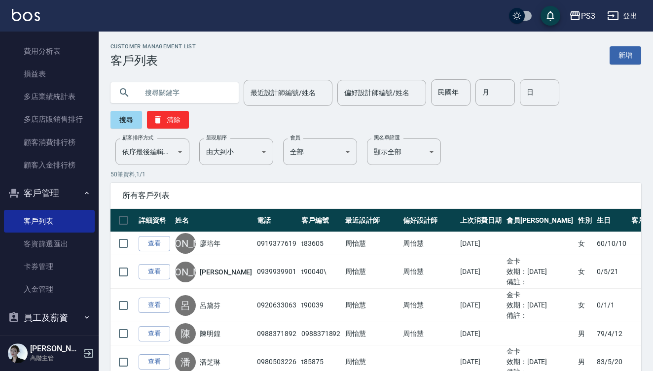
click at [199, 94] on input "text" at bounding box center [184, 92] width 93 height 27
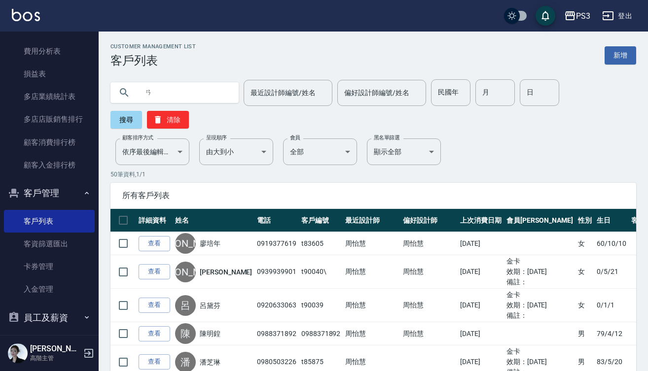
type input "ㄞ"
type input "0939615251"
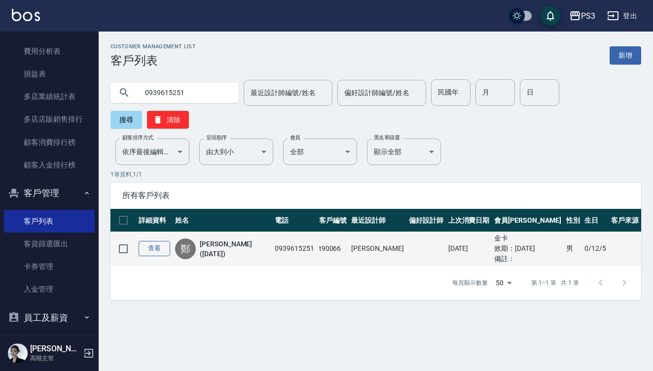
click at [151, 241] on link "查看" at bounding box center [154, 248] width 32 height 15
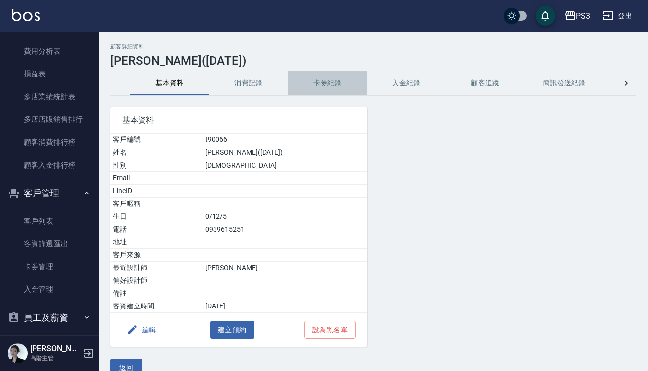
click at [335, 80] on button "卡券紀錄" at bounding box center [327, 83] width 79 height 24
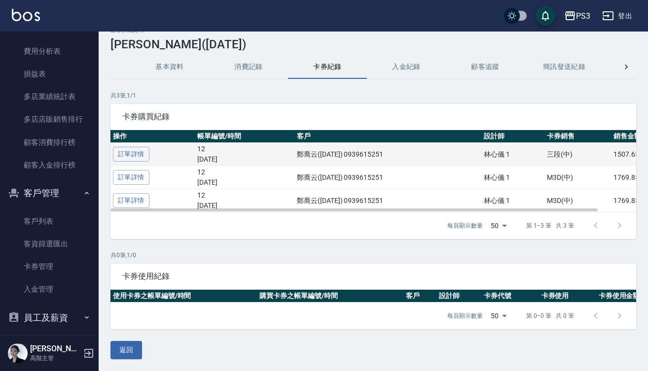
scroll to position [16, 0]
